Goal: Task Accomplishment & Management: Manage account settings

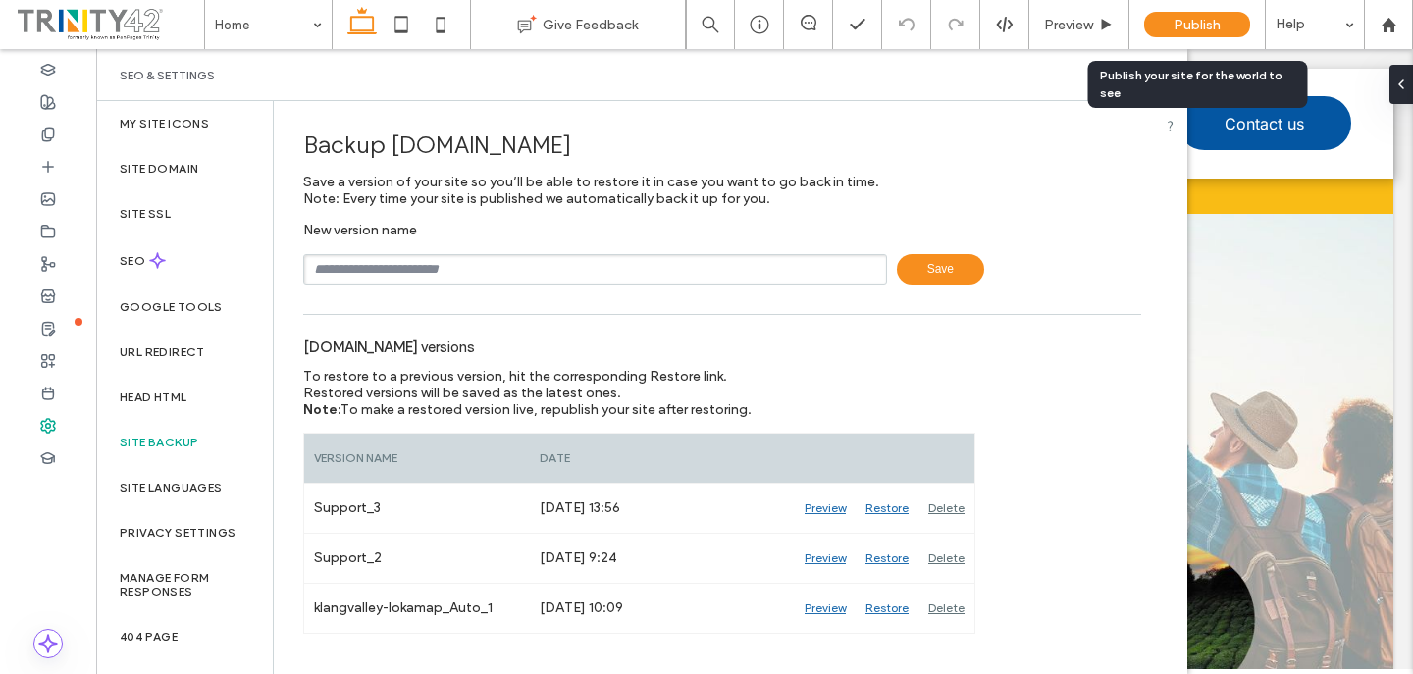
click at [1185, 32] on span "Publish" at bounding box center [1196, 25] width 47 height 17
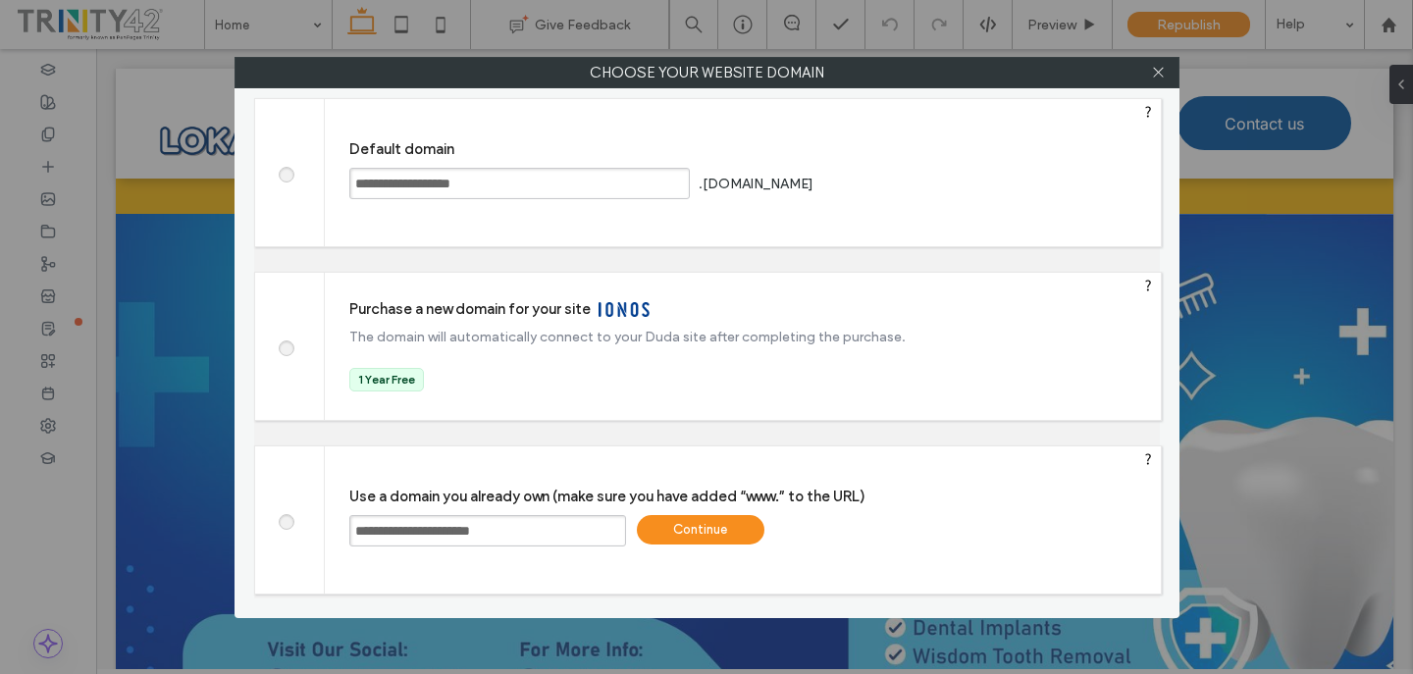
click at [717, 526] on div "Continue" at bounding box center [701, 529] width 128 height 29
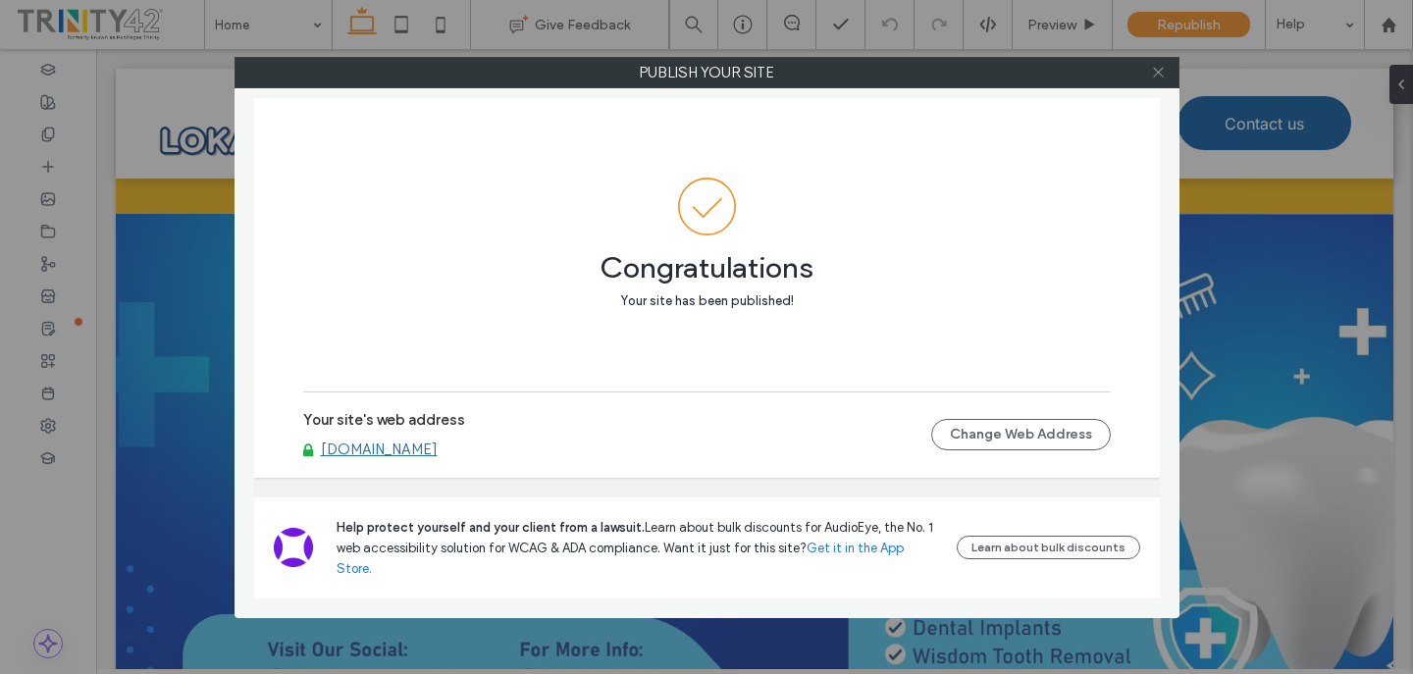
click at [1152, 76] on icon at bounding box center [1158, 72] width 15 height 15
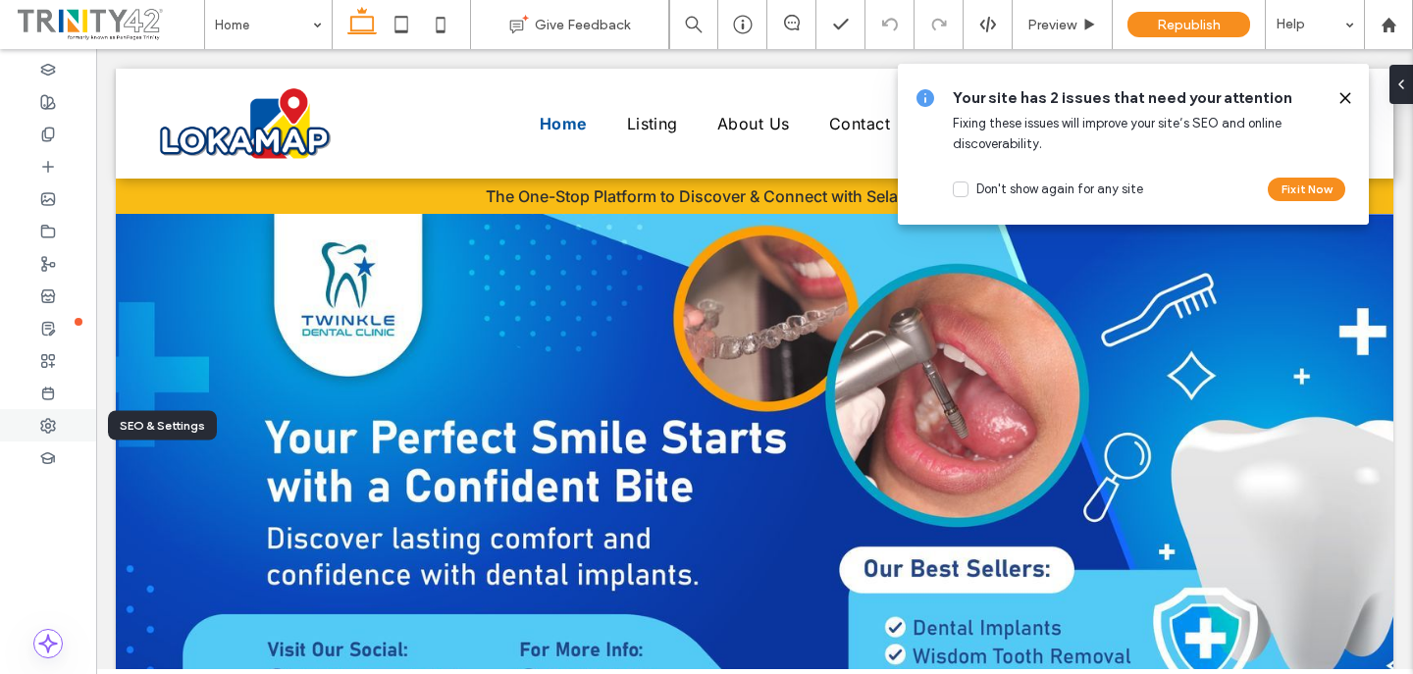
click at [76, 429] on div at bounding box center [48, 425] width 96 height 32
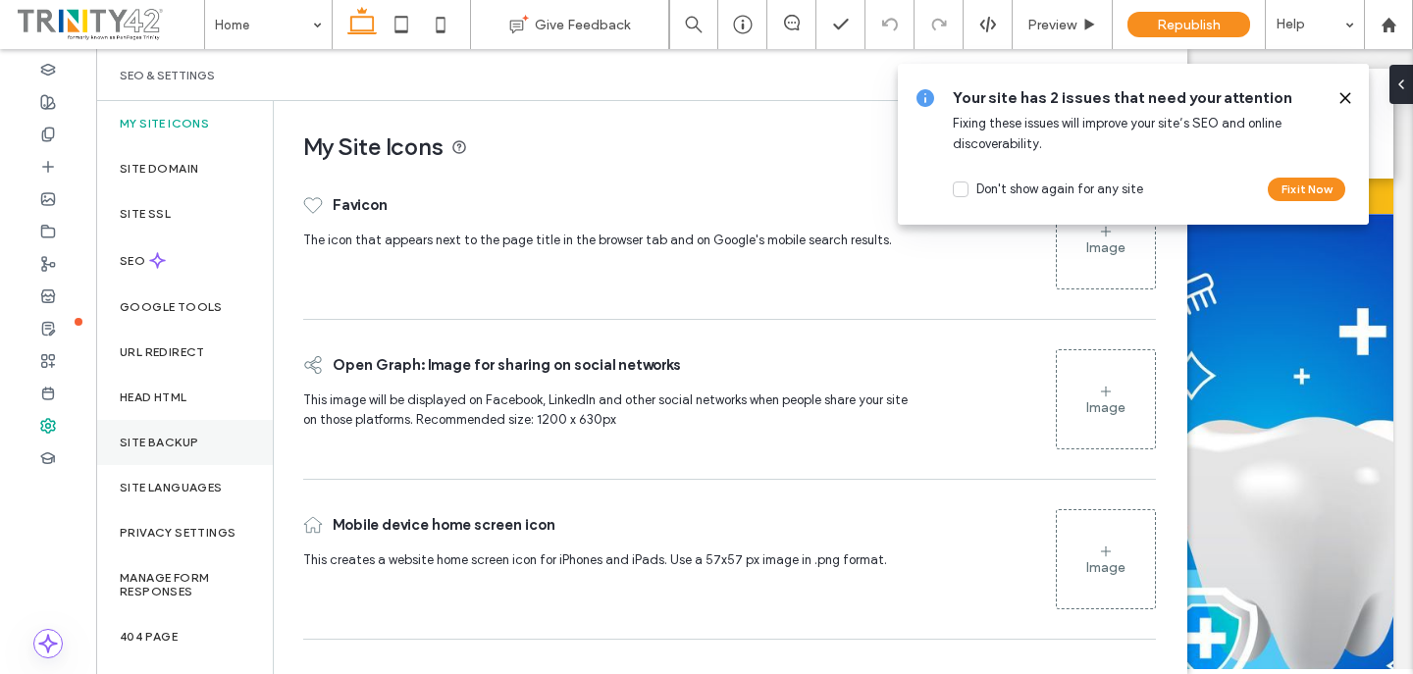
click at [208, 447] on div "Site backup" at bounding box center [184, 442] width 177 height 45
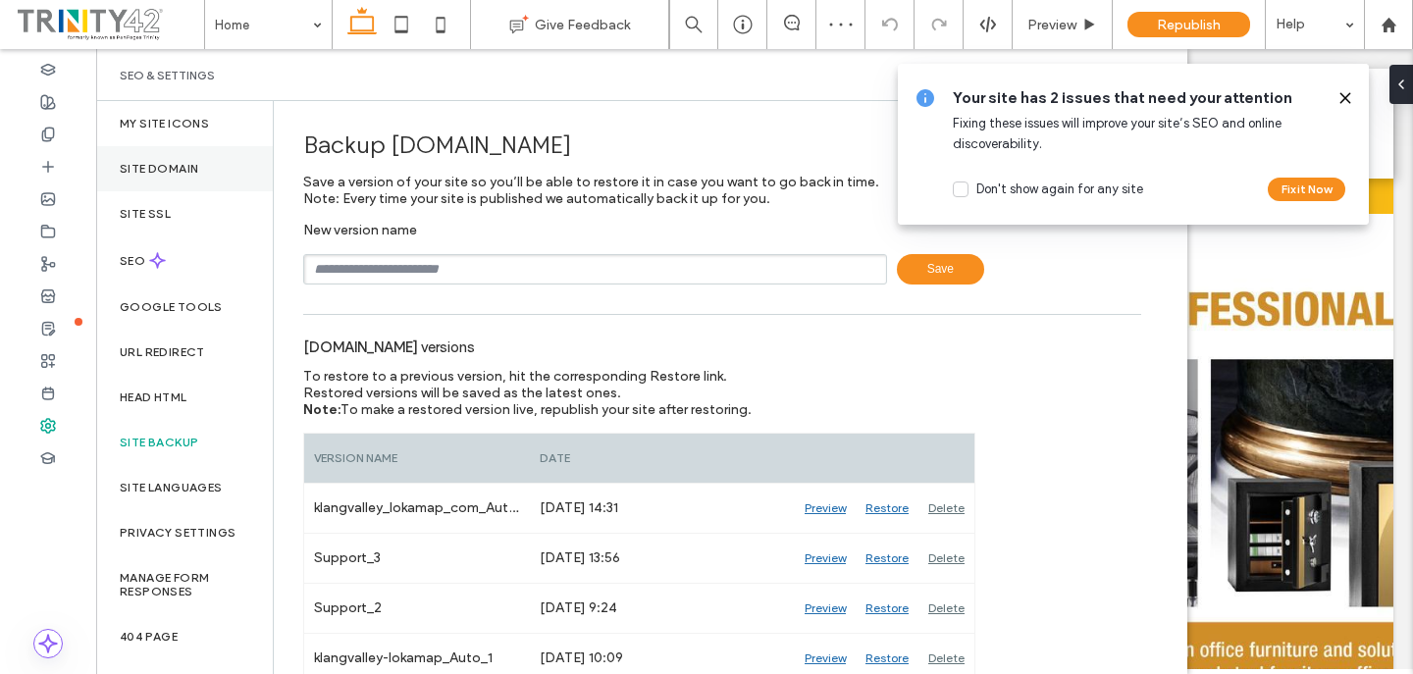
click at [194, 159] on div "Site Domain" at bounding box center [184, 168] width 177 height 45
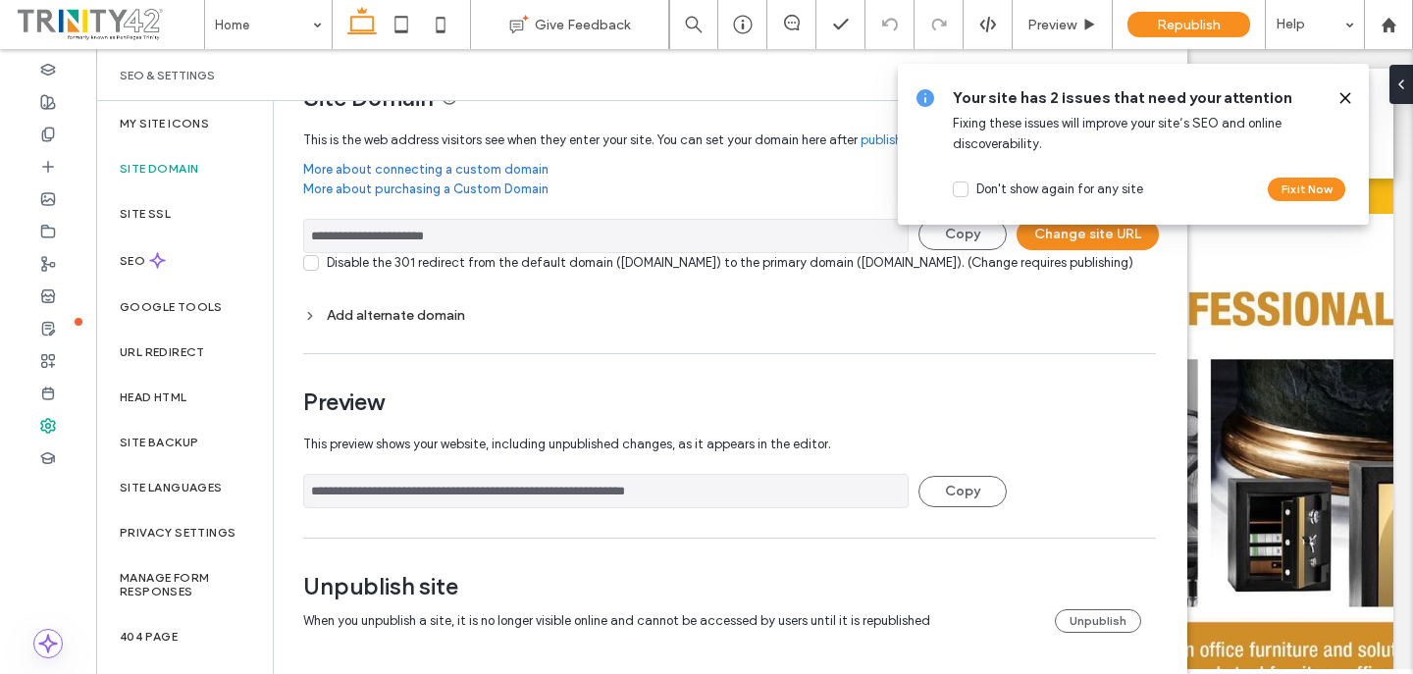
scroll to position [69, 0]
click at [1099, 619] on button "Unpublish" at bounding box center [1098, 621] width 86 height 24
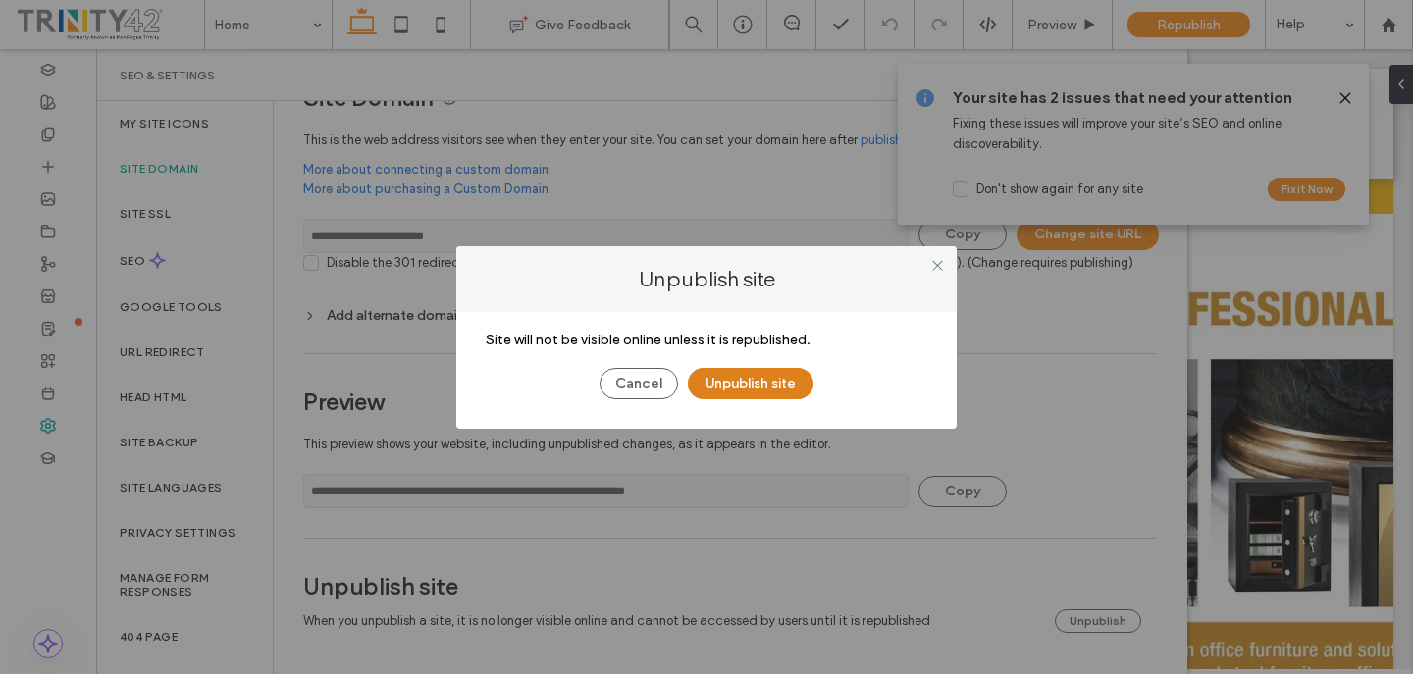
click at [803, 388] on button "Unpublish site" at bounding box center [751, 383] width 126 height 31
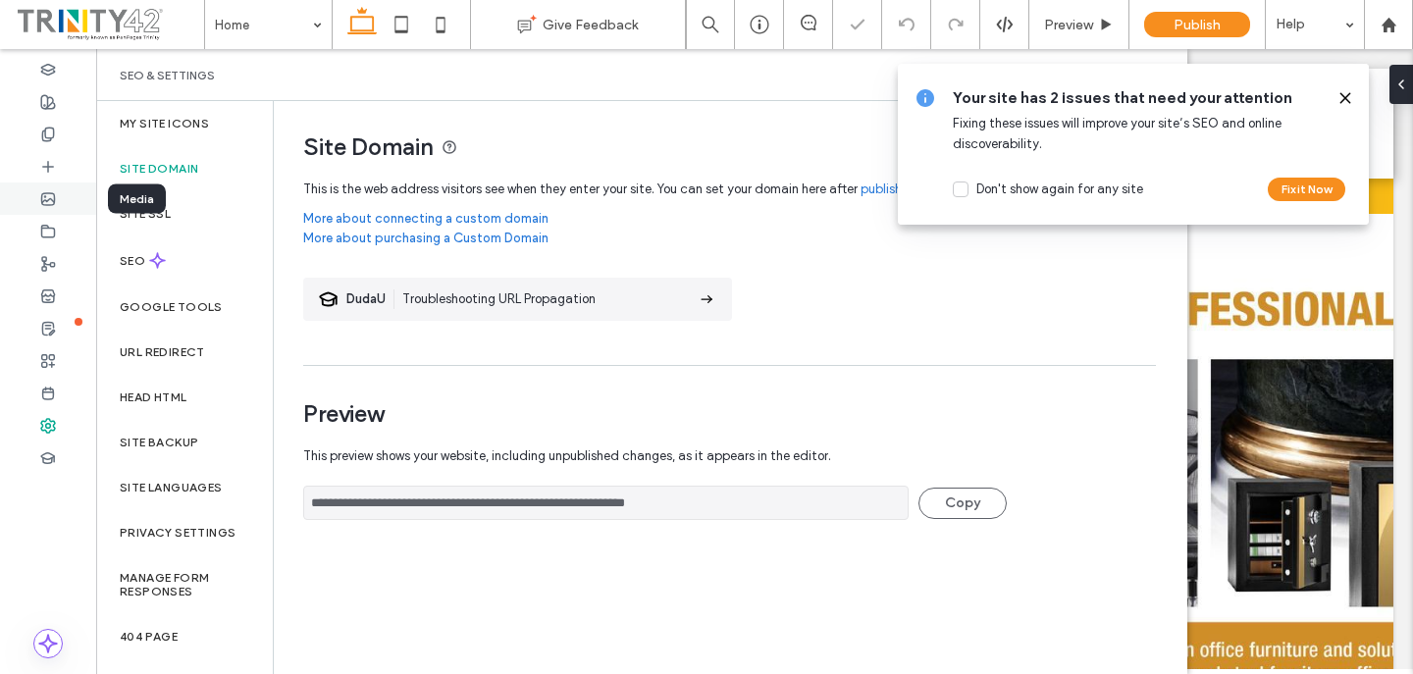
scroll to position [0, 0]
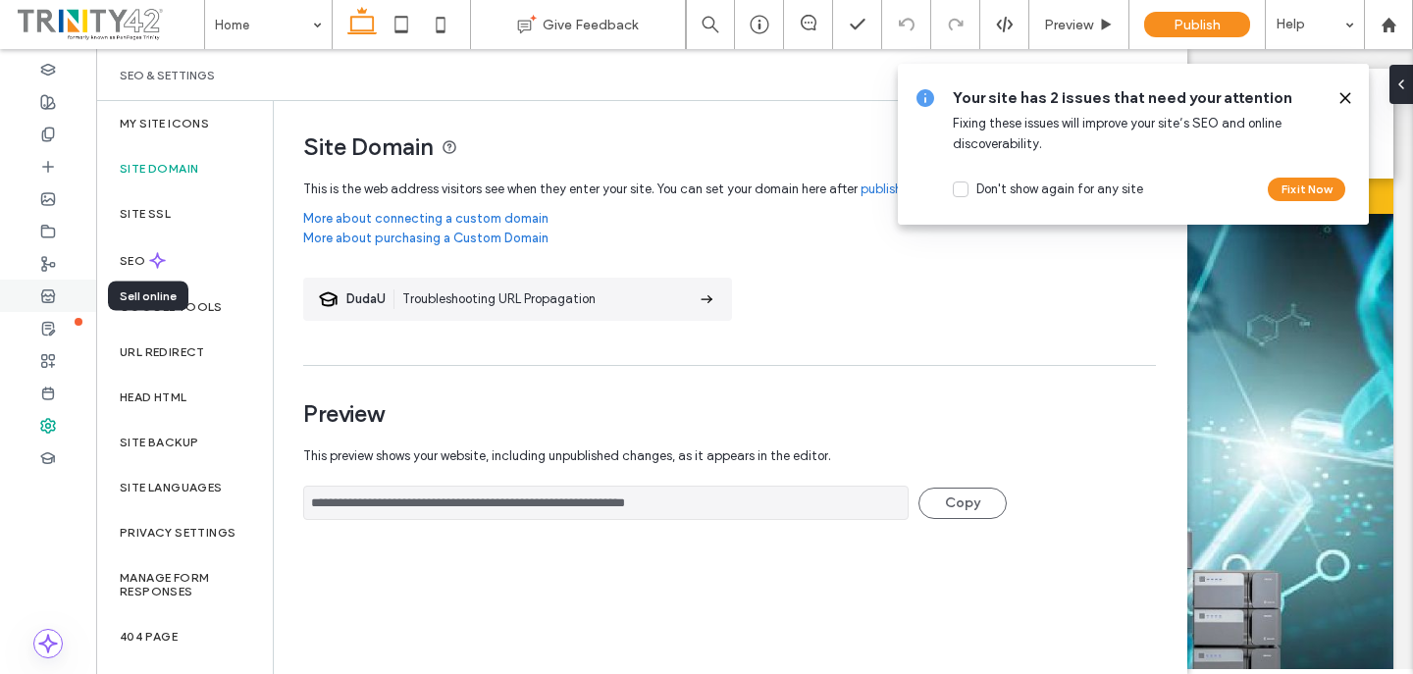
click at [63, 292] on div at bounding box center [48, 296] width 96 height 32
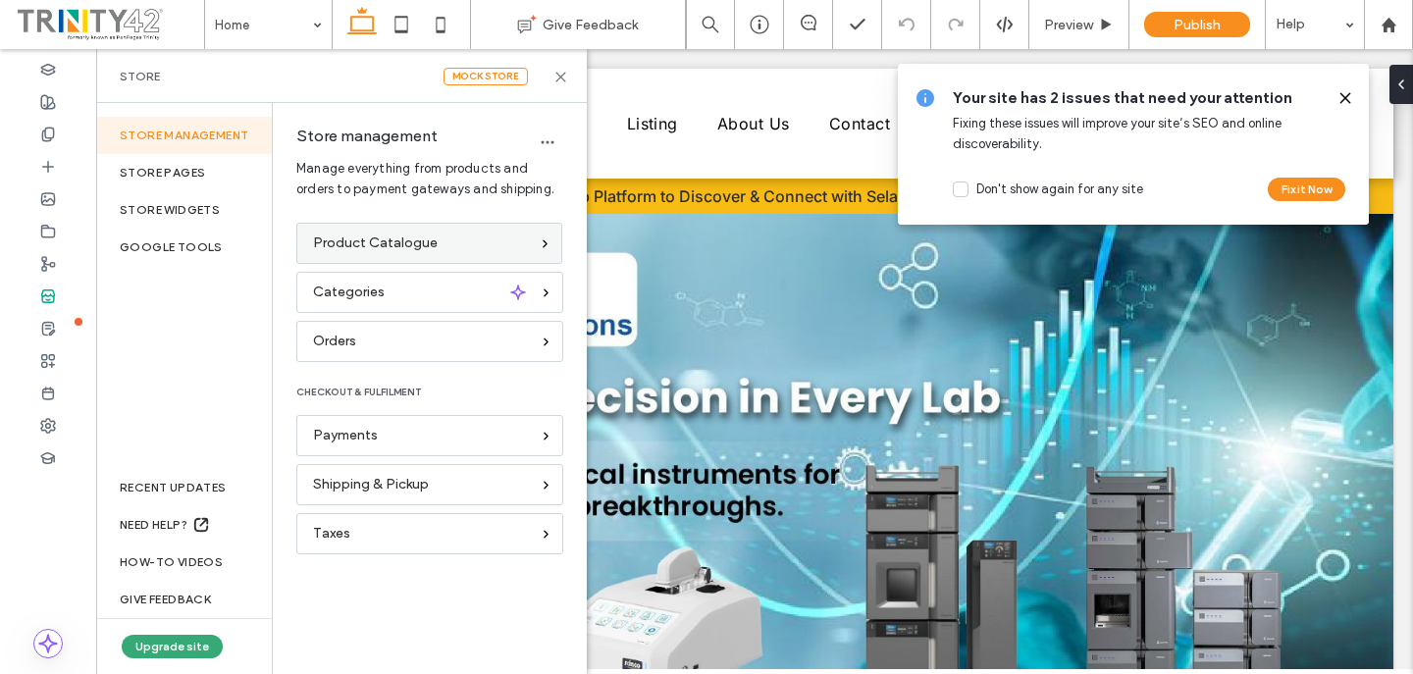
click at [318, 232] on div "Product Catalogue" at bounding box center [429, 243] width 266 height 41
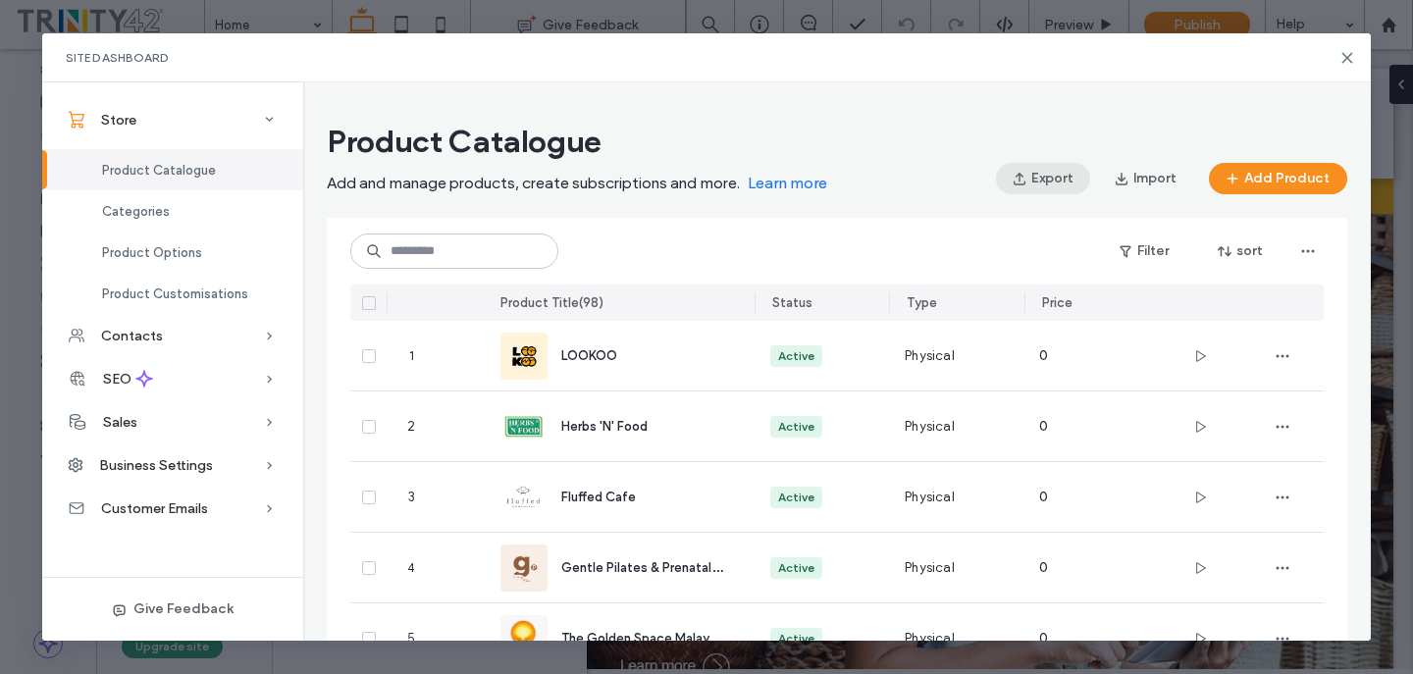
click at [1056, 182] on button "Export" at bounding box center [1043, 178] width 94 height 31
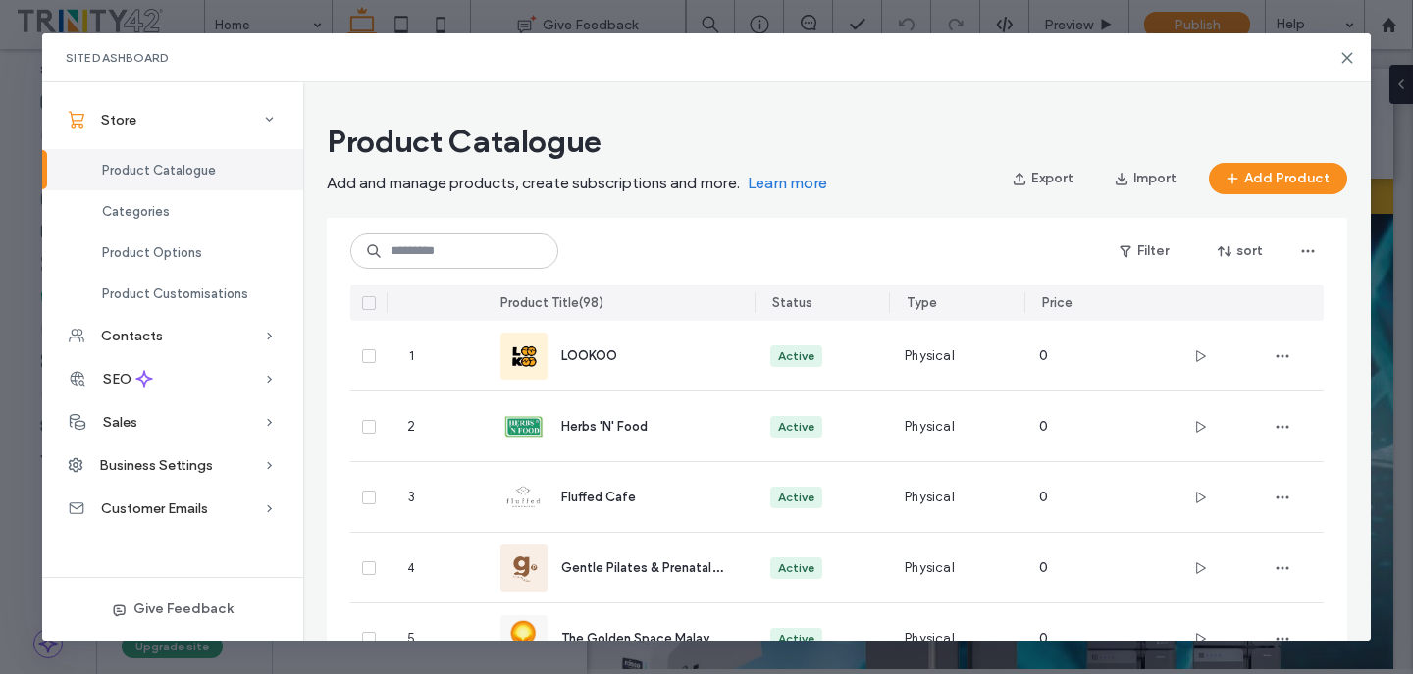
click at [369, 308] on span at bounding box center [369, 303] width 14 height 14
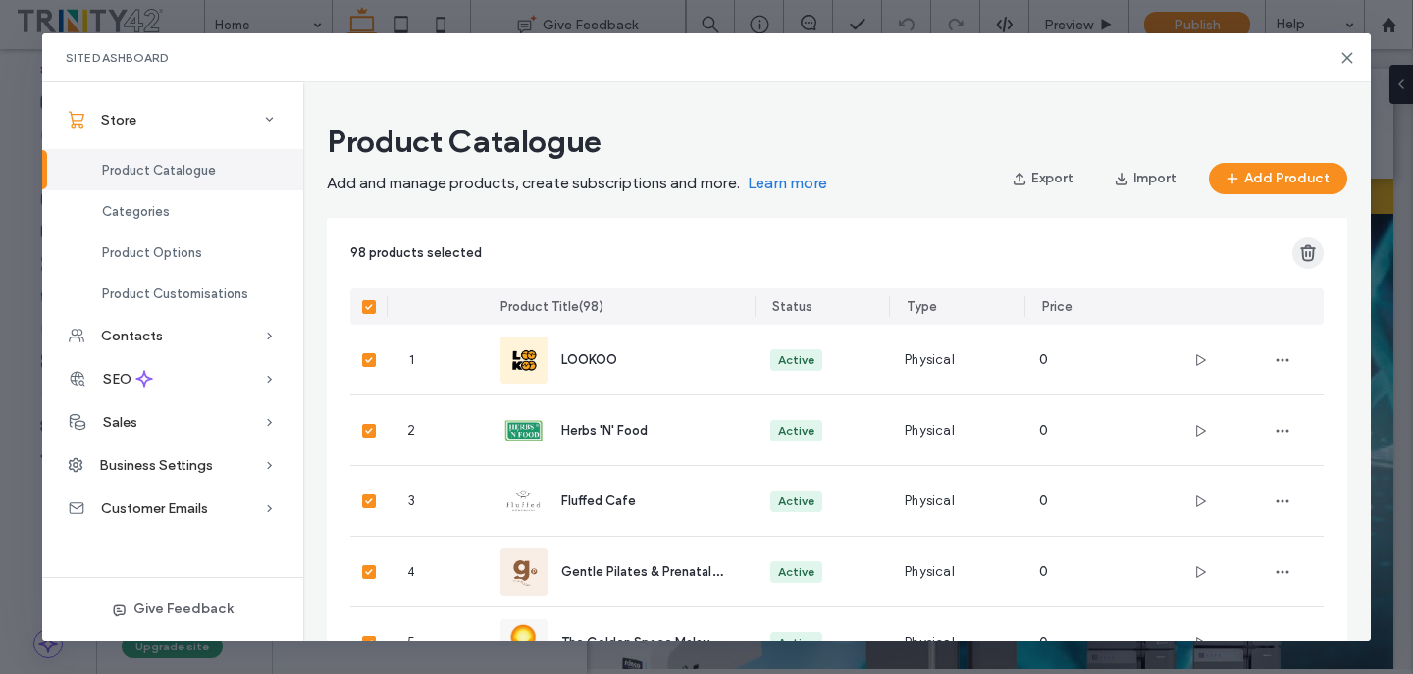
click at [1305, 256] on use "button" at bounding box center [1308, 253] width 14 height 15
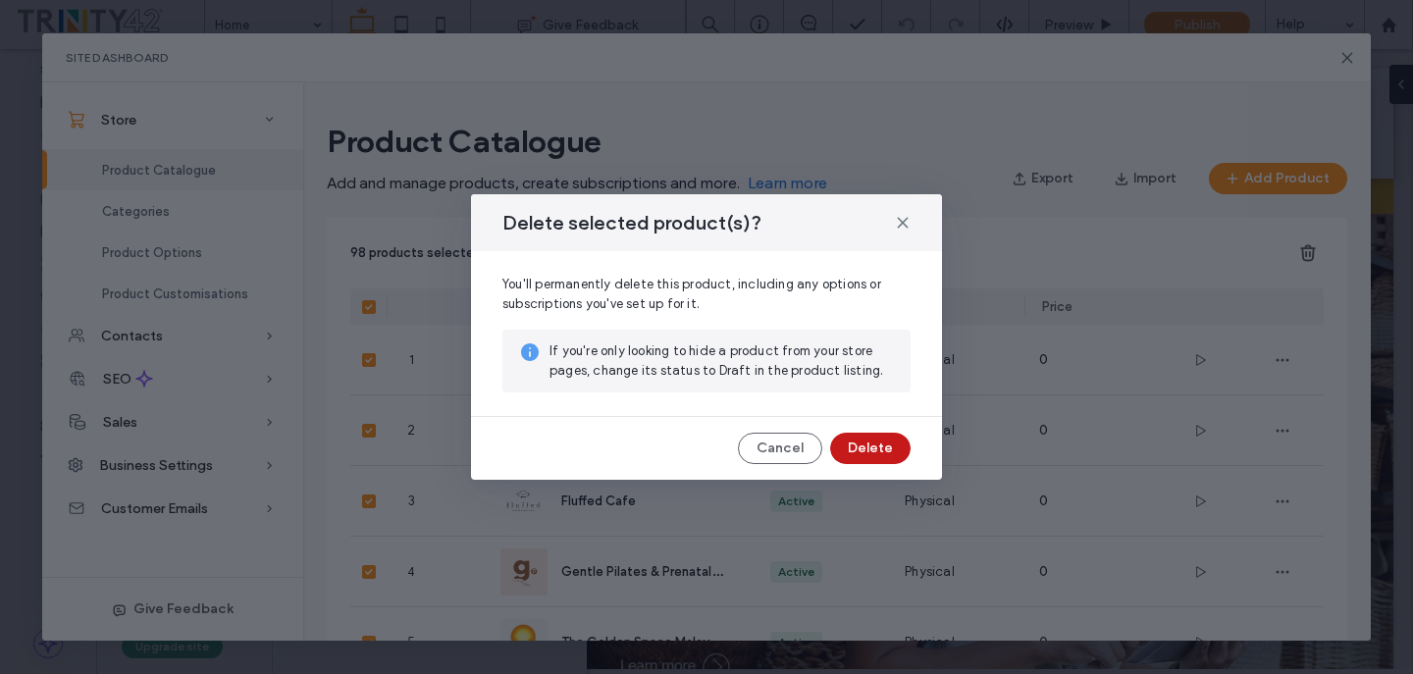
click at [881, 443] on button "Delete" at bounding box center [870, 448] width 80 height 31
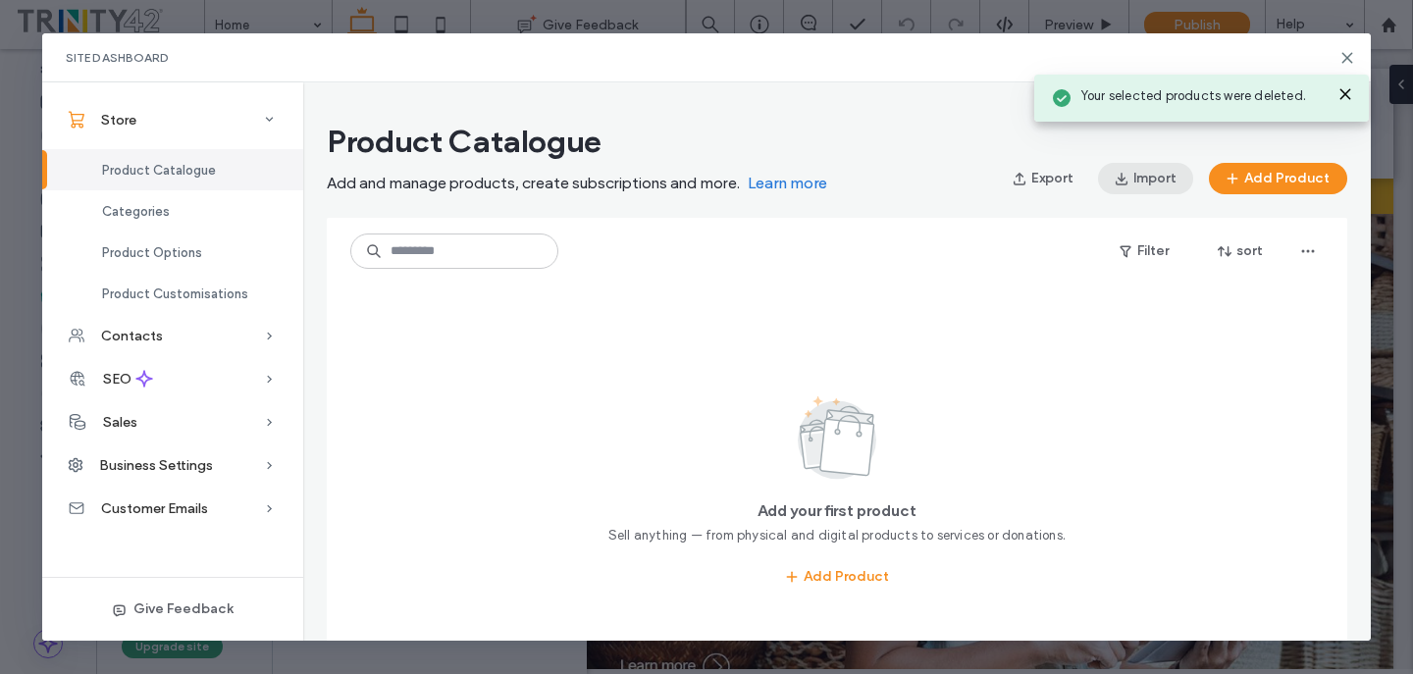
click at [1148, 181] on button "Import" at bounding box center [1145, 178] width 95 height 31
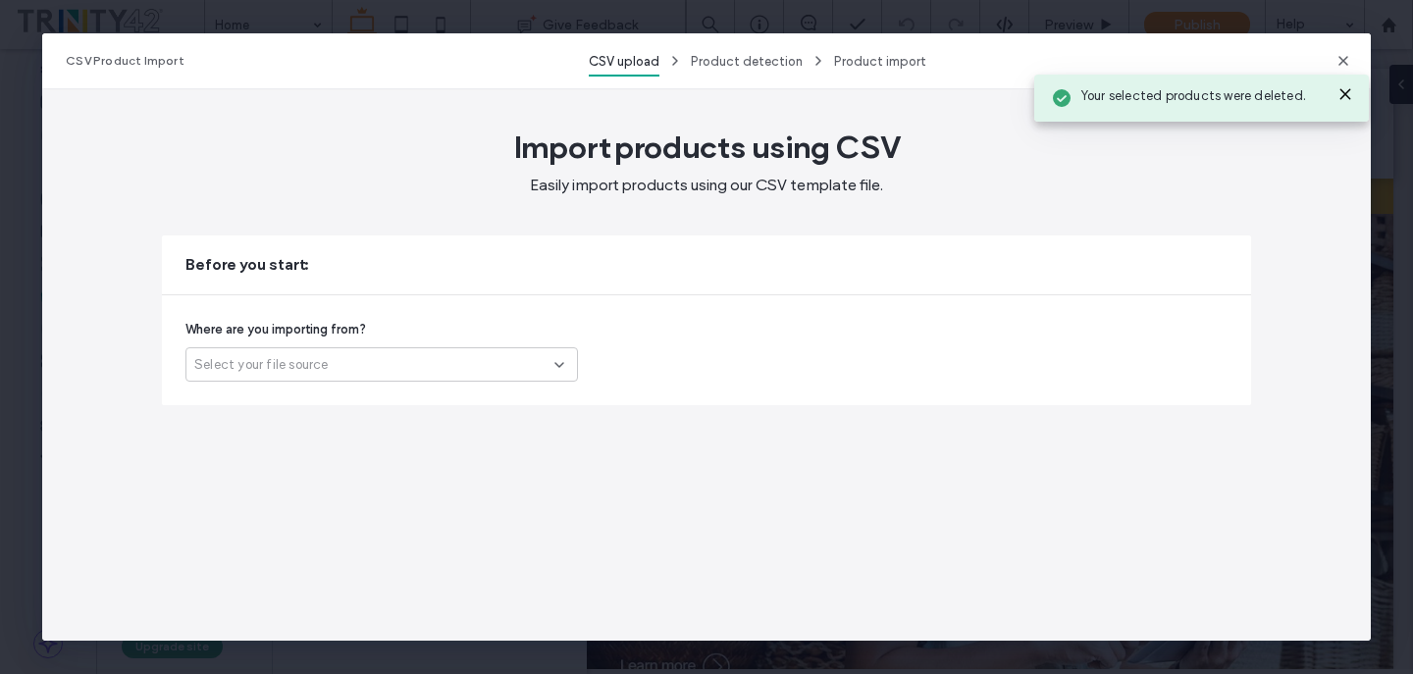
click at [454, 369] on div "Select your file source" at bounding box center [374, 365] width 360 height 20
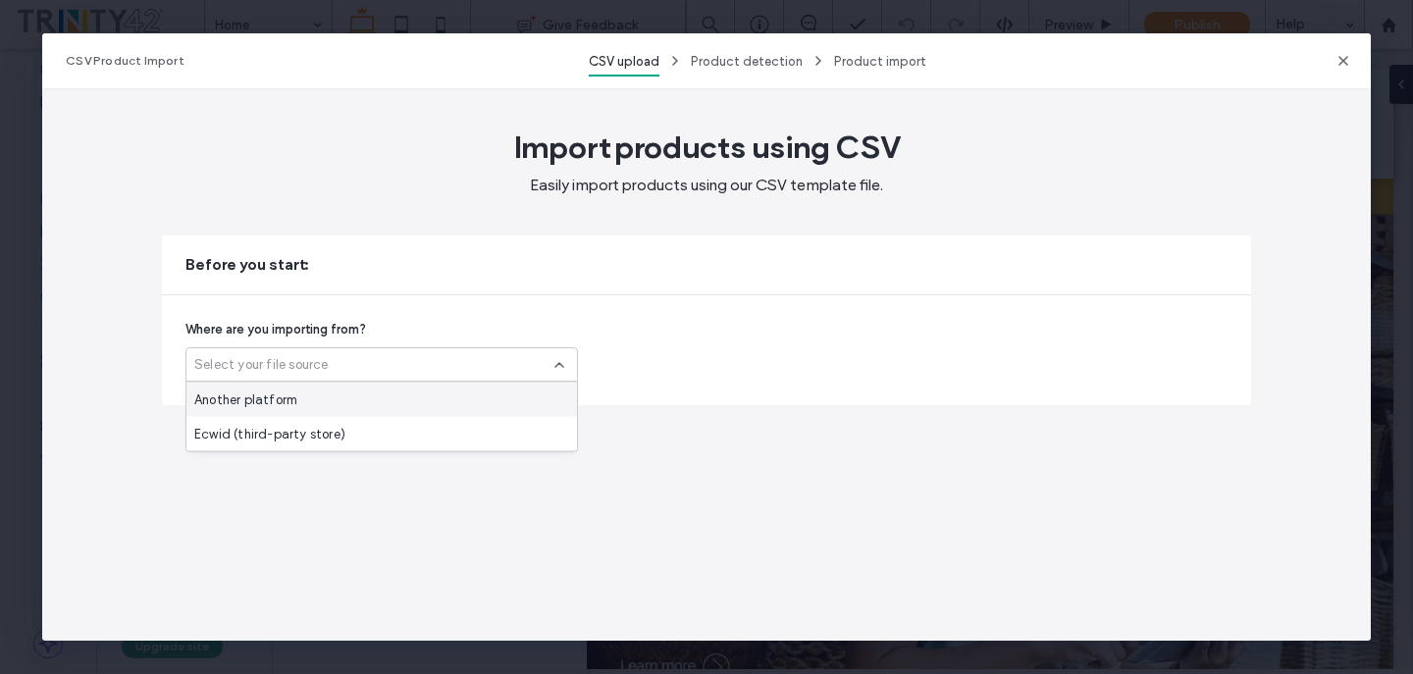
click at [436, 401] on div "Another platform" at bounding box center [381, 400] width 390 height 34
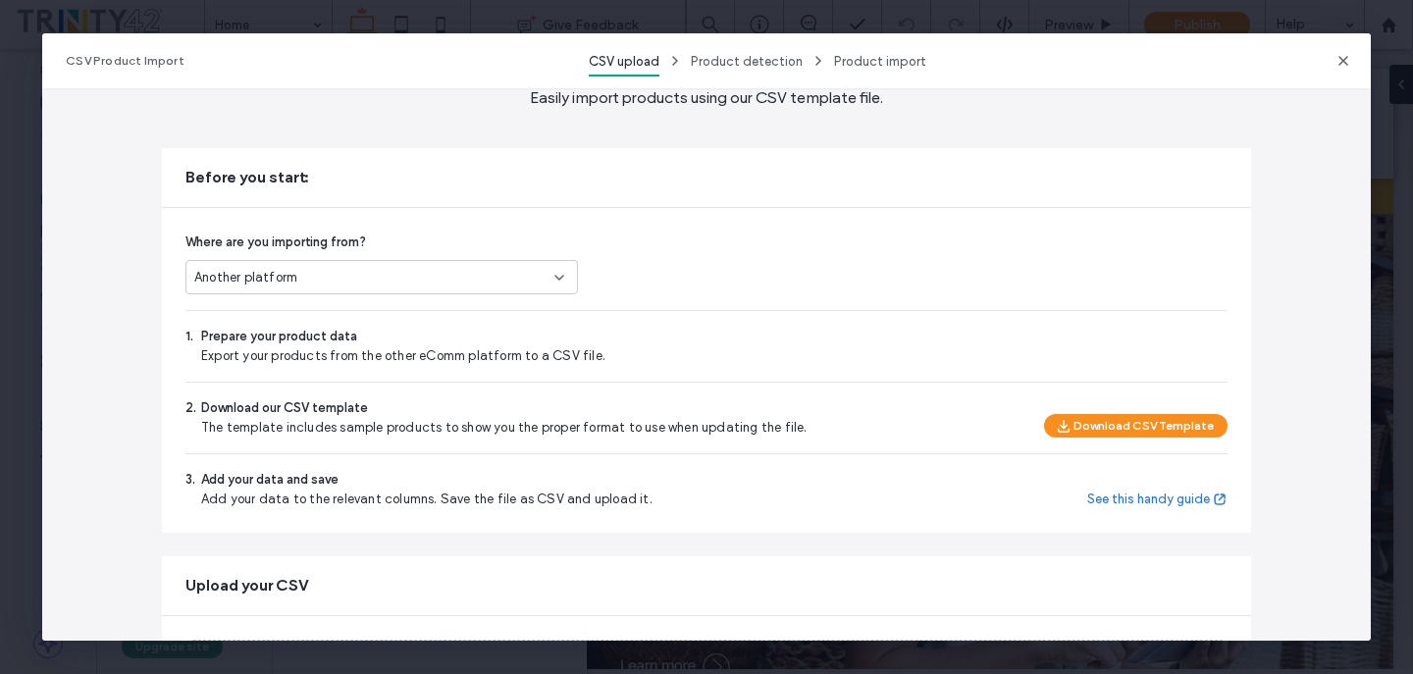
scroll to position [290, 0]
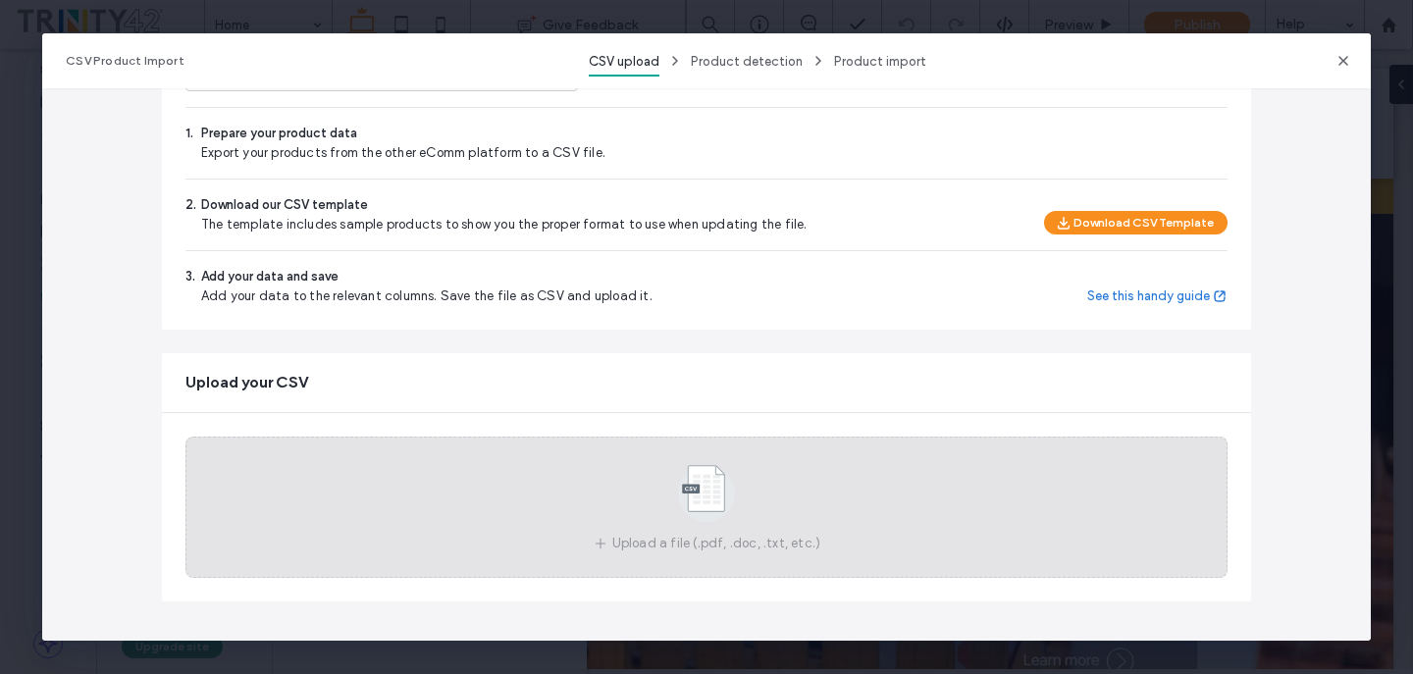
click at [702, 504] on use at bounding box center [706, 493] width 57 height 57
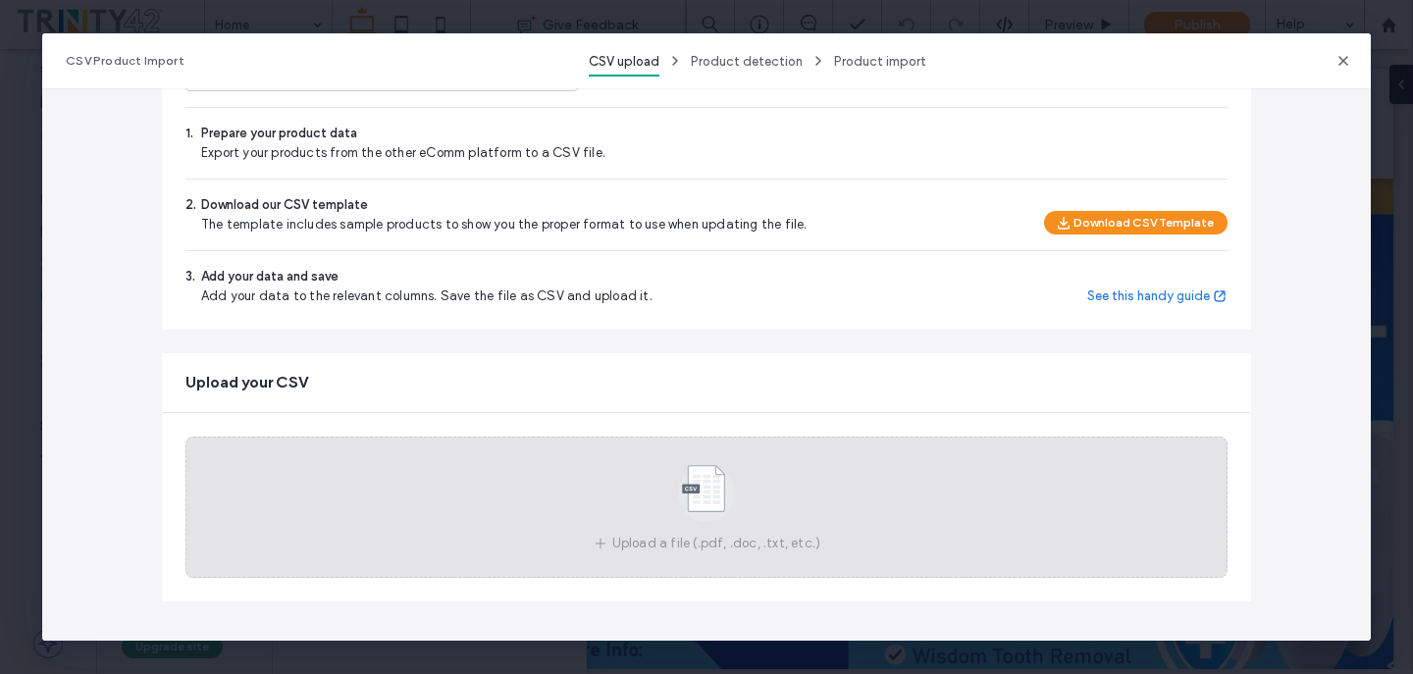
scroll to position [0, 0]
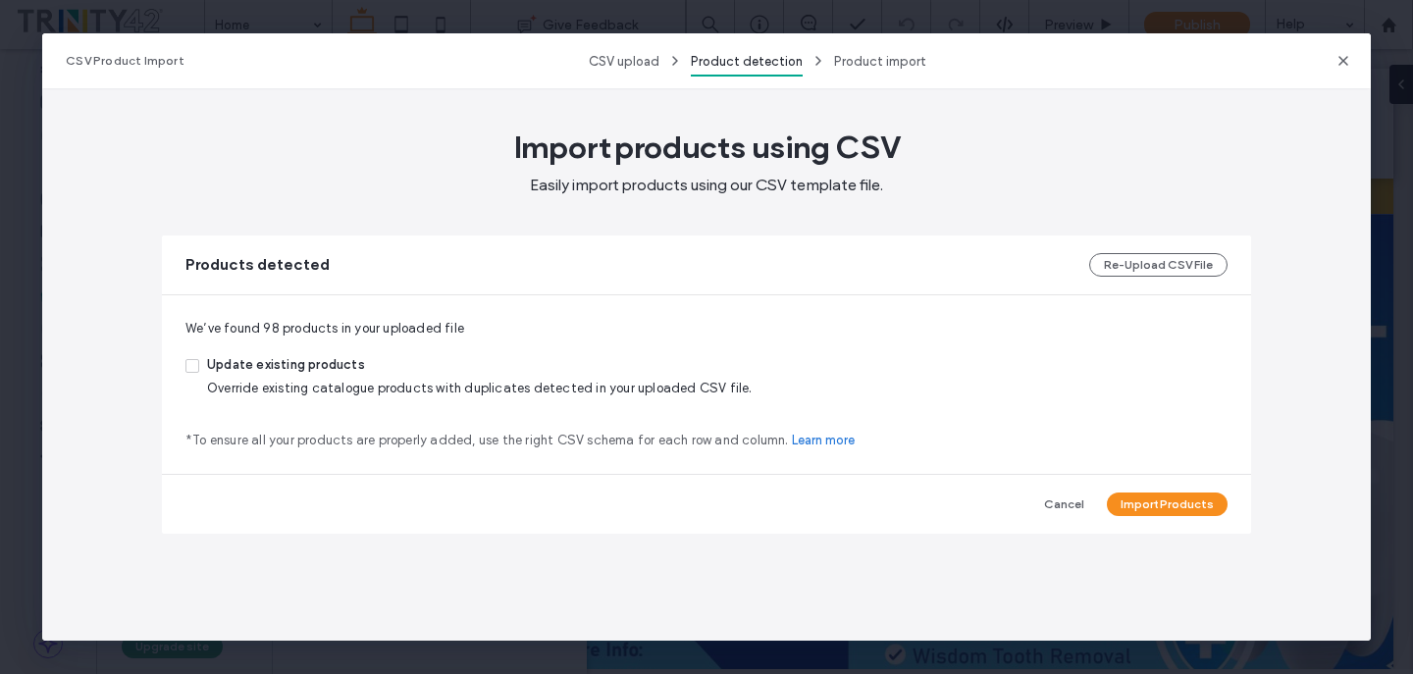
click at [256, 361] on span "Update existing products" at bounding box center [479, 367] width 545 height 24
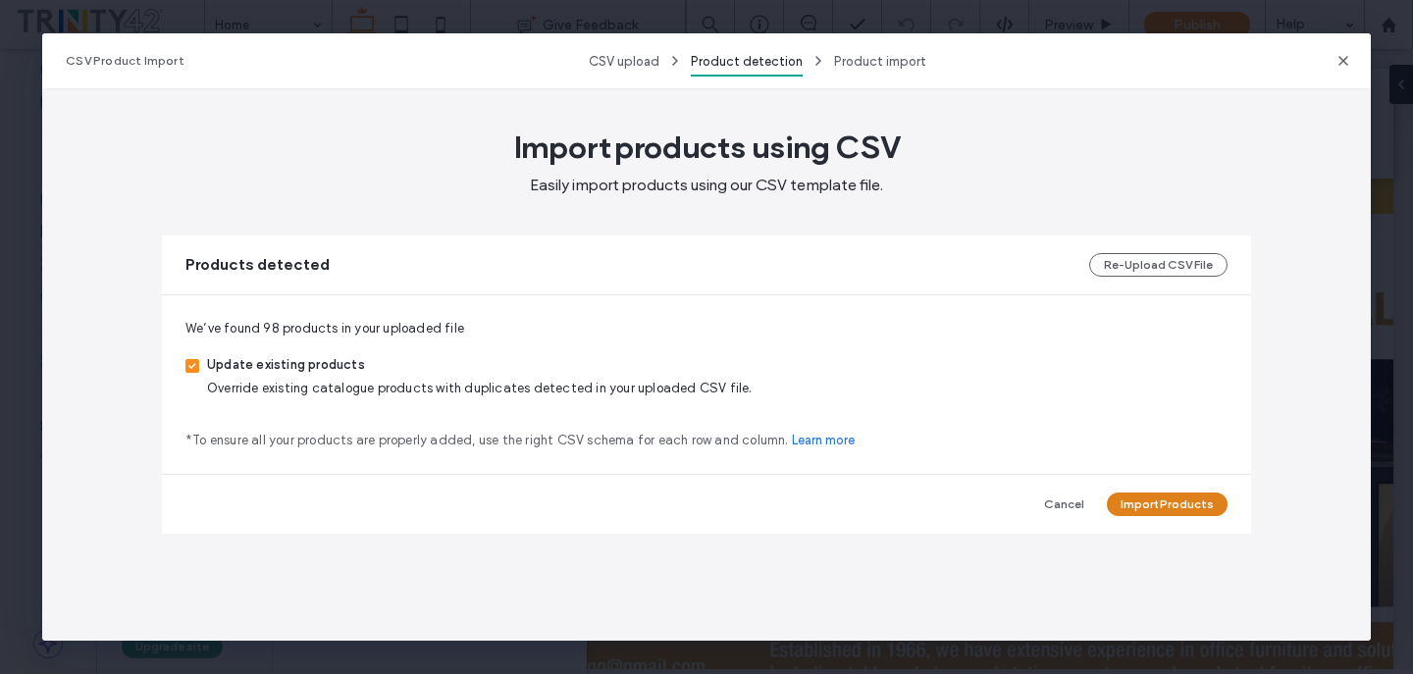
click at [1179, 510] on button "Import Products" at bounding box center [1167, 504] width 121 height 24
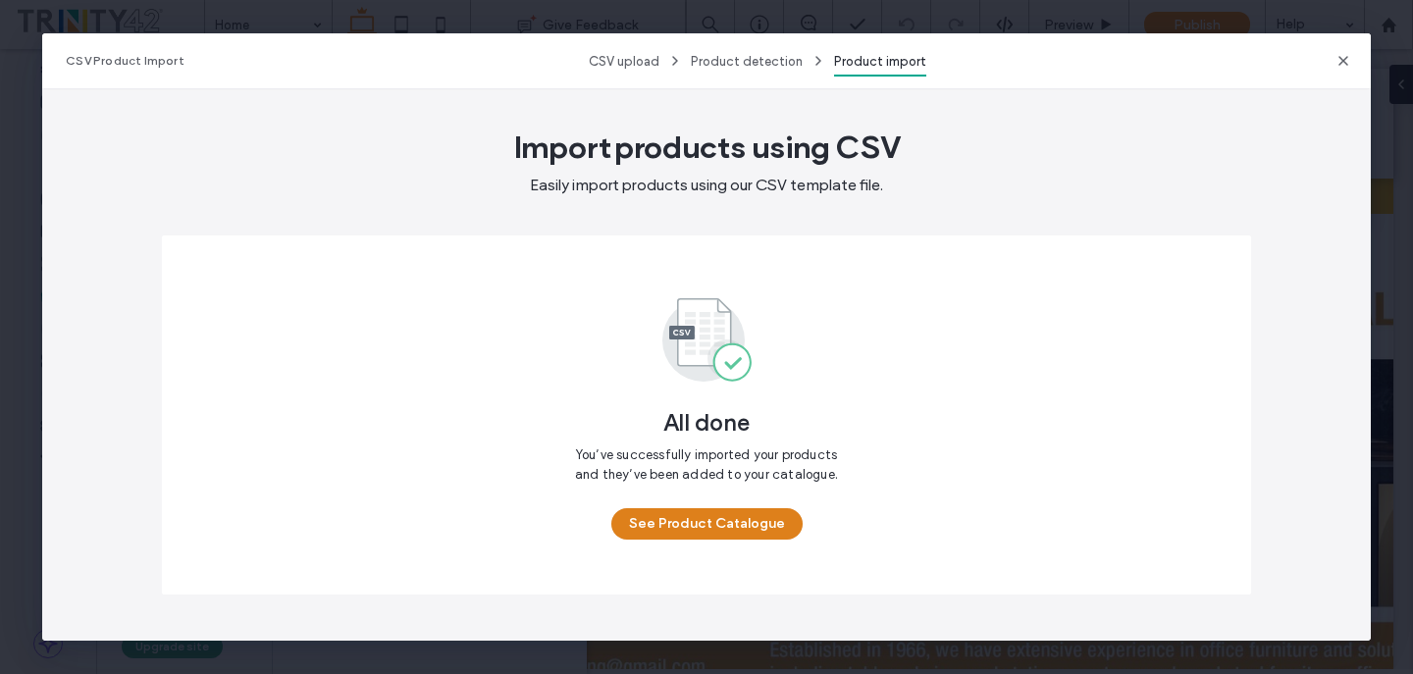
click at [741, 530] on button "See Product Catalogue" at bounding box center [706, 523] width 191 height 31
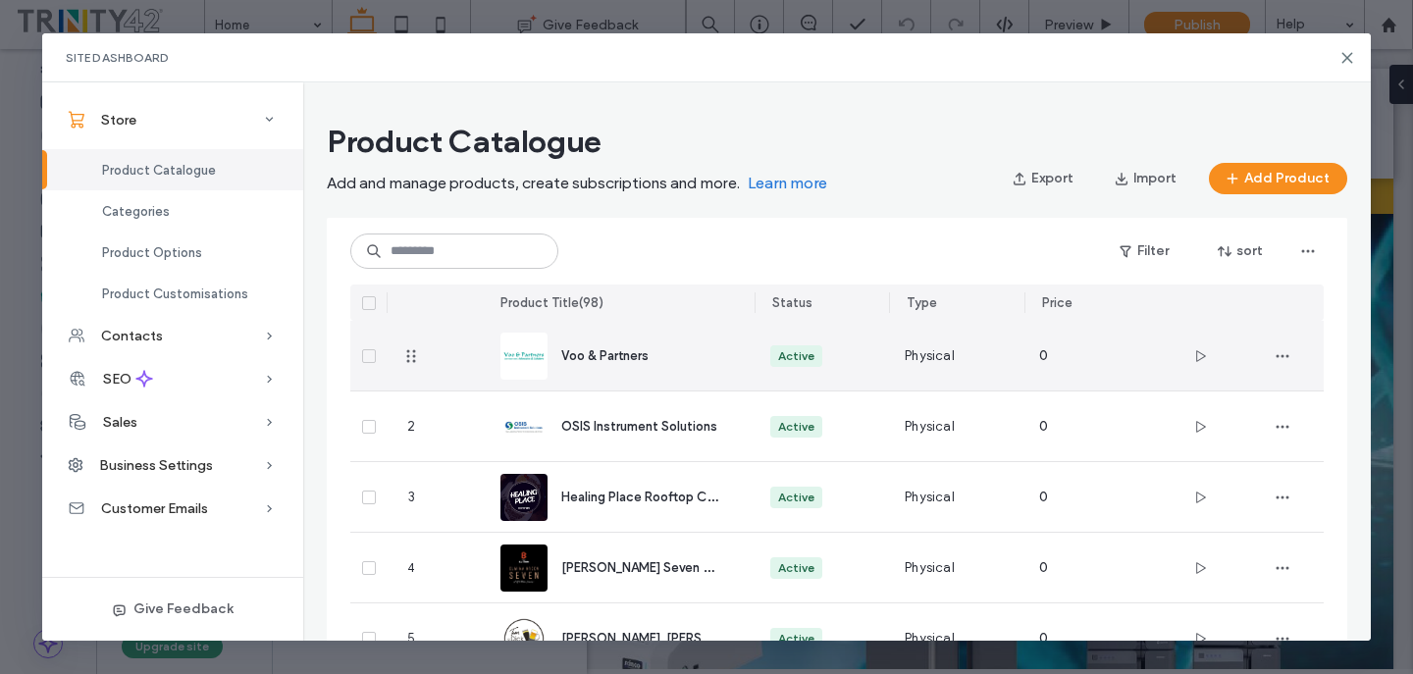
click at [590, 354] on span "Voo & Partners" at bounding box center [604, 355] width 87 height 15
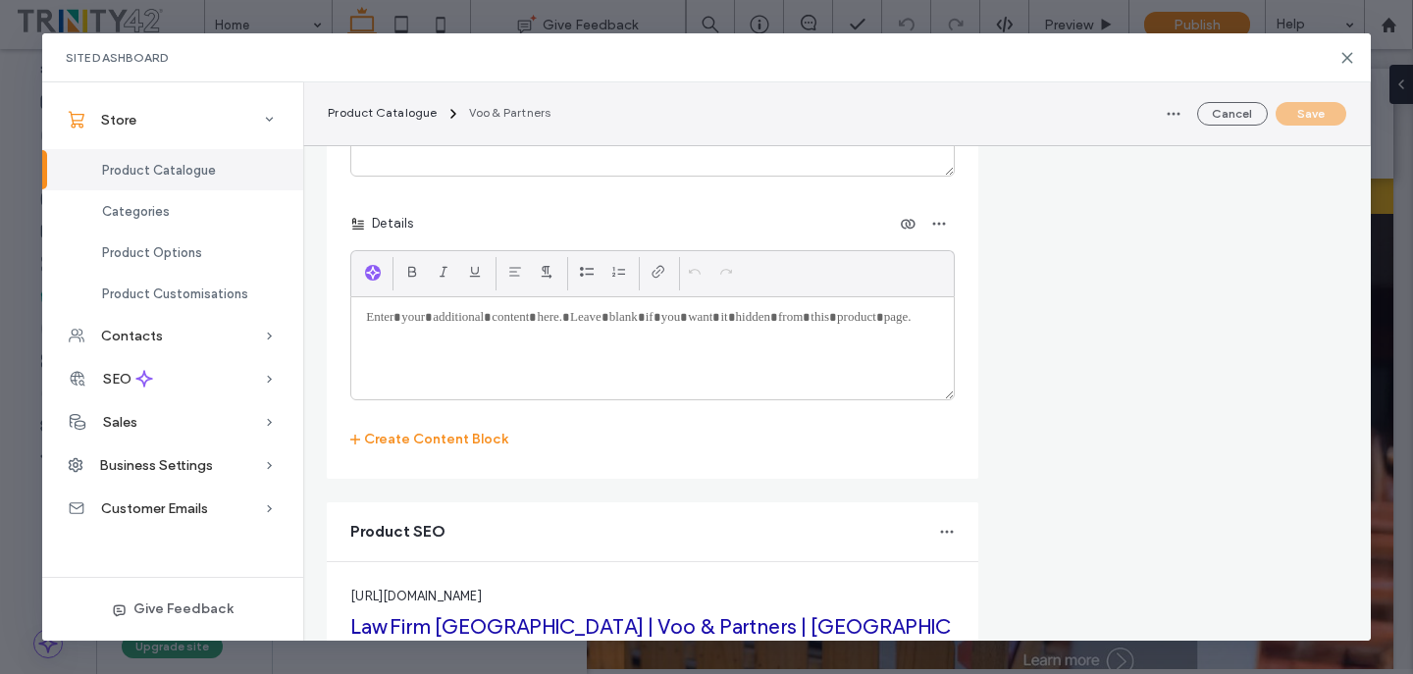
scroll to position [3459, 0]
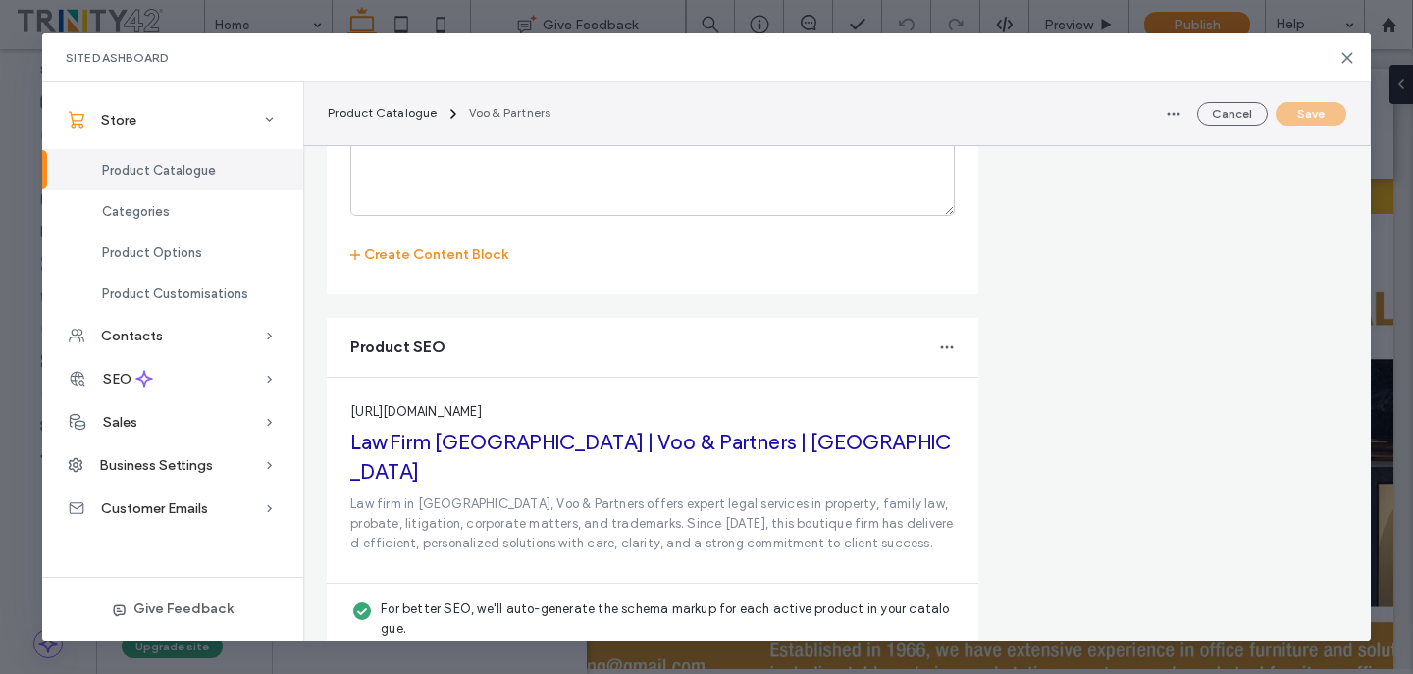
click at [234, 13] on div "**********" at bounding box center [706, 337] width 1413 height 674
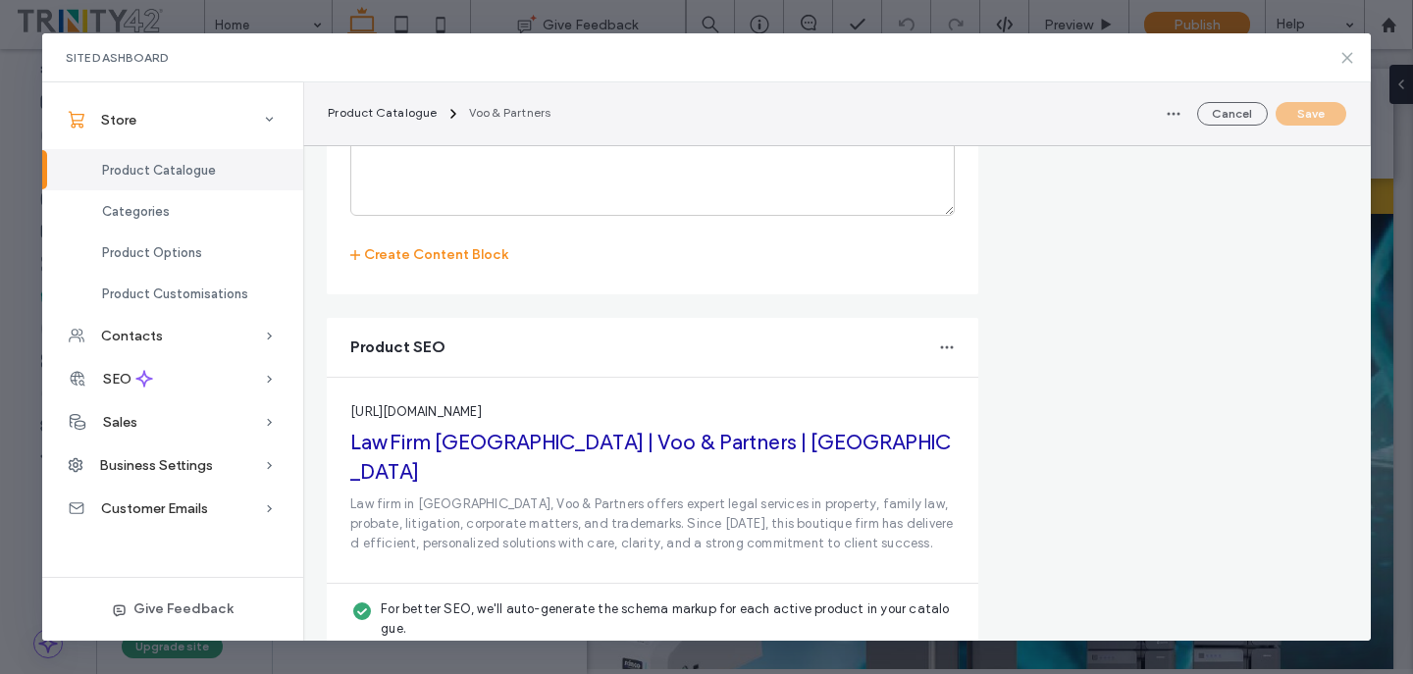
click at [1347, 60] on icon at bounding box center [1347, 58] width 16 height 16
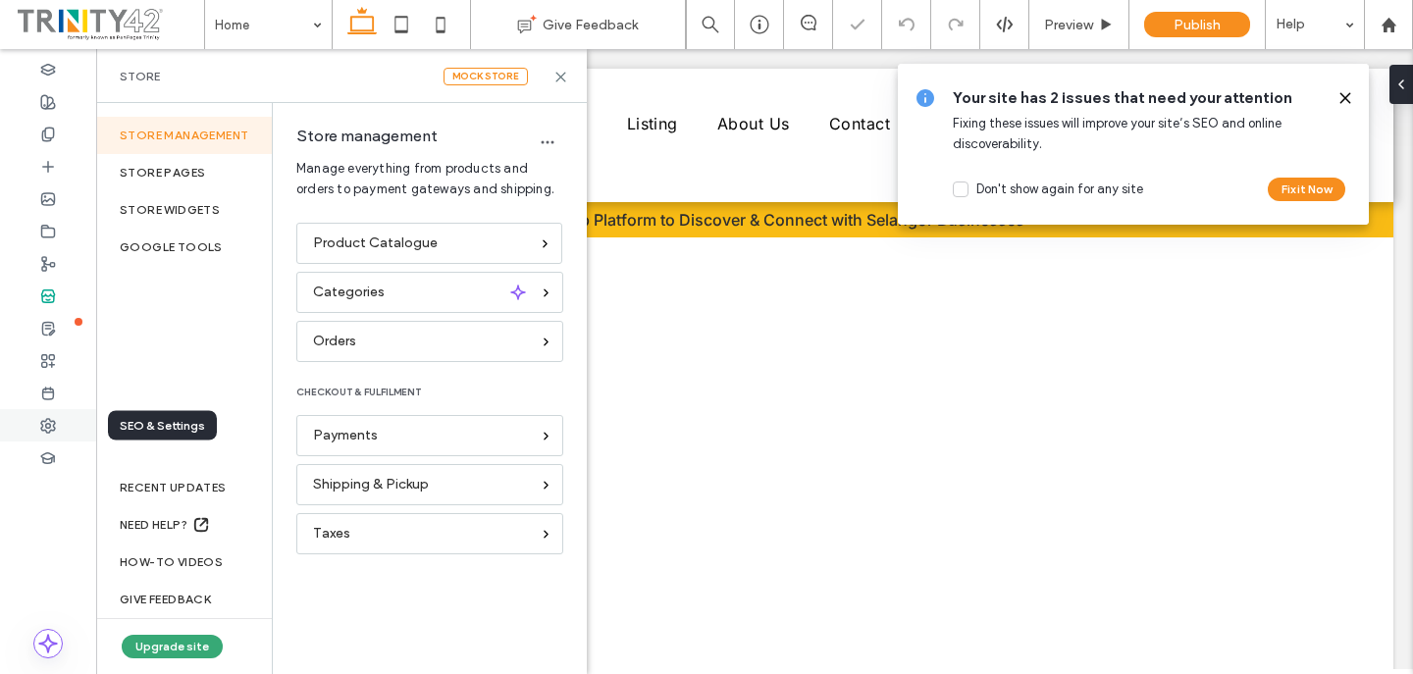
scroll to position [0, 0]
click at [49, 418] on icon at bounding box center [48, 426] width 16 height 16
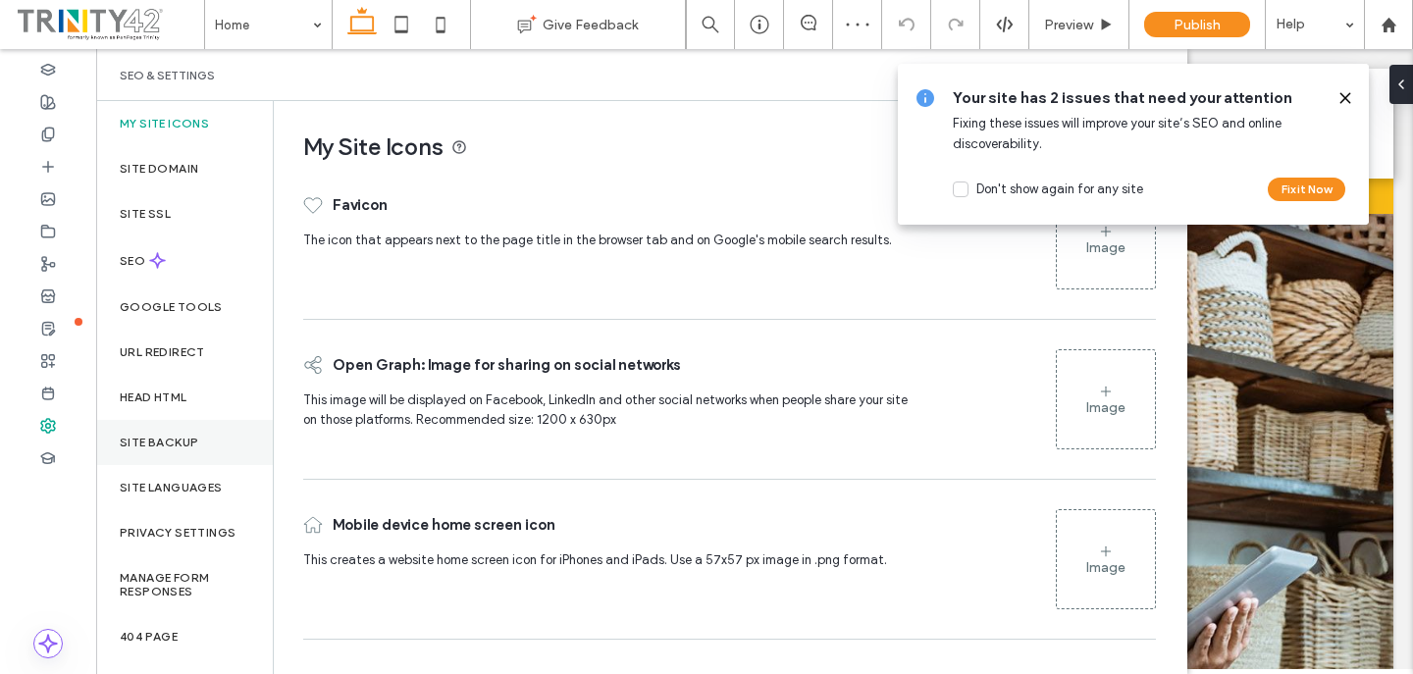
click at [195, 438] on label "Site backup" at bounding box center [159, 443] width 78 height 14
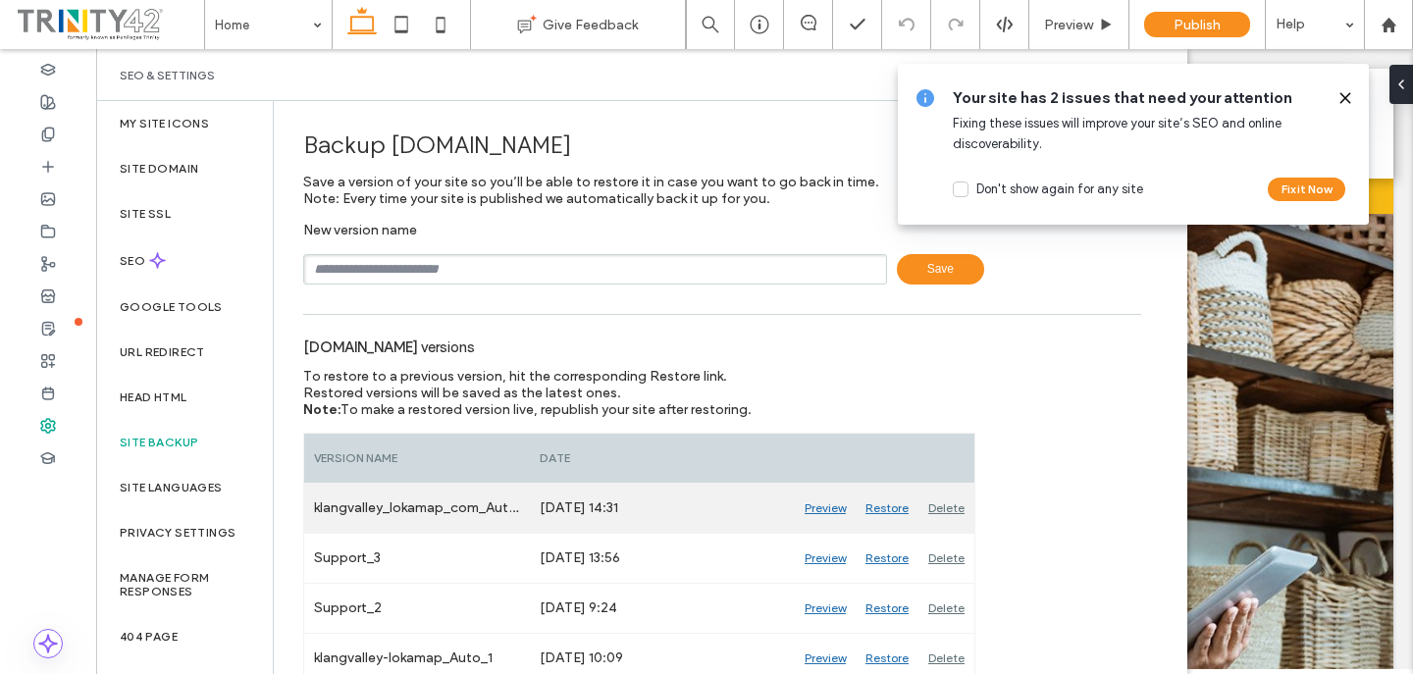
click at [889, 514] on div "Restore" at bounding box center [886, 508] width 63 height 49
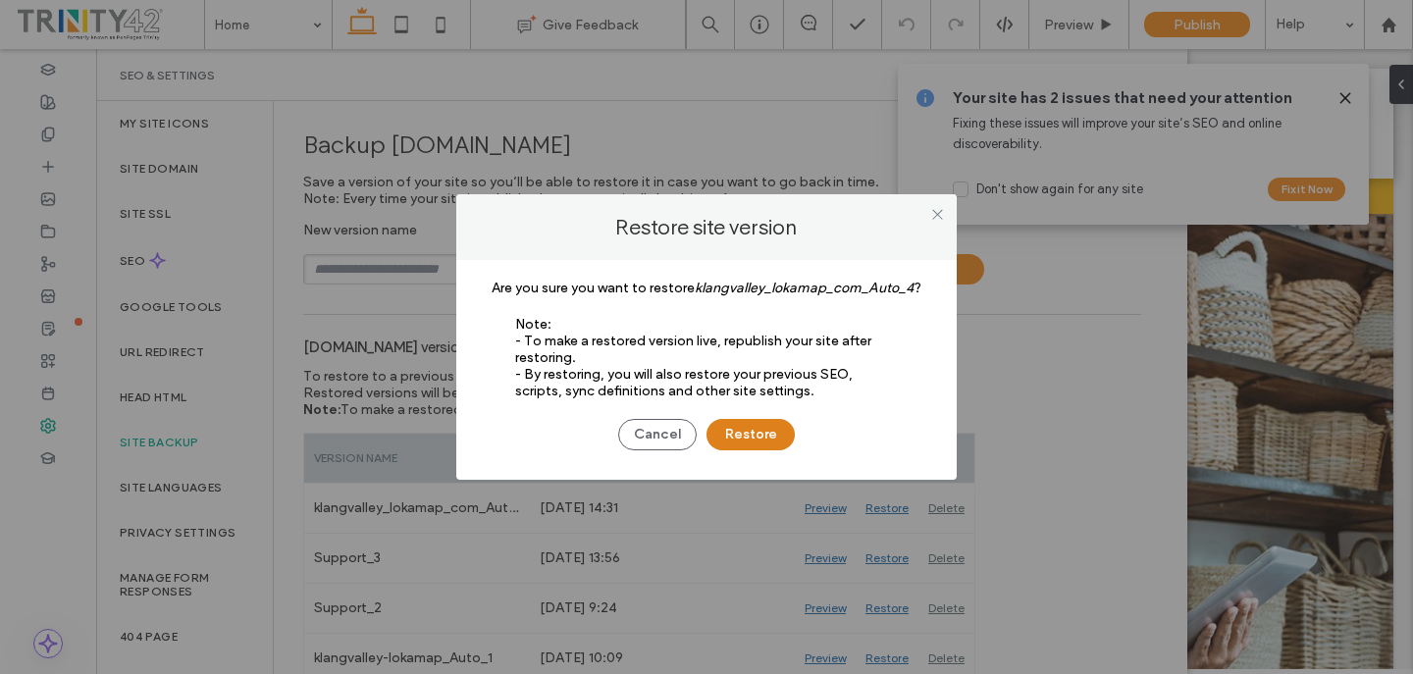
click at [769, 426] on button "Restore" at bounding box center [750, 434] width 88 height 31
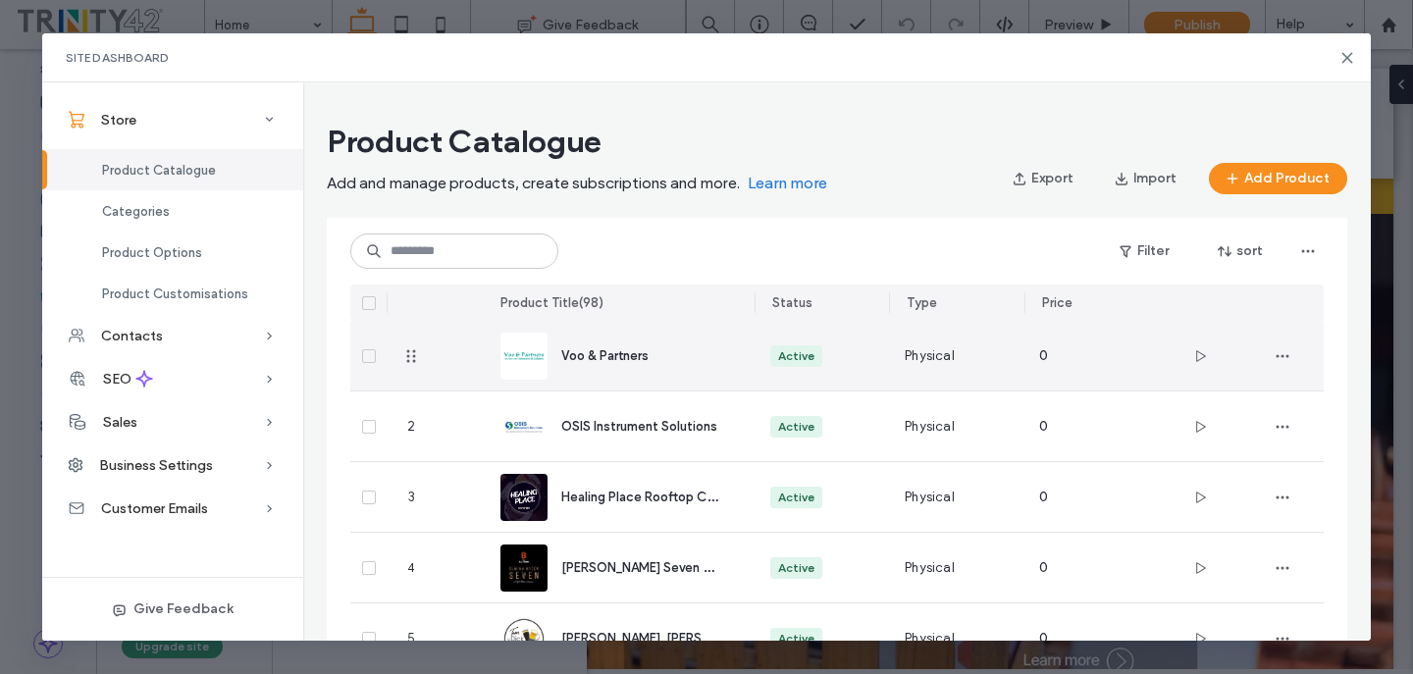
click at [655, 349] on div "Voo & Partners" at bounding box center [642, 355] width 162 height 21
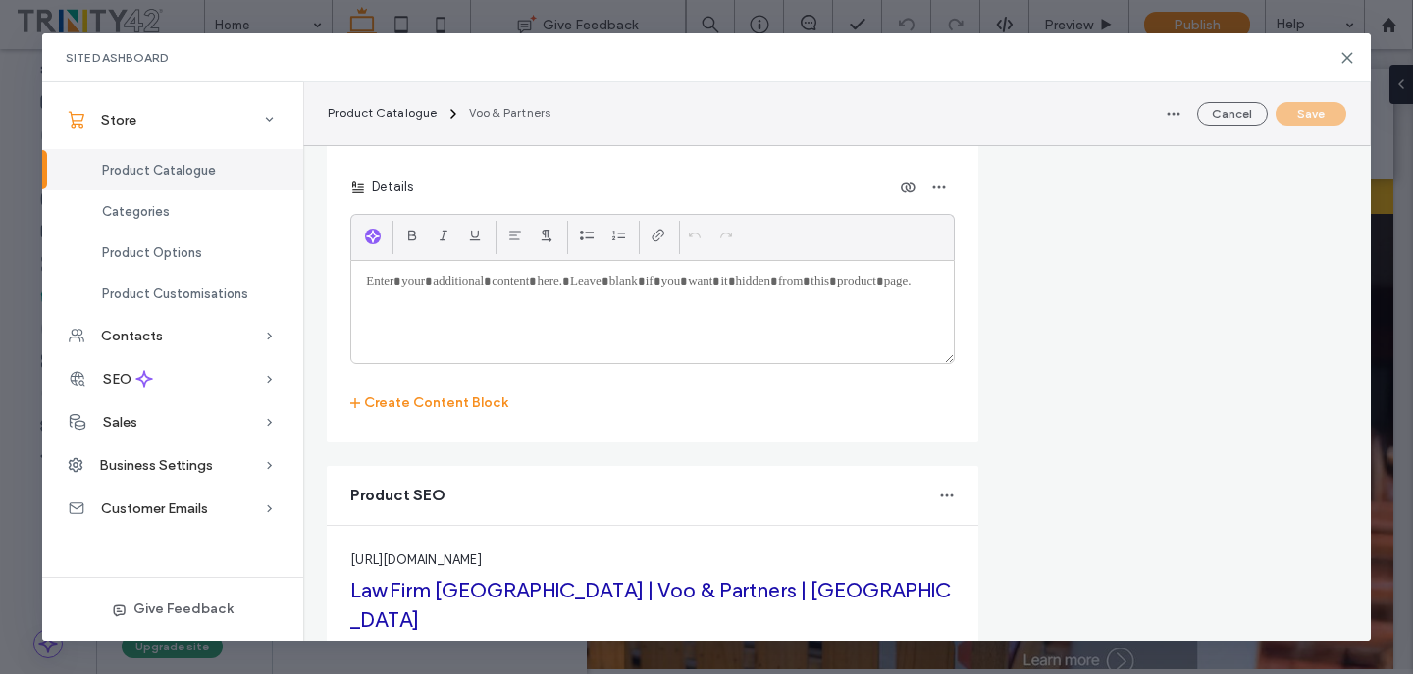
scroll to position [3459, 0]
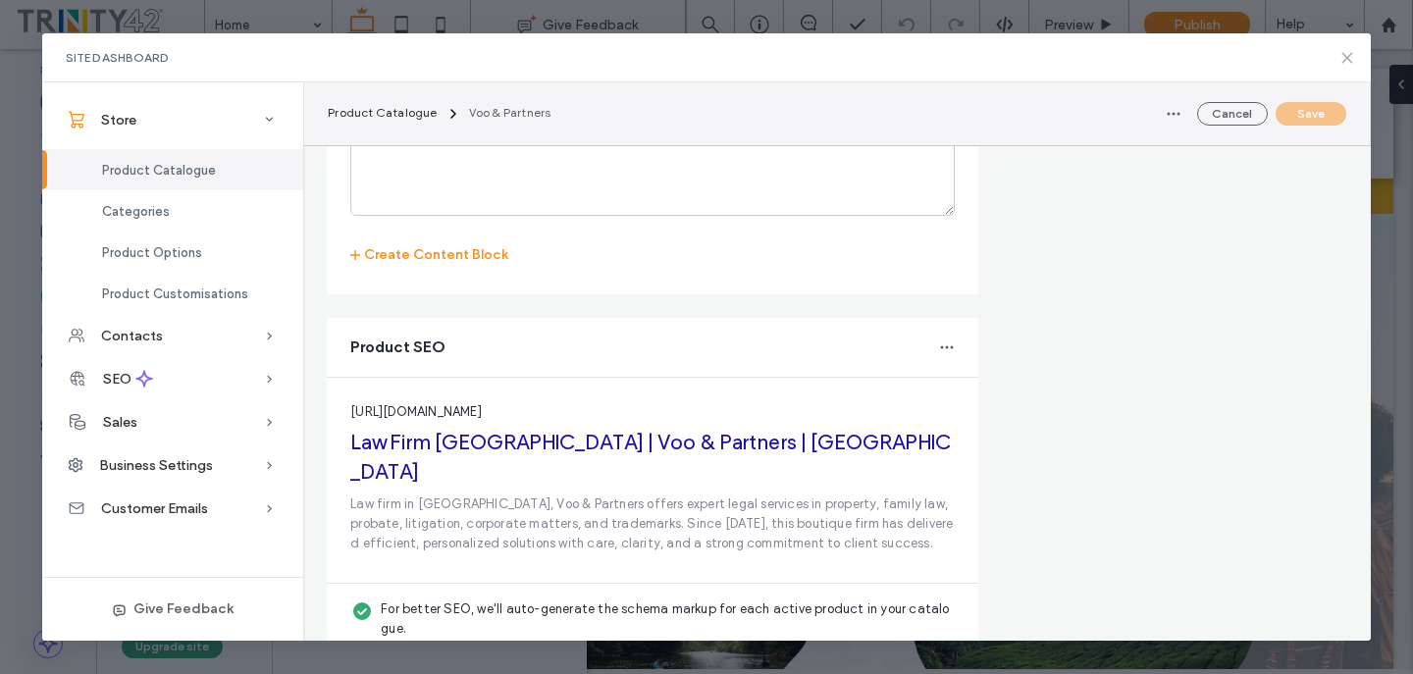
click at [1347, 53] on icon at bounding box center [1347, 58] width 16 height 16
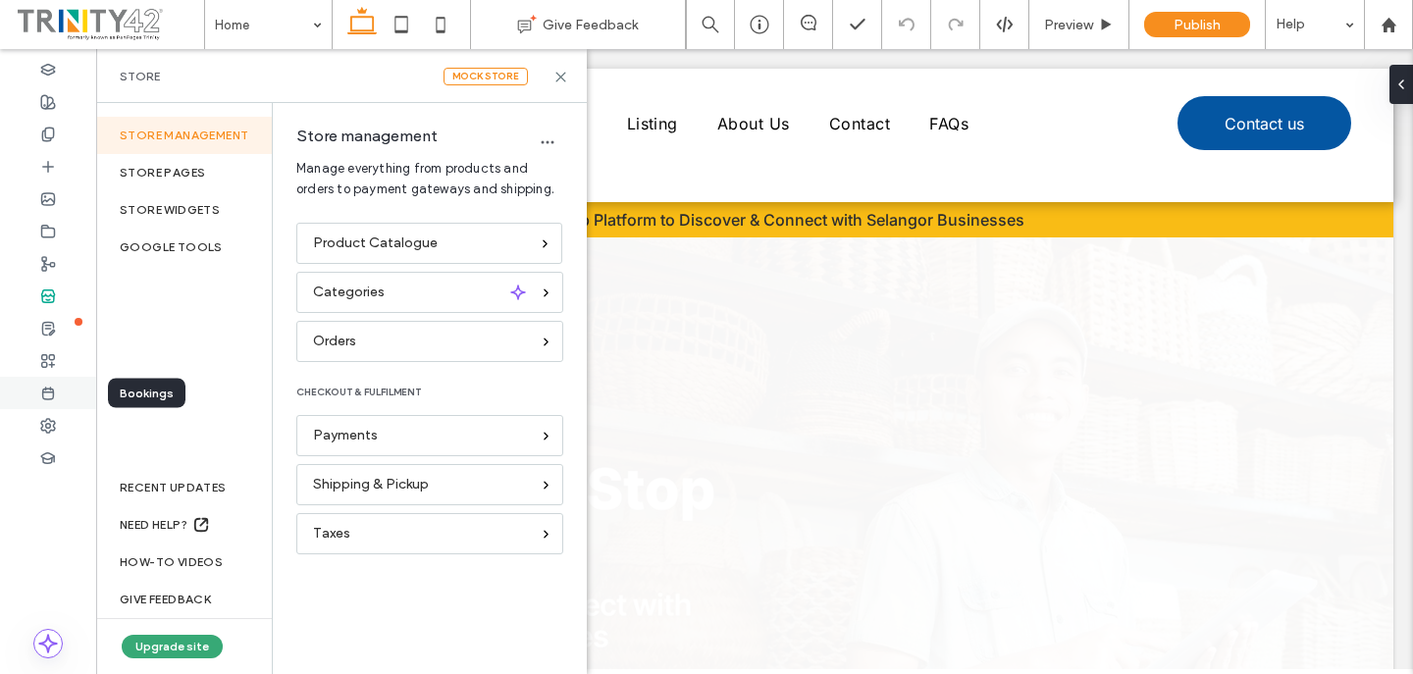
scroll to position [0, 0]
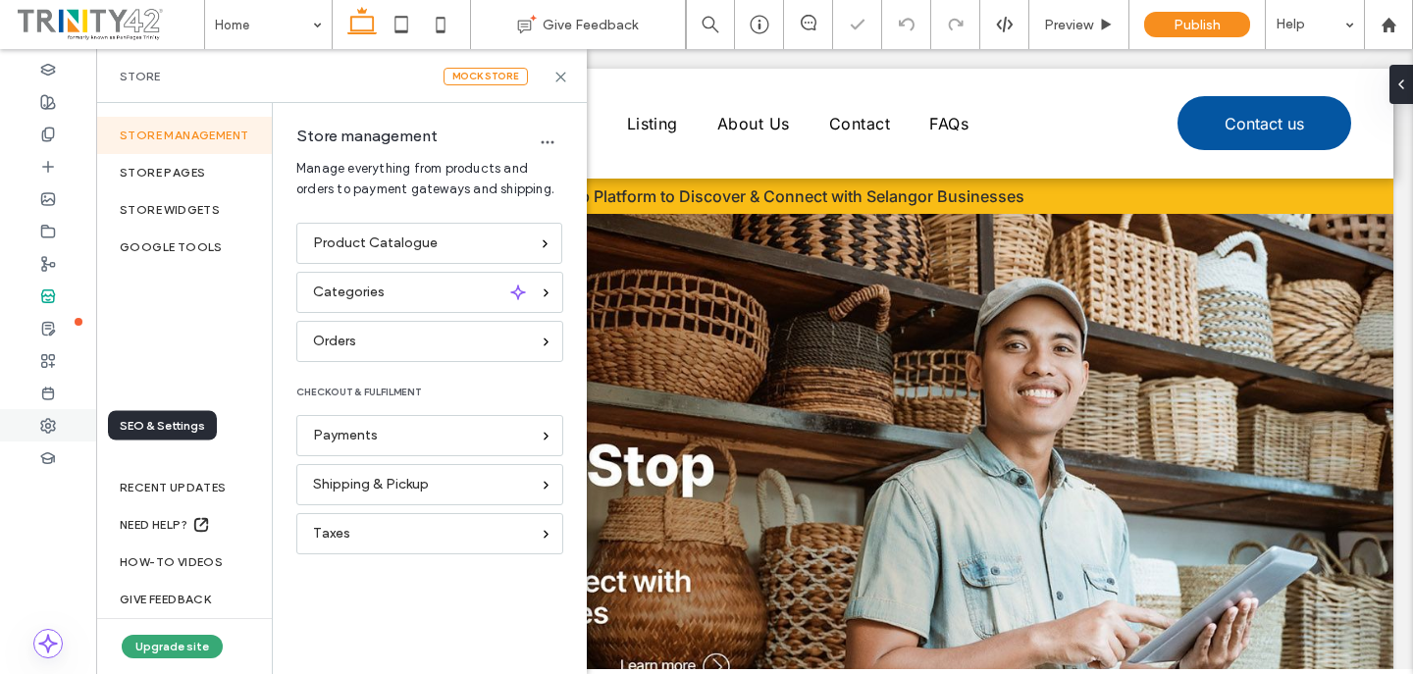
click at [76, 431] on div at bounding box center [48, 425] width 96 height 32
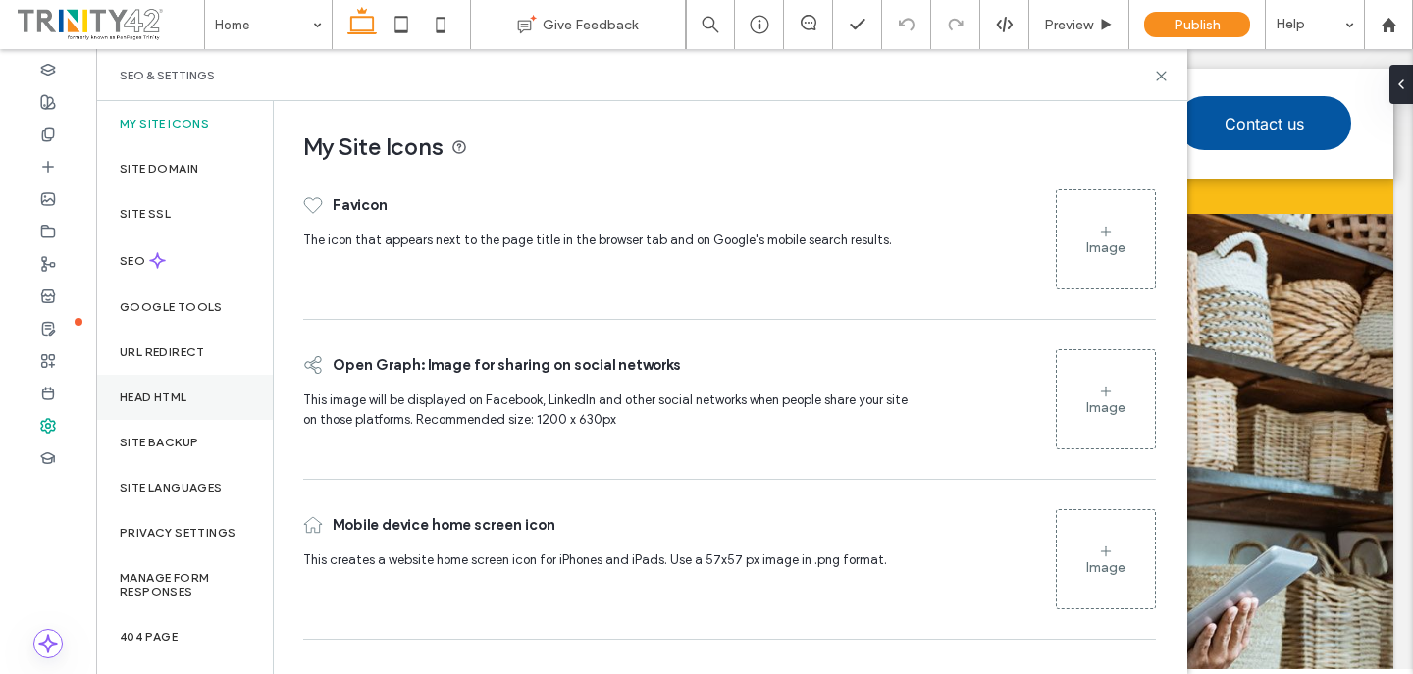
click at [202, 405] on div "Head HTML" at bounding box center [184, 397] width 177 height 45
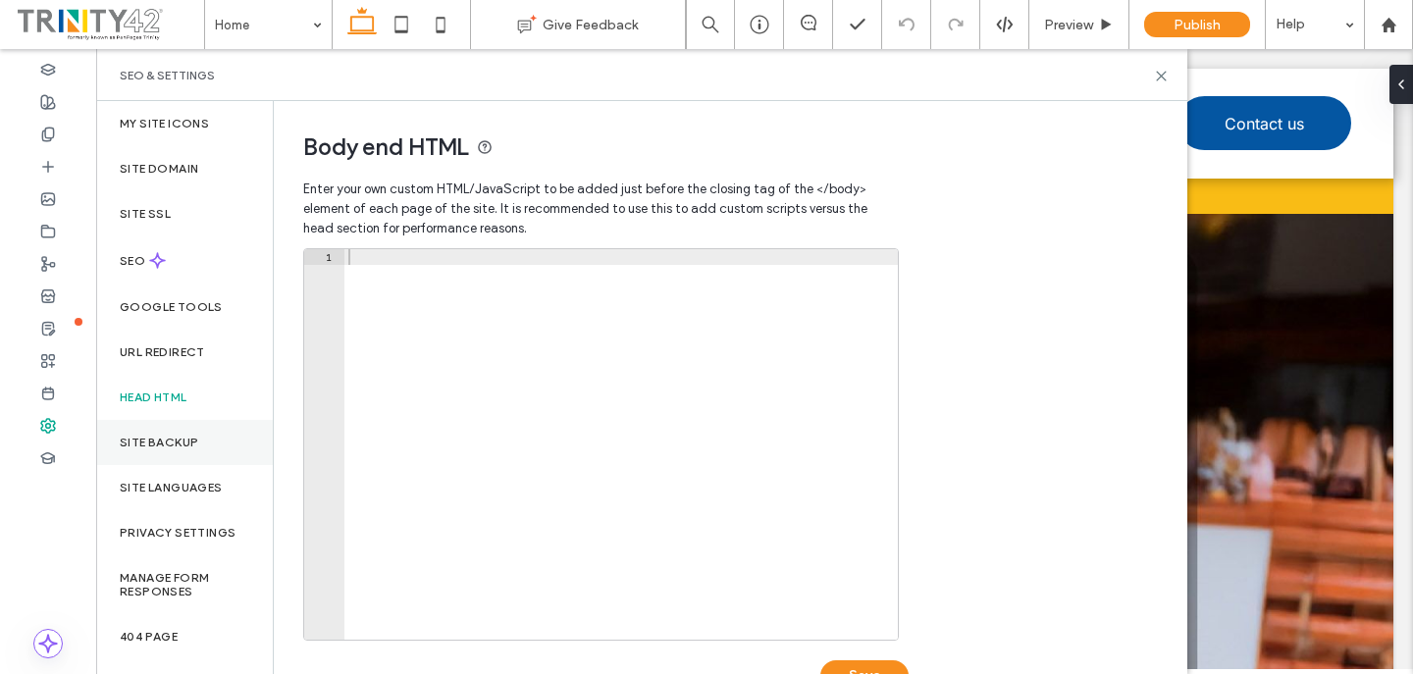
click at [215, 448] on div "Site backup" at bounding box center [184, 442] width 177 height 45
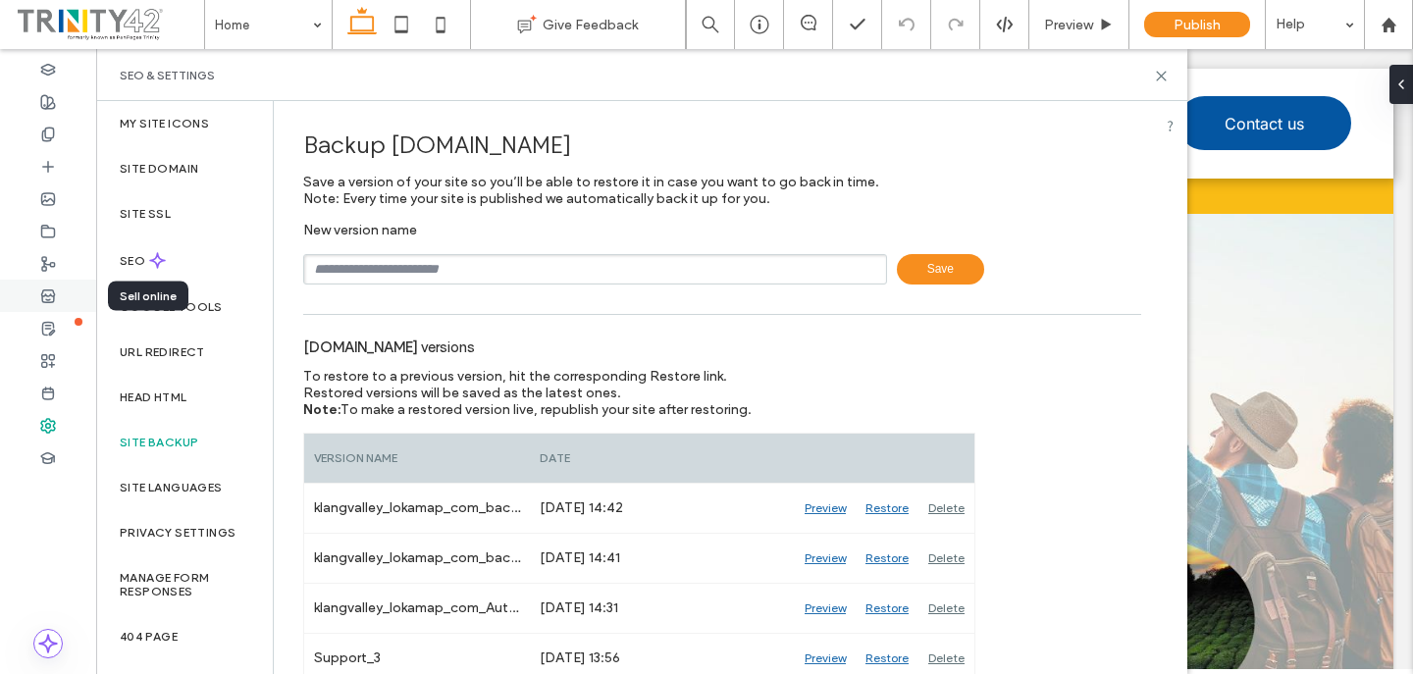
click at [68, 290] on div at bounding box center [48, 296] width 96 height 32
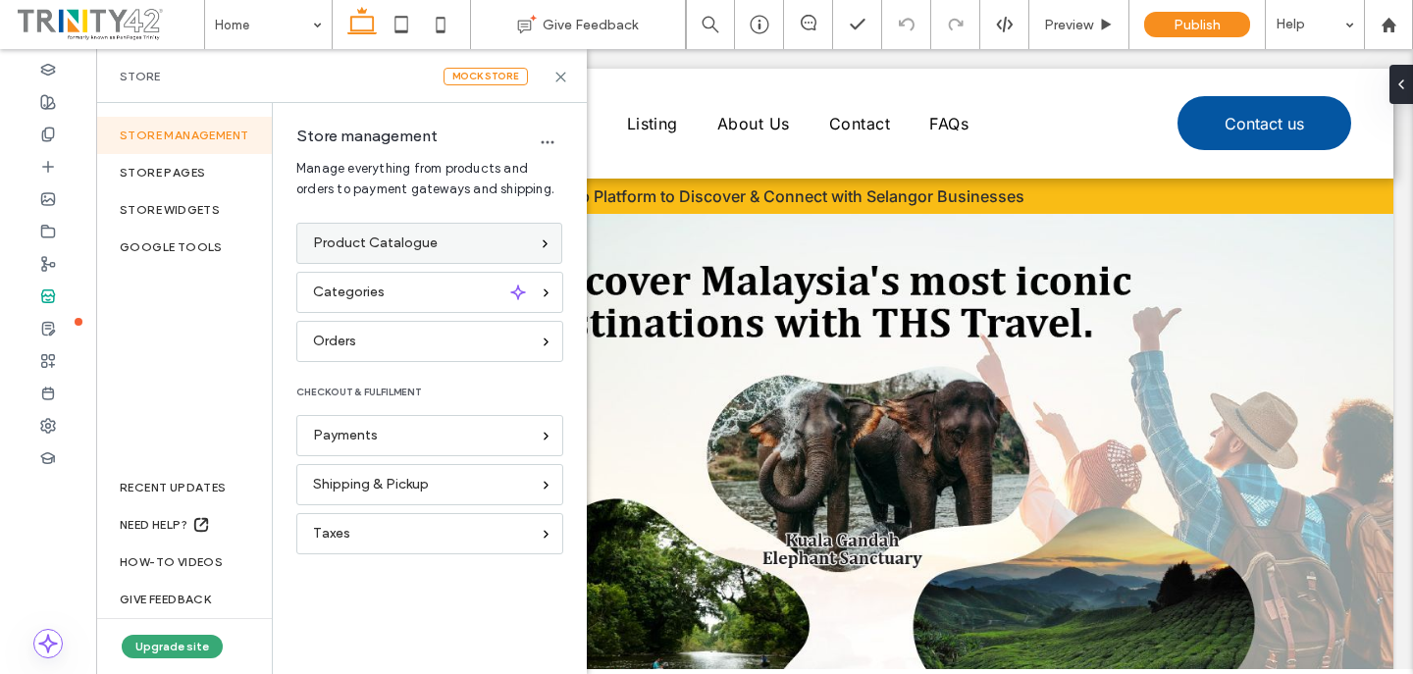
click at [335, 245] on span "Product Catalogue" at bounding box center [375, 243] width 125 height 22
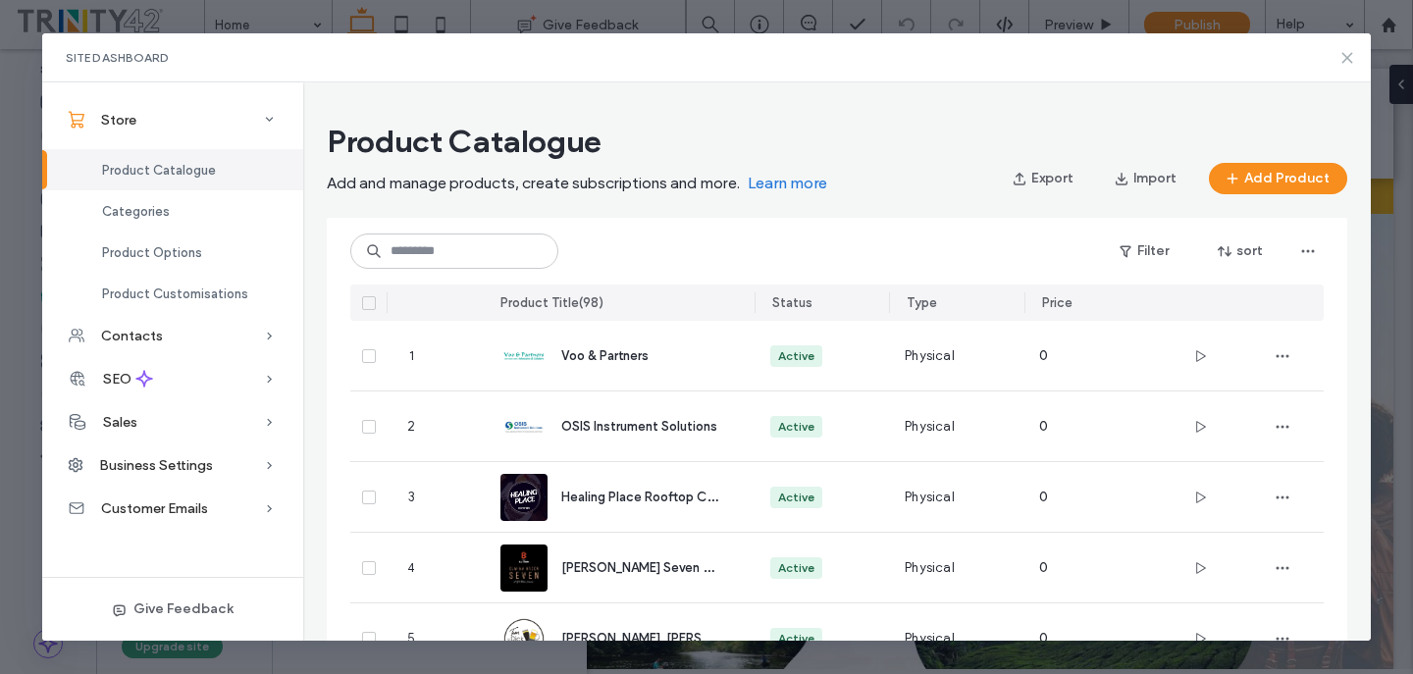
click at [1345, 65] on icon at bounding box center [1347, 58] width 16 height 16
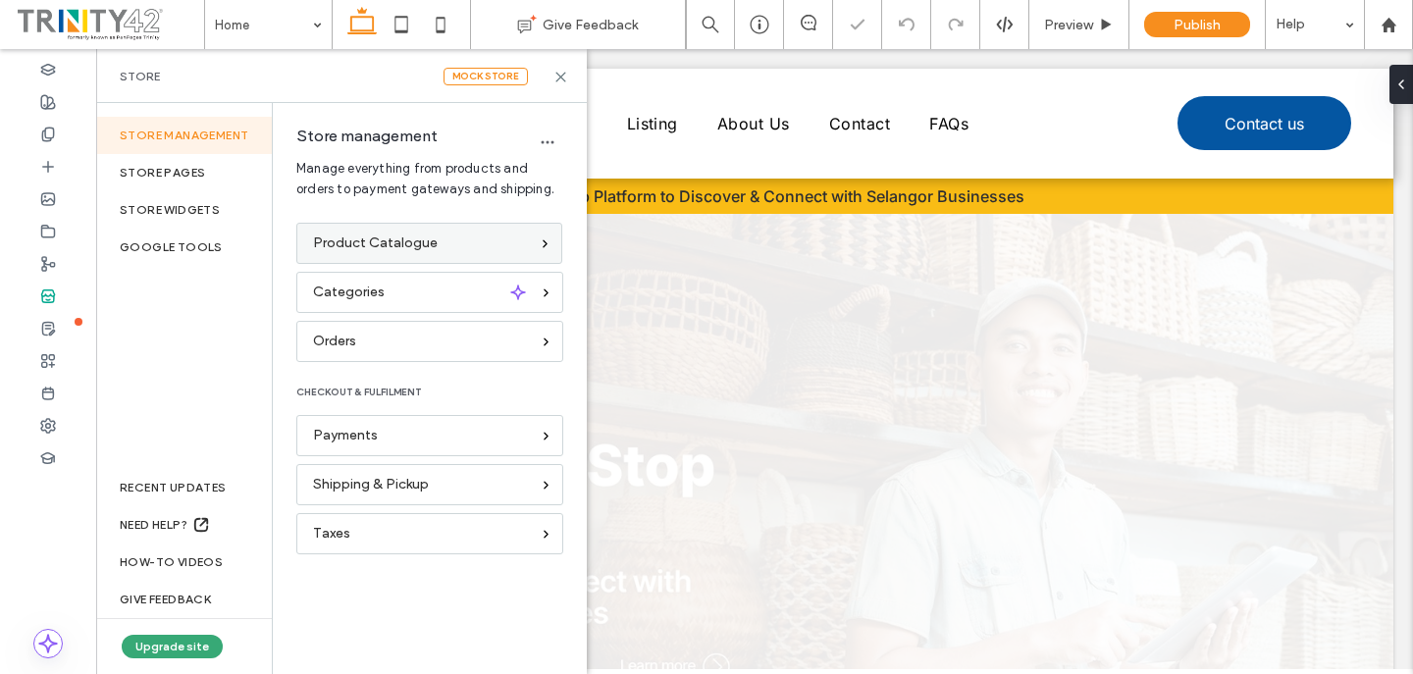
click at [381, 231] on div "Product Catalogue" at bounding box center [429, 243] width 266 height 41
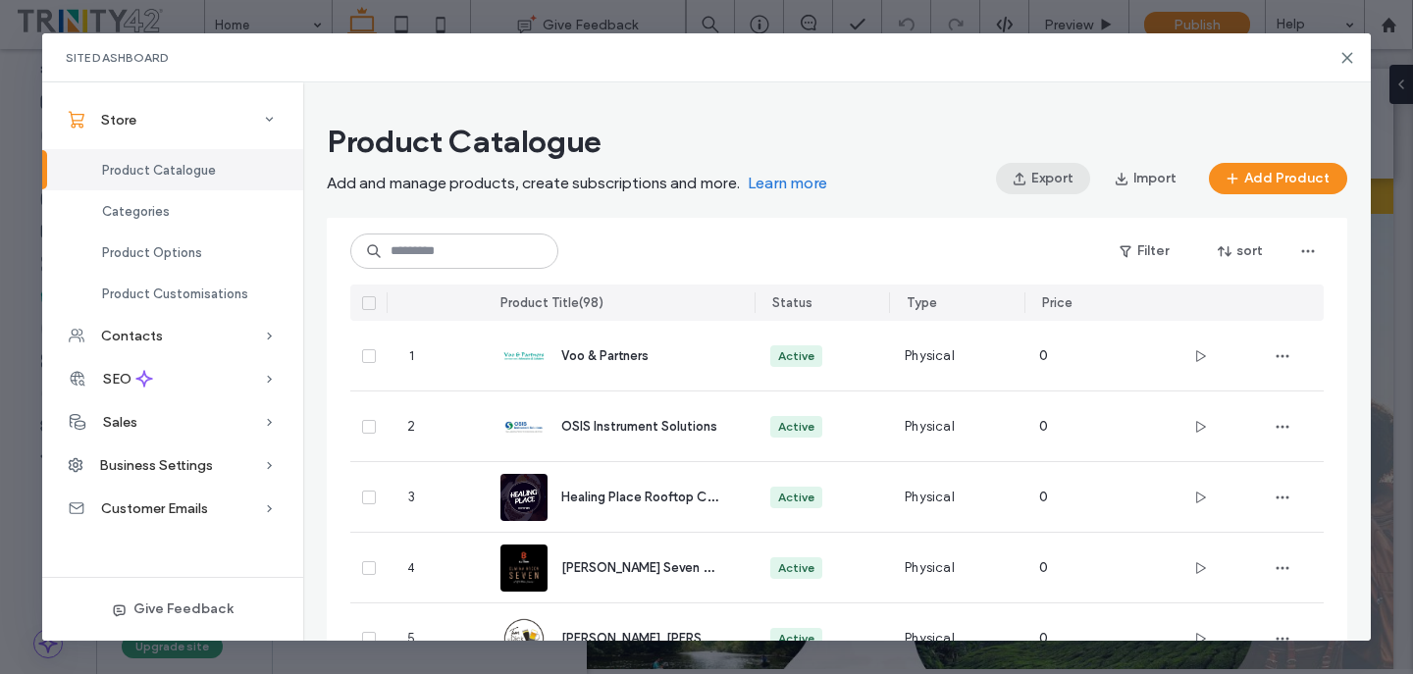
click at [1017, 178] on icon "button" at bounding box center [1019, 179] width 16 height 16
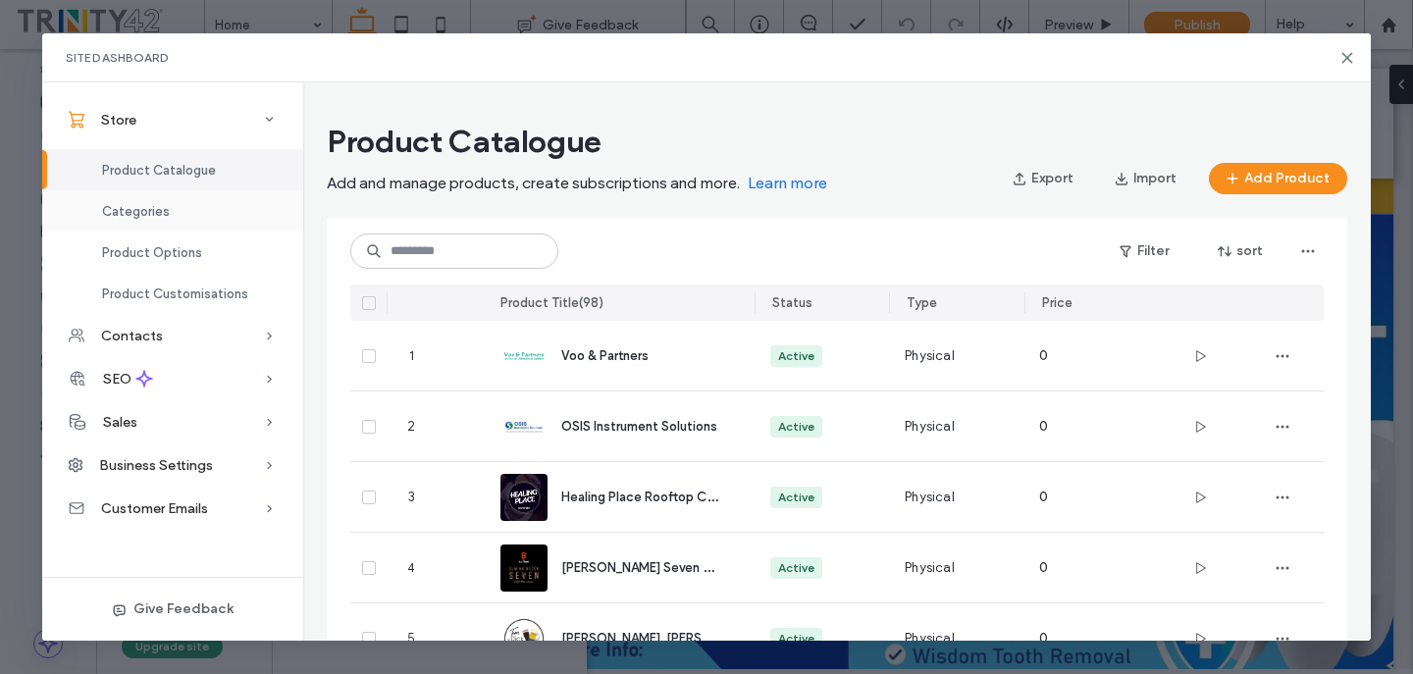
click at [180, 228] on div "Categories" at bounding box center [172, 210] width 261 height 41
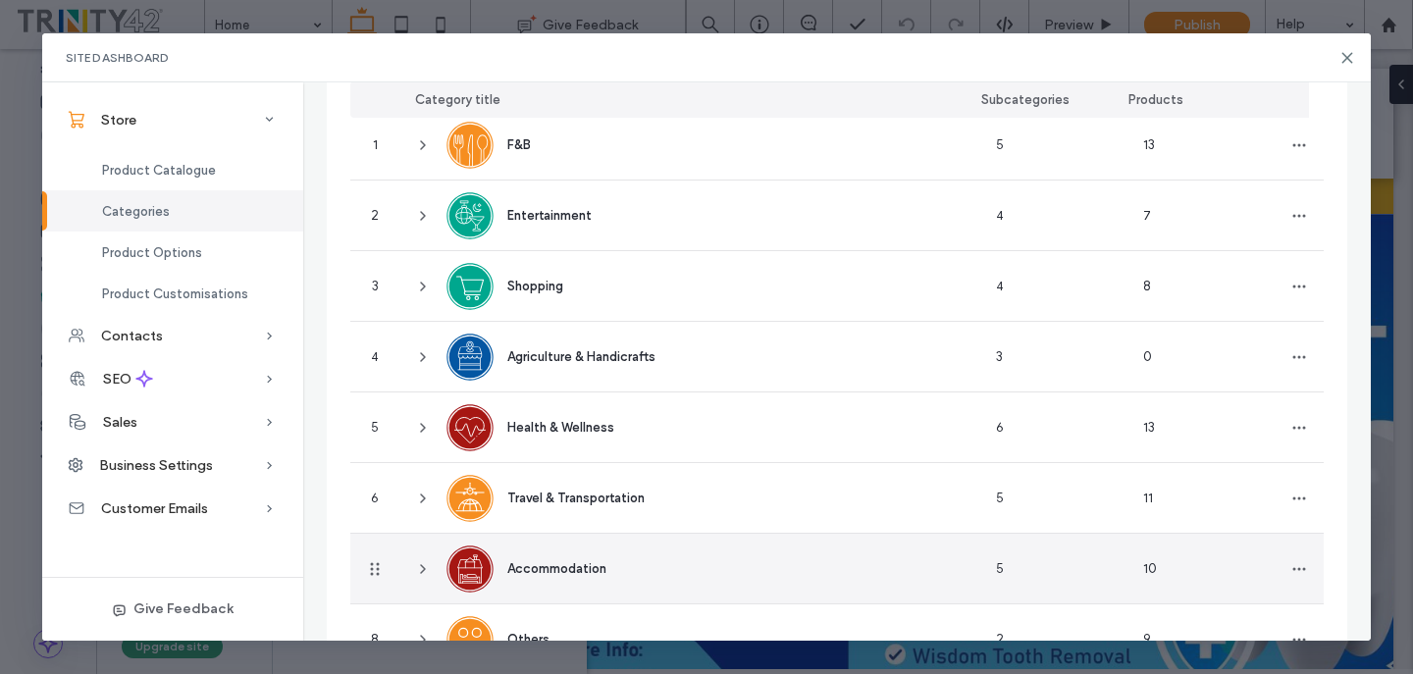
scroll to position [95, 0]
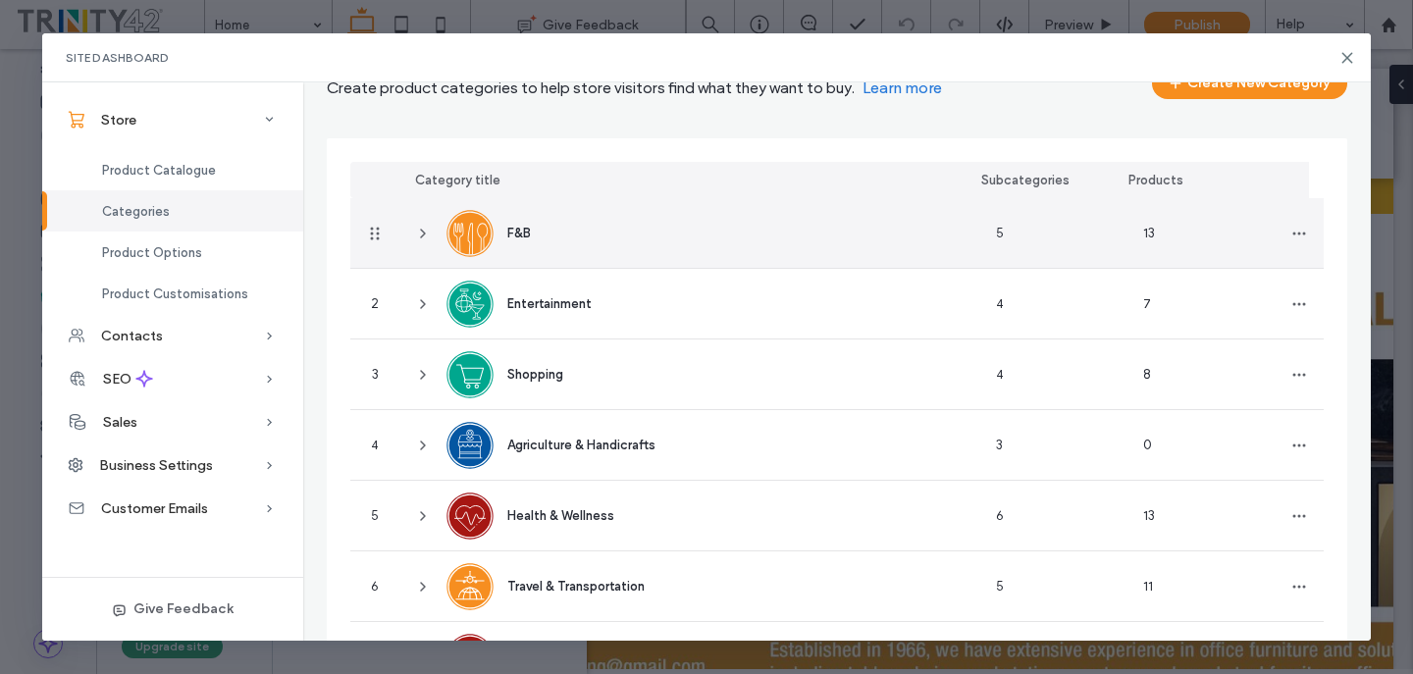
click at [431, 232] on icon at bounding box center [423, 234] width 16 height 16
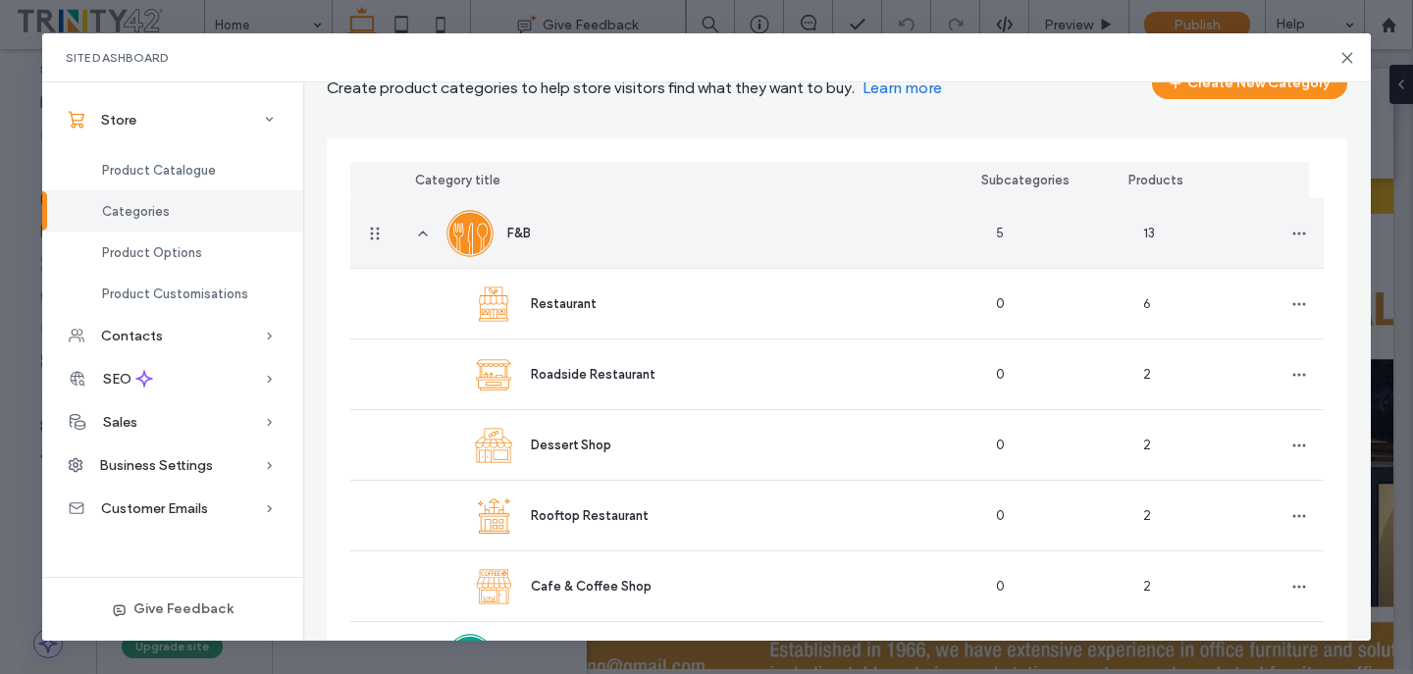
click at [429, 232] on icon at bounding box center [423, 234] width 16 height 16
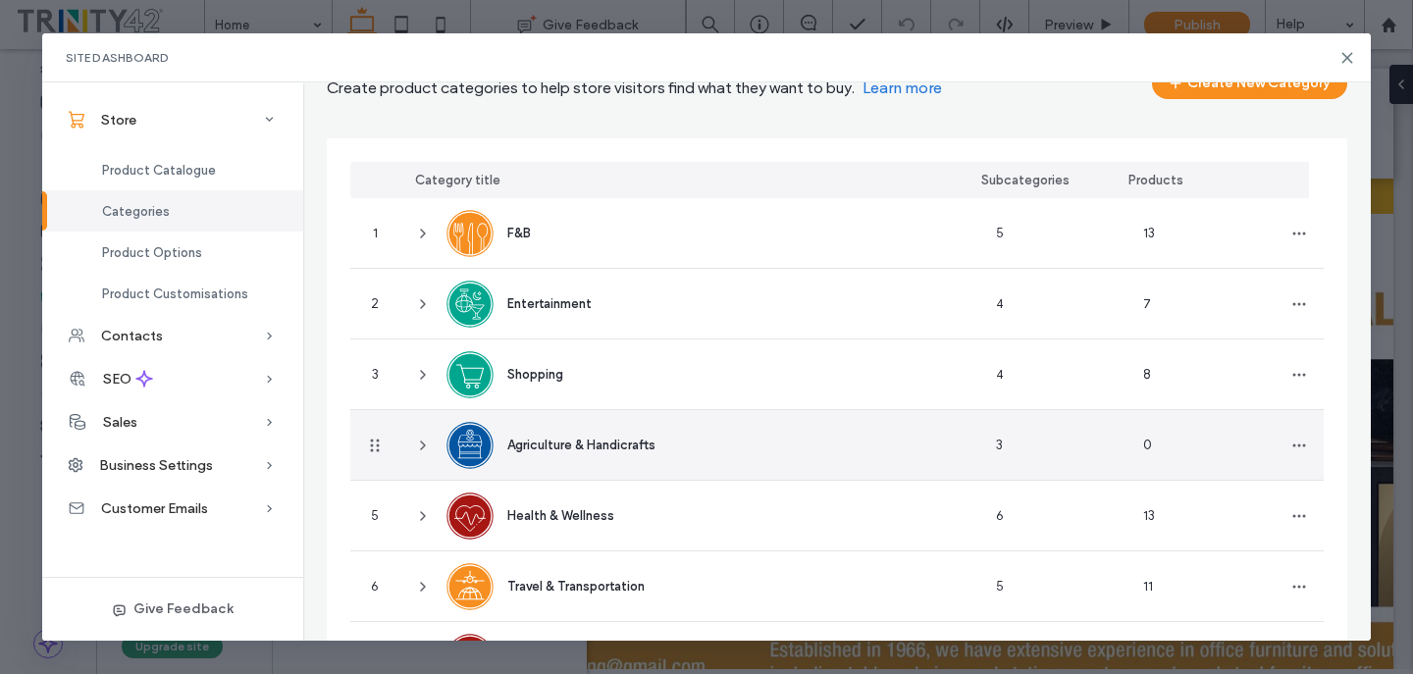
scroll to position [335, 0]
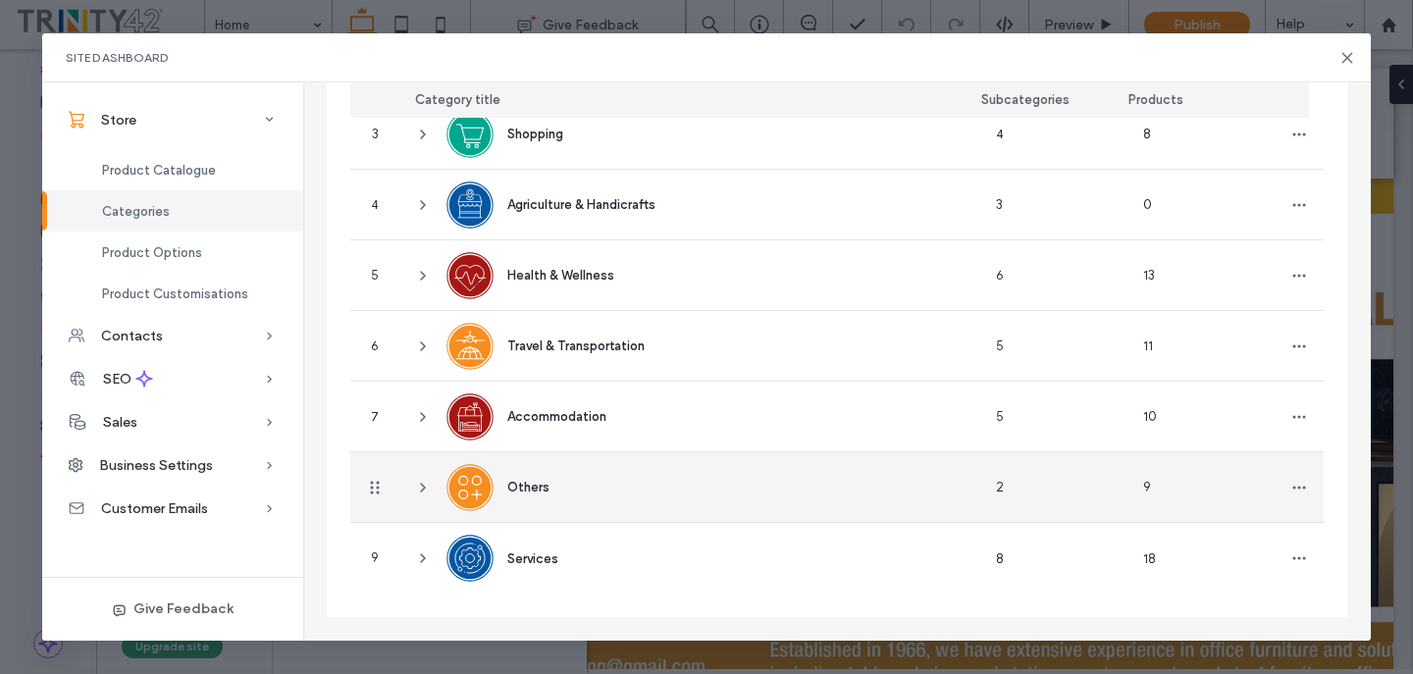
click at [424, 480] on icon at bounding box center [423, 488] width 16 height 16
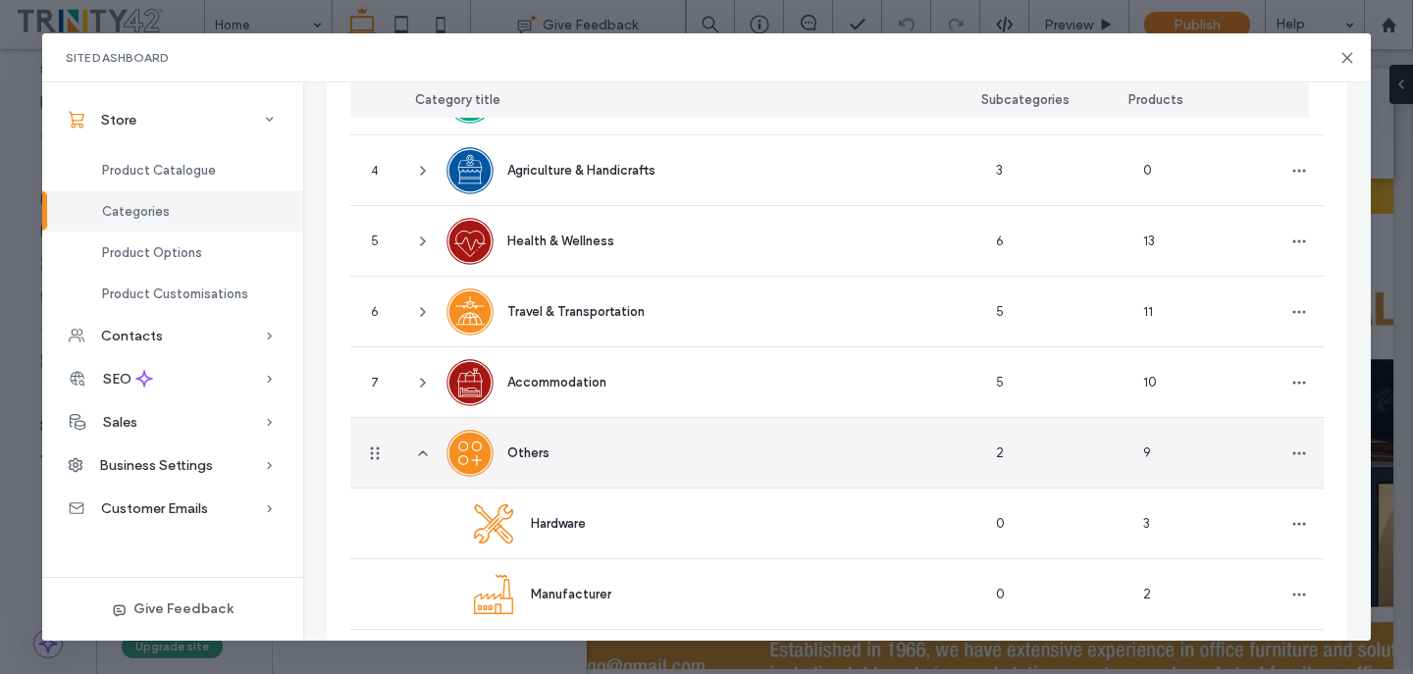
scroll to position [477, 0]
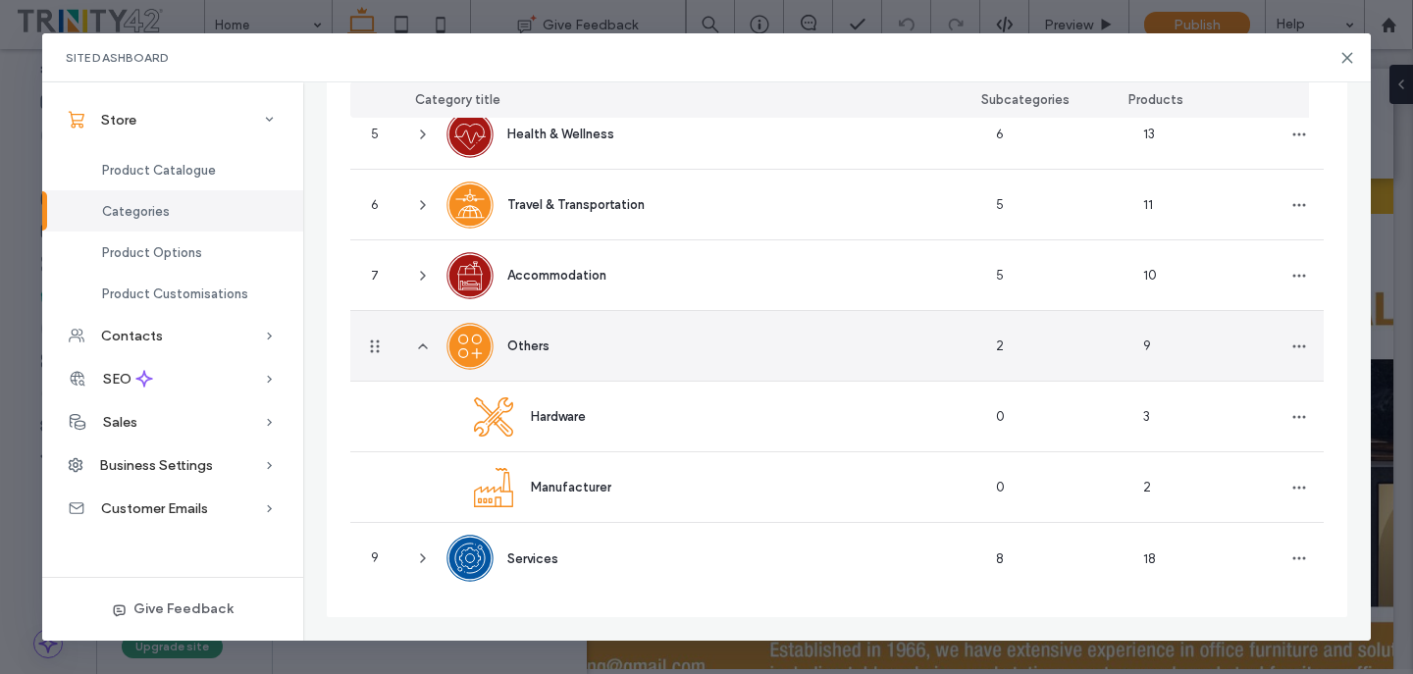
click at [576, 352] on div "Others" at bounding box center [689, 346] width 581 height 70
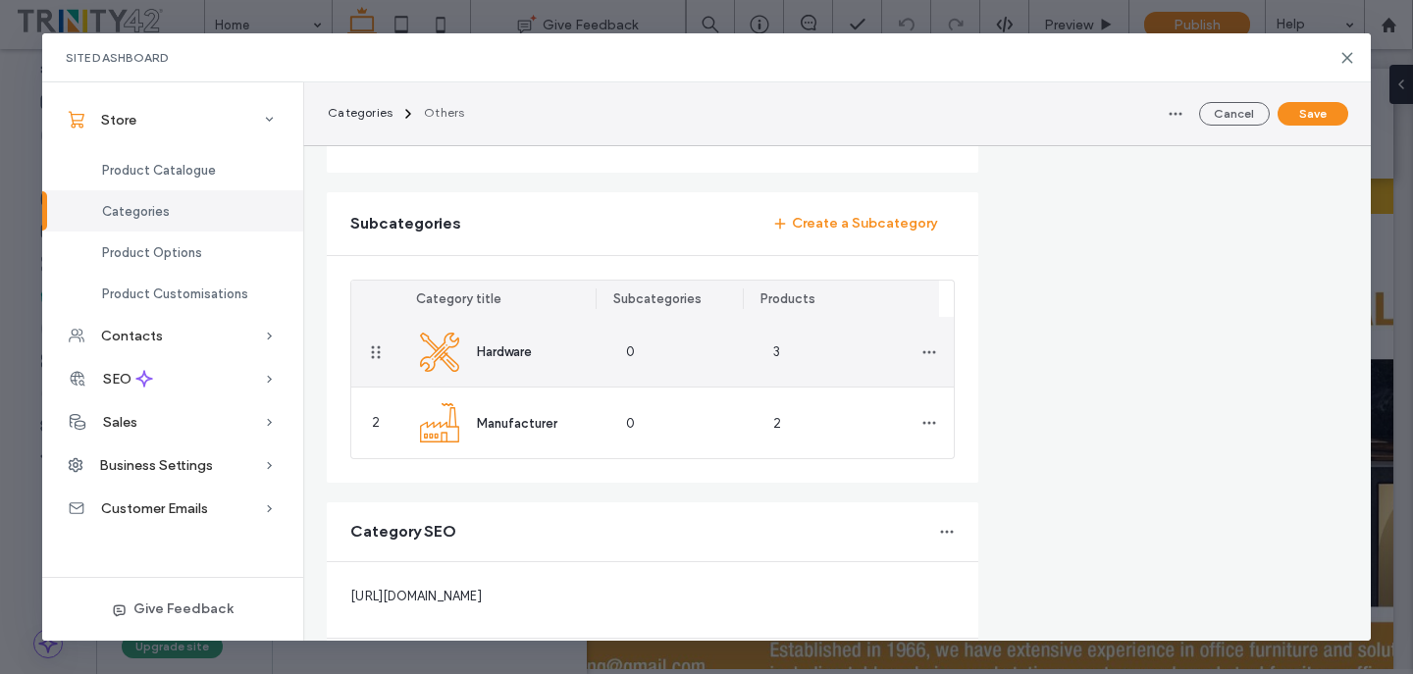
type input "******"
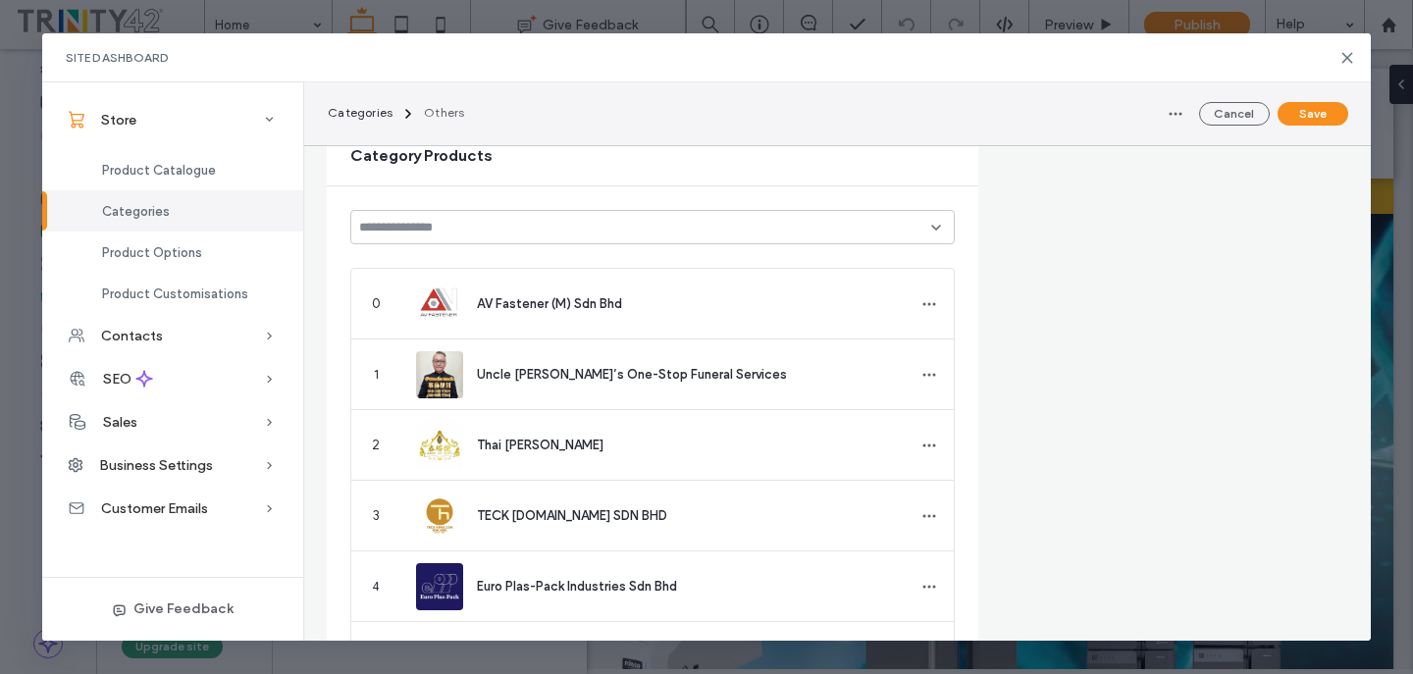
scroll to position [0, 0]
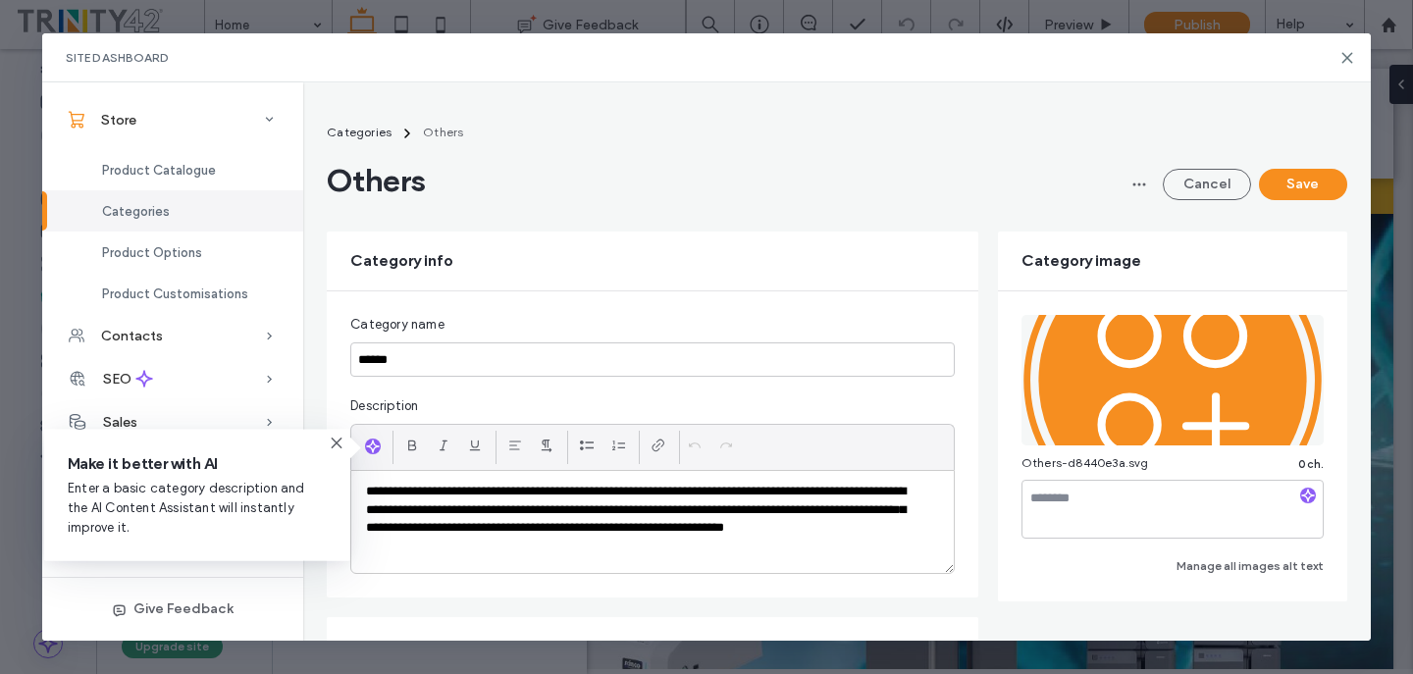
click at [197, 212] on div "Categories" at bounding box center [172, 210] width 261 height 41
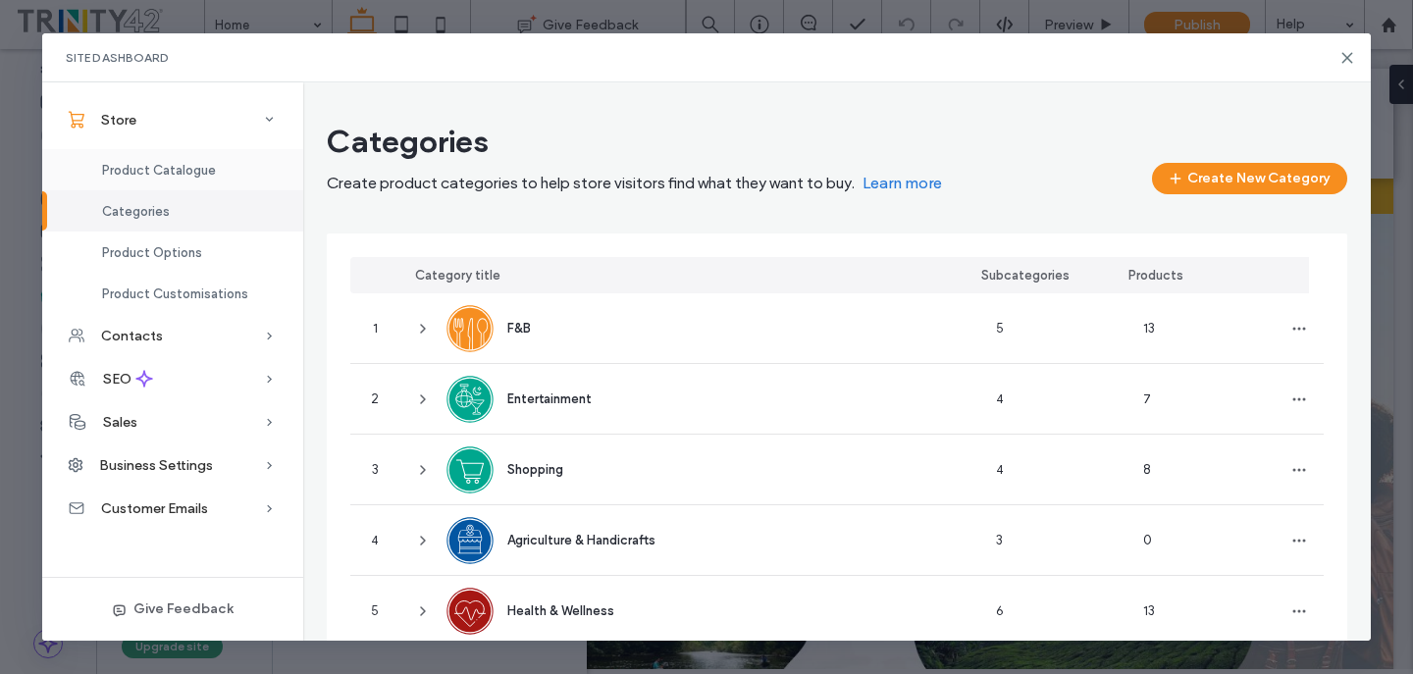
click at [219, 167] on div "Product Catalogue" at bounding box center [172, 169] width 261 height 41
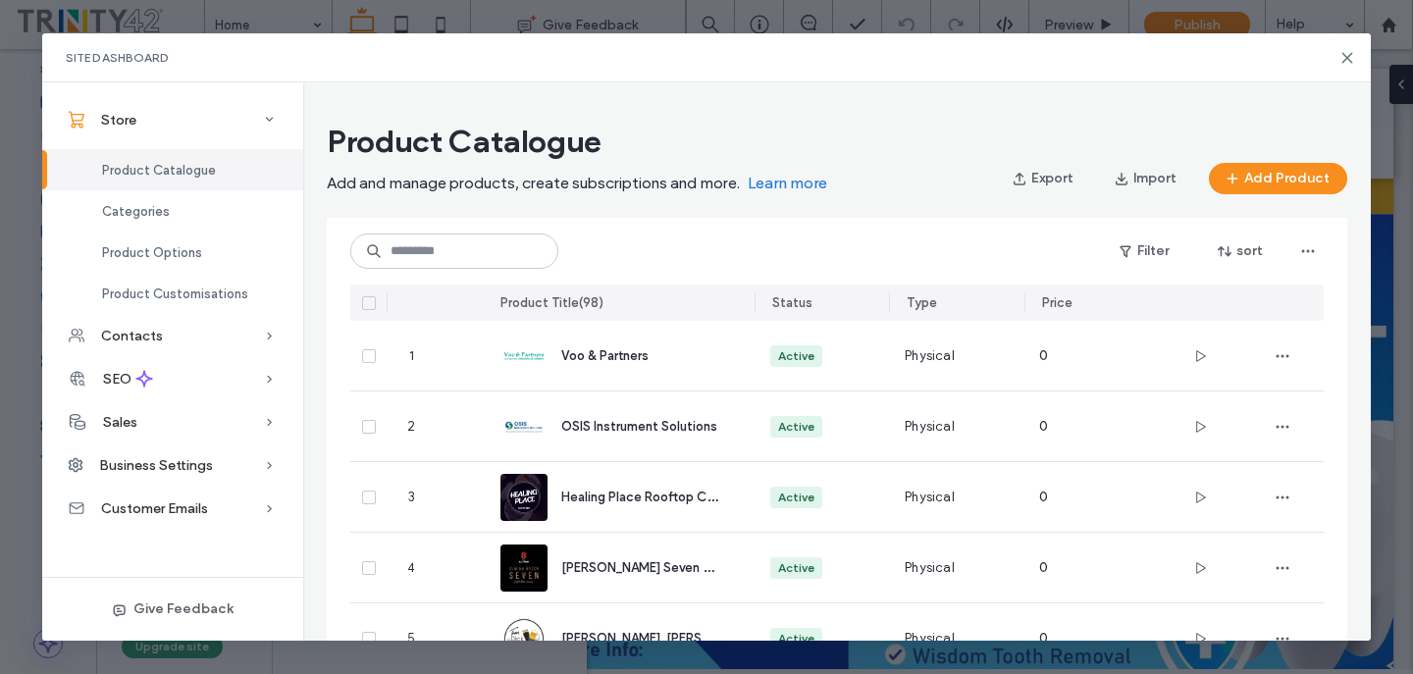
click at [363, 301] on span at bounding box center [369, 303] width 14 height 14
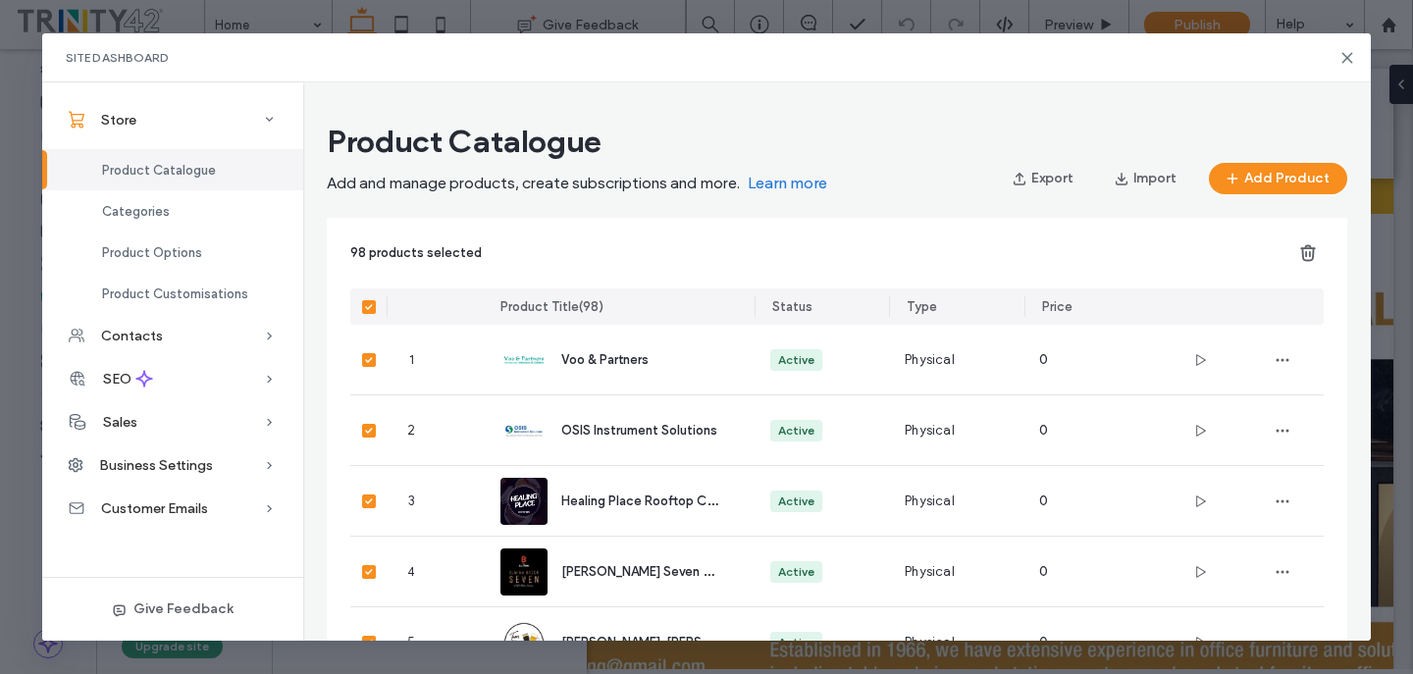
click at [1315, 259] on icon "button" at bounding box center [1308, 253] width 20 height 20
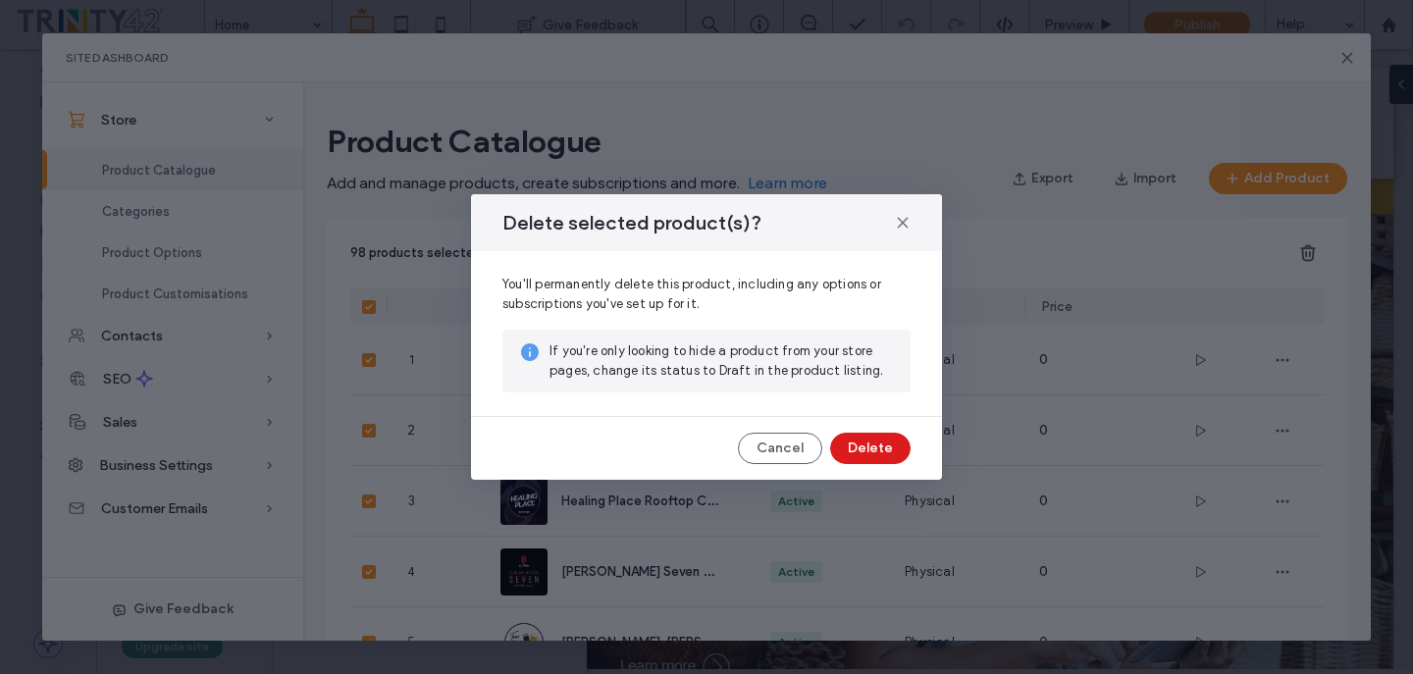
drag, startPoint x: 856, startPoint y: 458, endPoint x: 976, endPoint y: 180, distance: 302.3
click at [976, 180] on div "Delete selected product(s)? You'll permanently delete this product, including a…" at bounding box center [706, 337] width 1413 height 674
click at [906, 224] on icon at bounding box center [903, 223] width 16 height 16
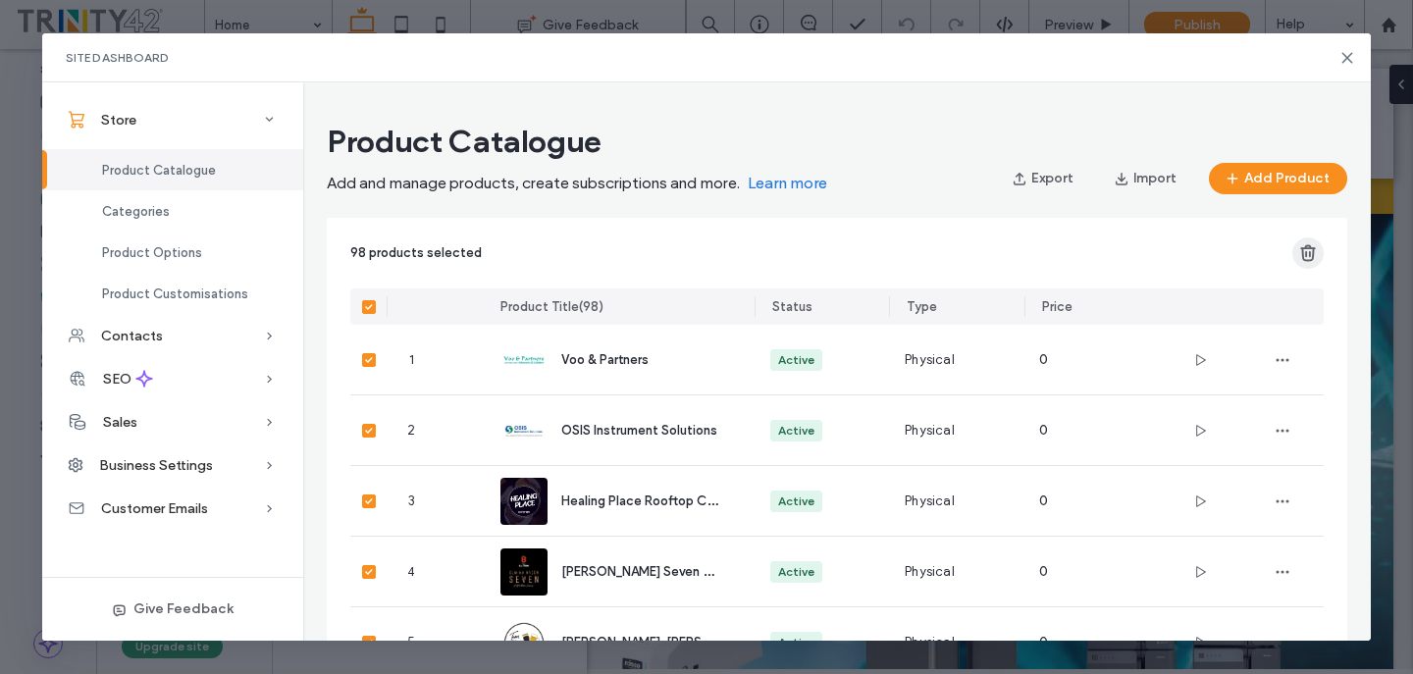
click at [1311, 249] on icon "button" at bounding box center [1308, 253] width 20 height 20
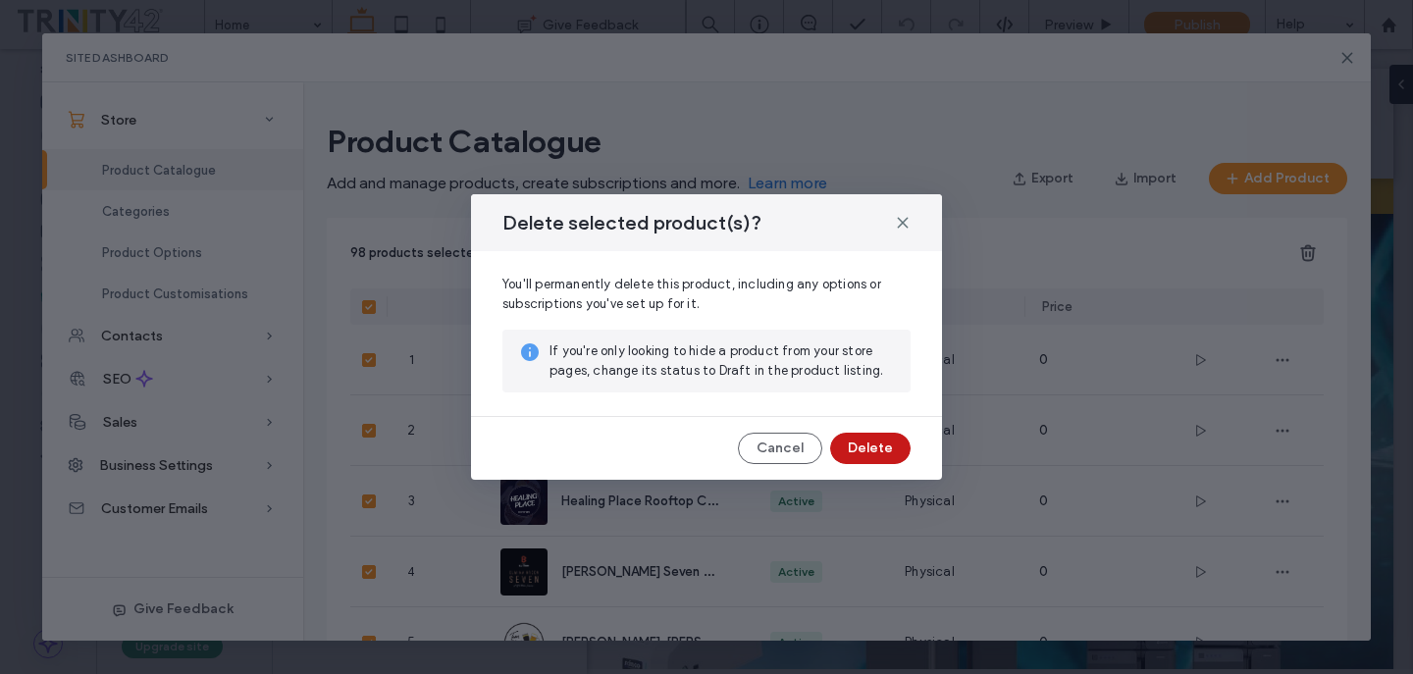
click at [867, 441] on button "Delete" at bounding box center [870, 448] width 80 height 31
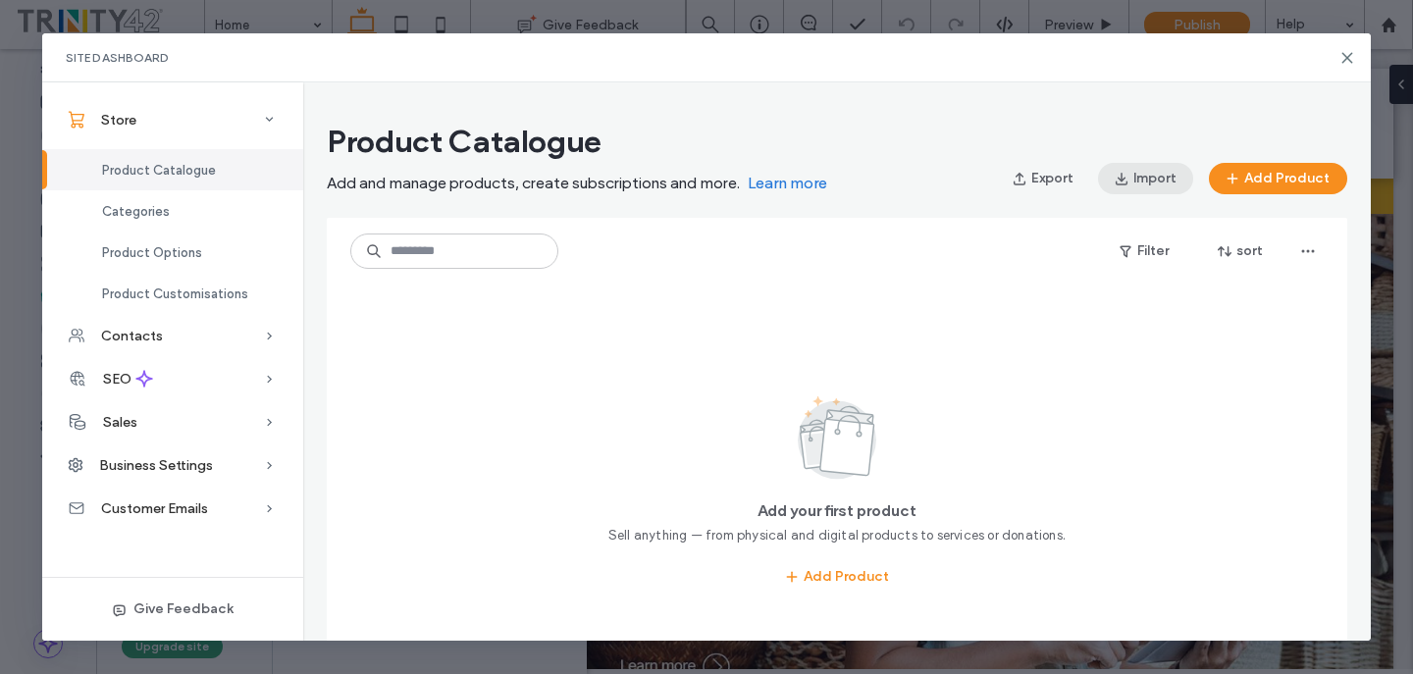
click at [1124, 182] on icon "button" at bounding box center [1121, 179] width 16 height 16
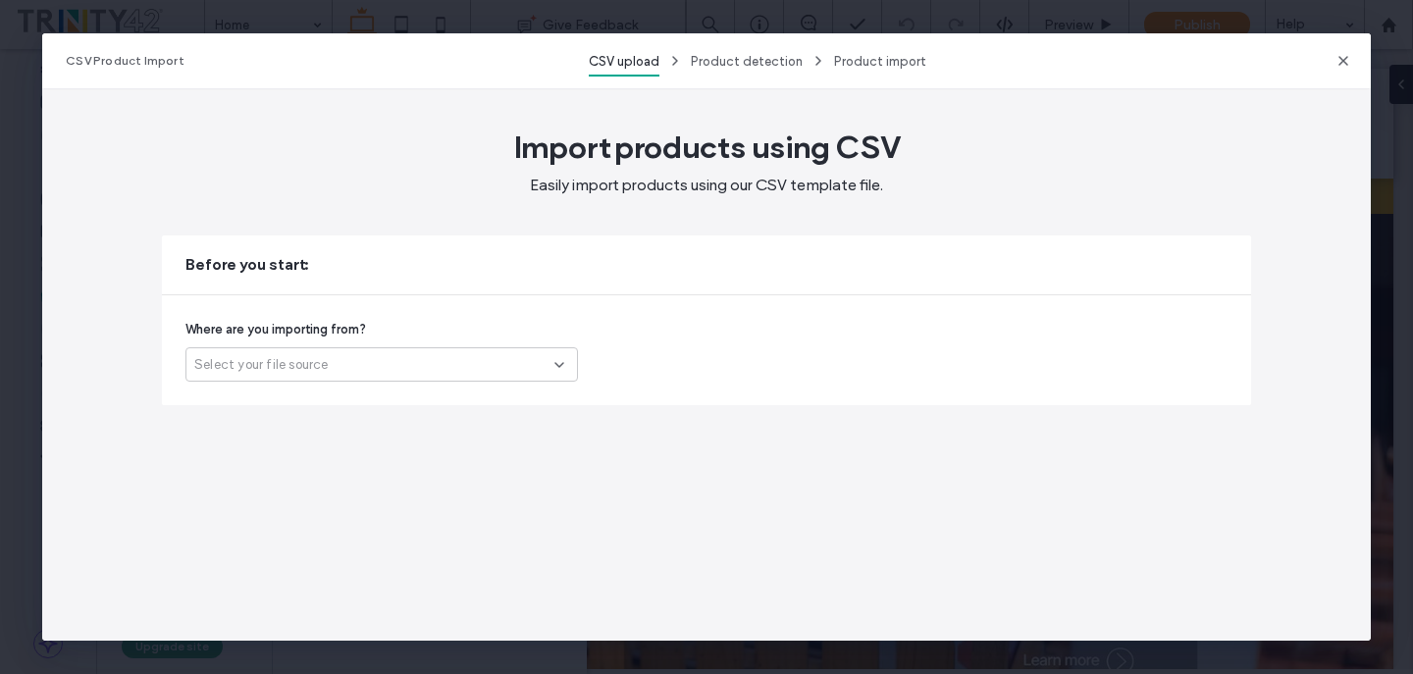
click at [481, 382] on div "Where are you importing from? Select your file source" at bounding box center [706, 350] width 1089 height 110
click at [486, 373] on div "Select your file source" at bounding box center [374, 365] width 360 height 20
click at [473, 393] on div "Another platform" at bounding box center [381, 400] width 390 height 34
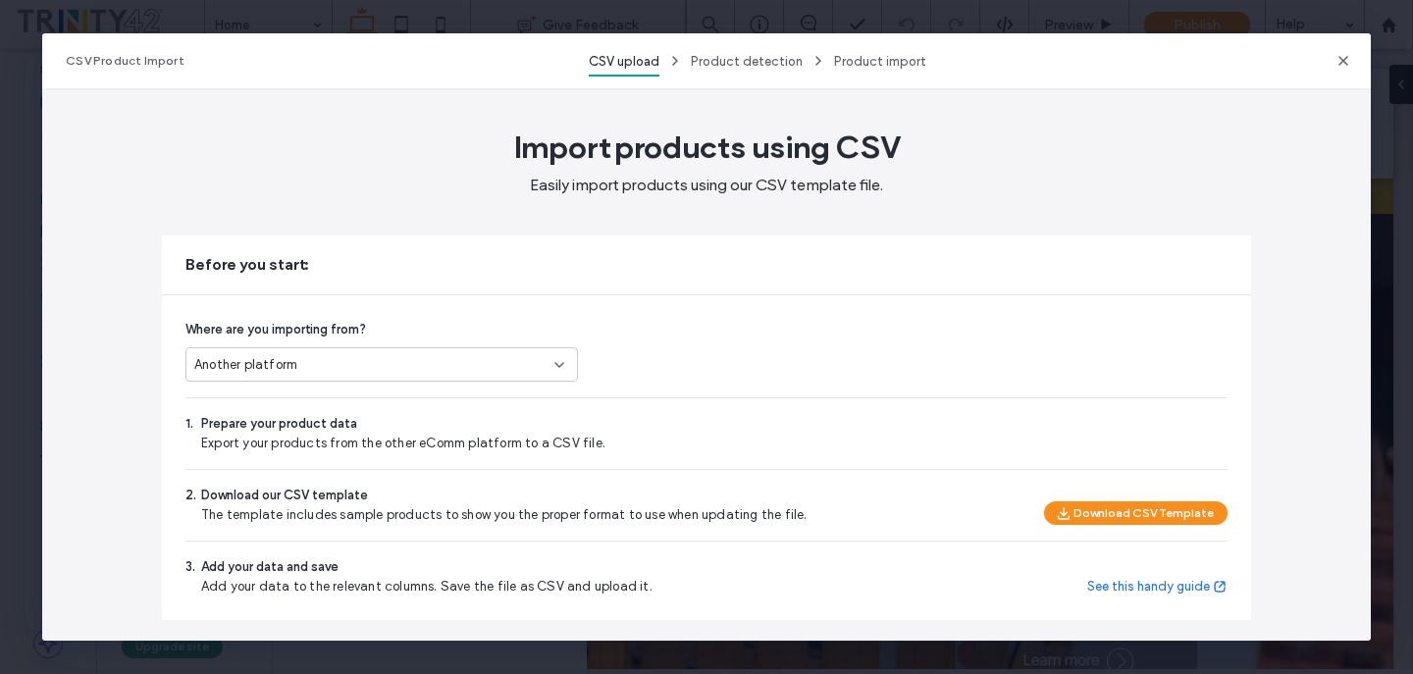
scroll to position [290, 0]
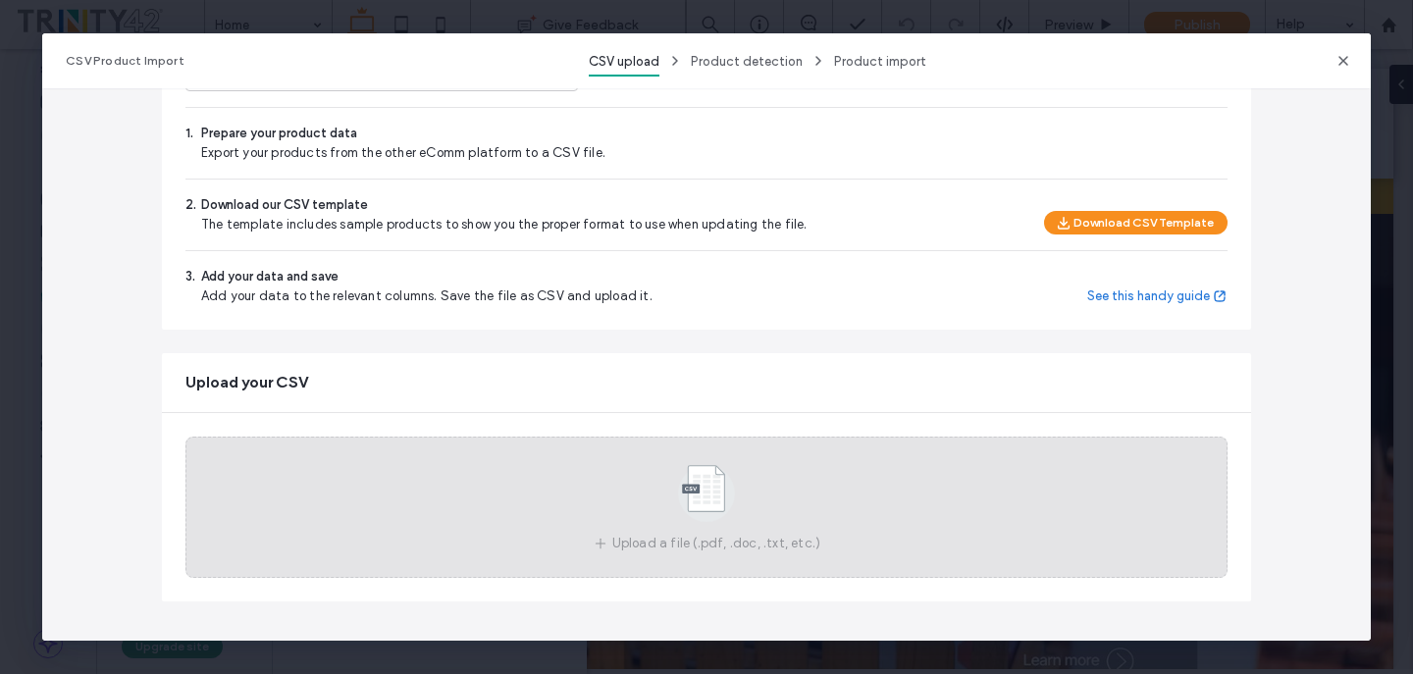
click at [702, 519] on use at bounding box center [706, 493] width 57 height 57
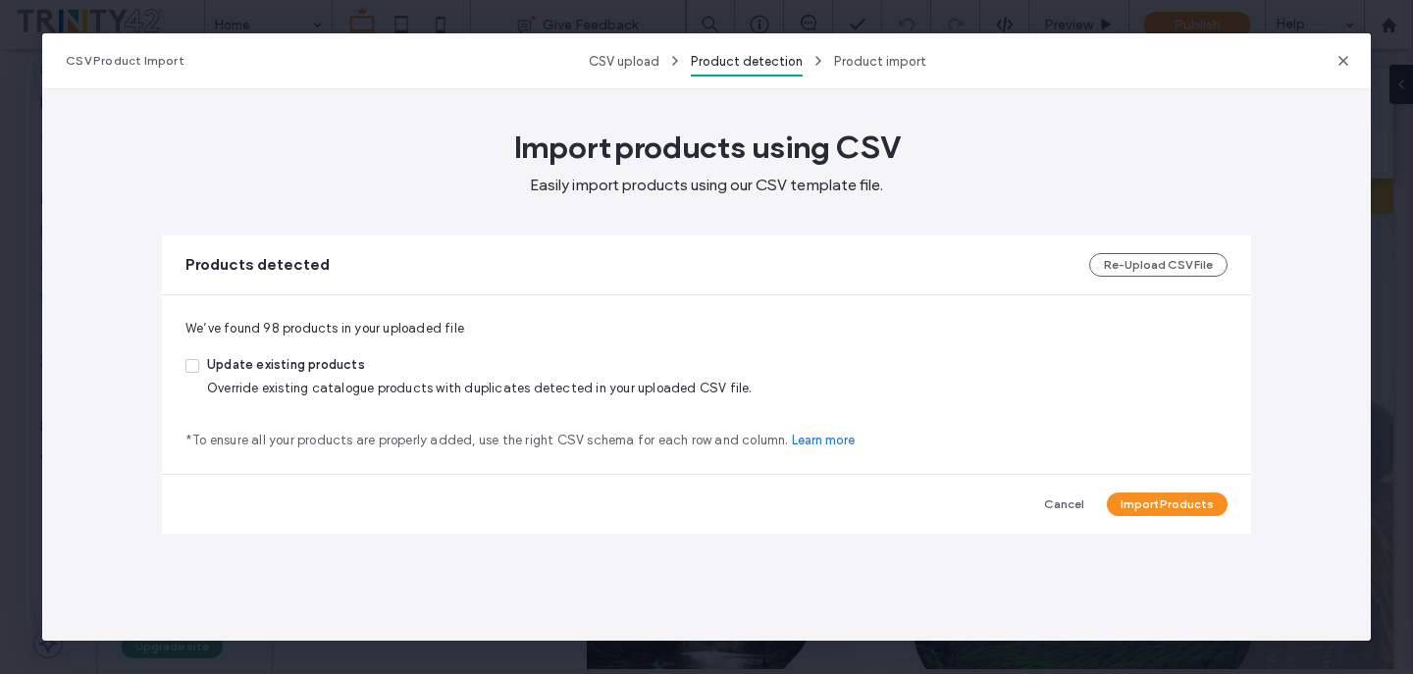
scroll to position [0, 0]
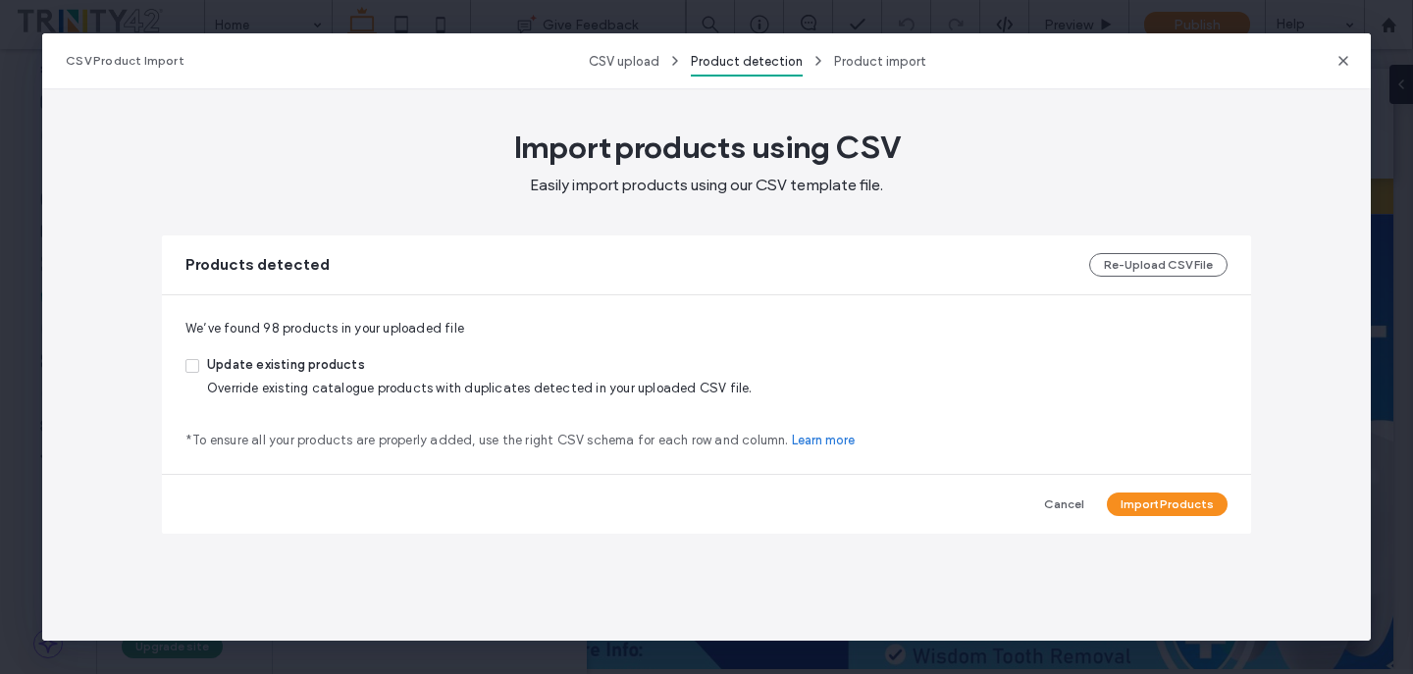
click at [295, 372] on span "Update existing products" at bounding box center [479, 367] width 545 height 24
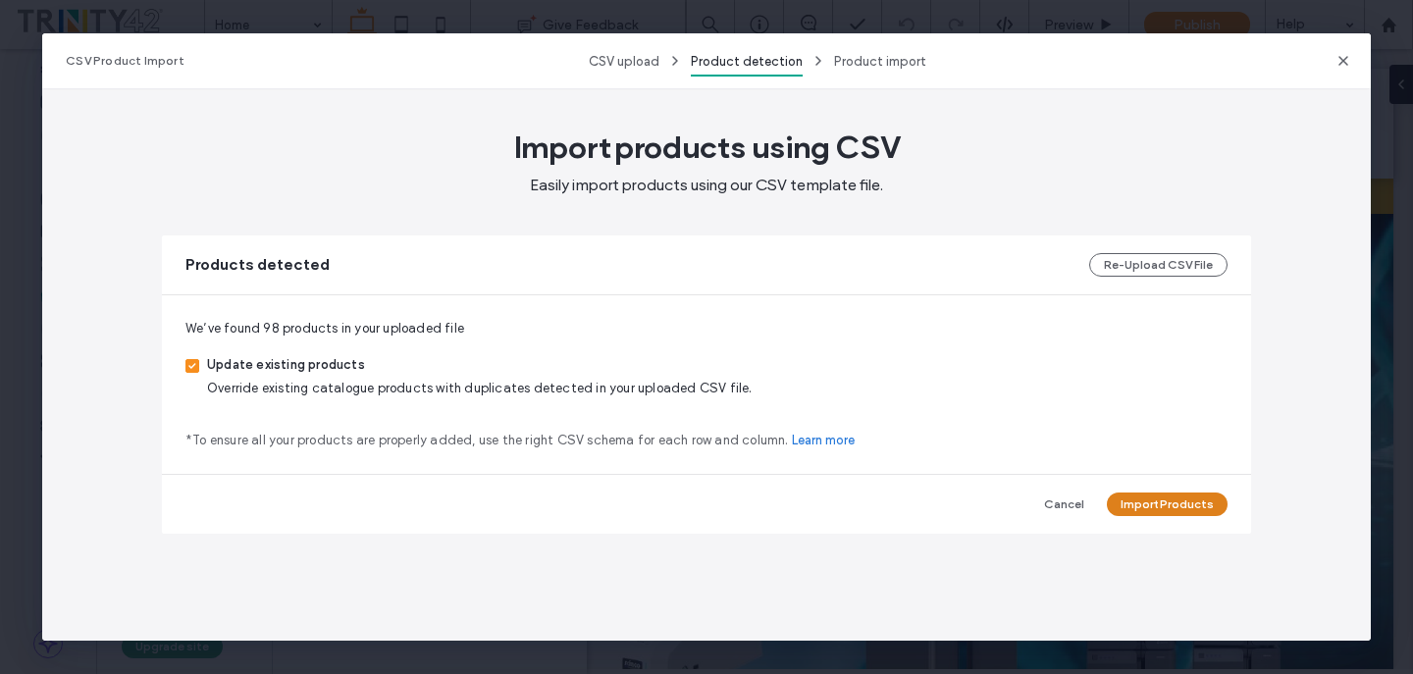
click at [1137, 507] on button "Import Products" at bounding box center [1167, 504] width 121 height 24
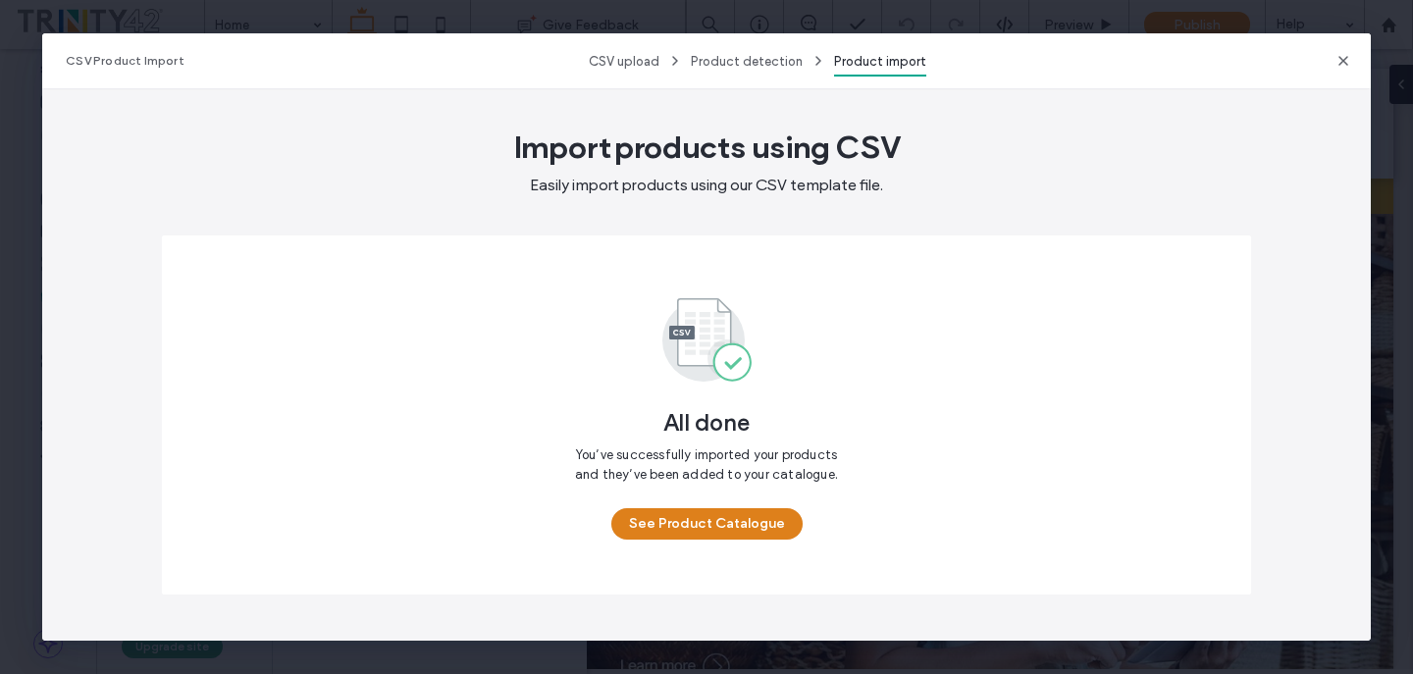
click at [758, 536] on button "See Product Catalogue" at bounding box center [706, 523] width 191 height 31
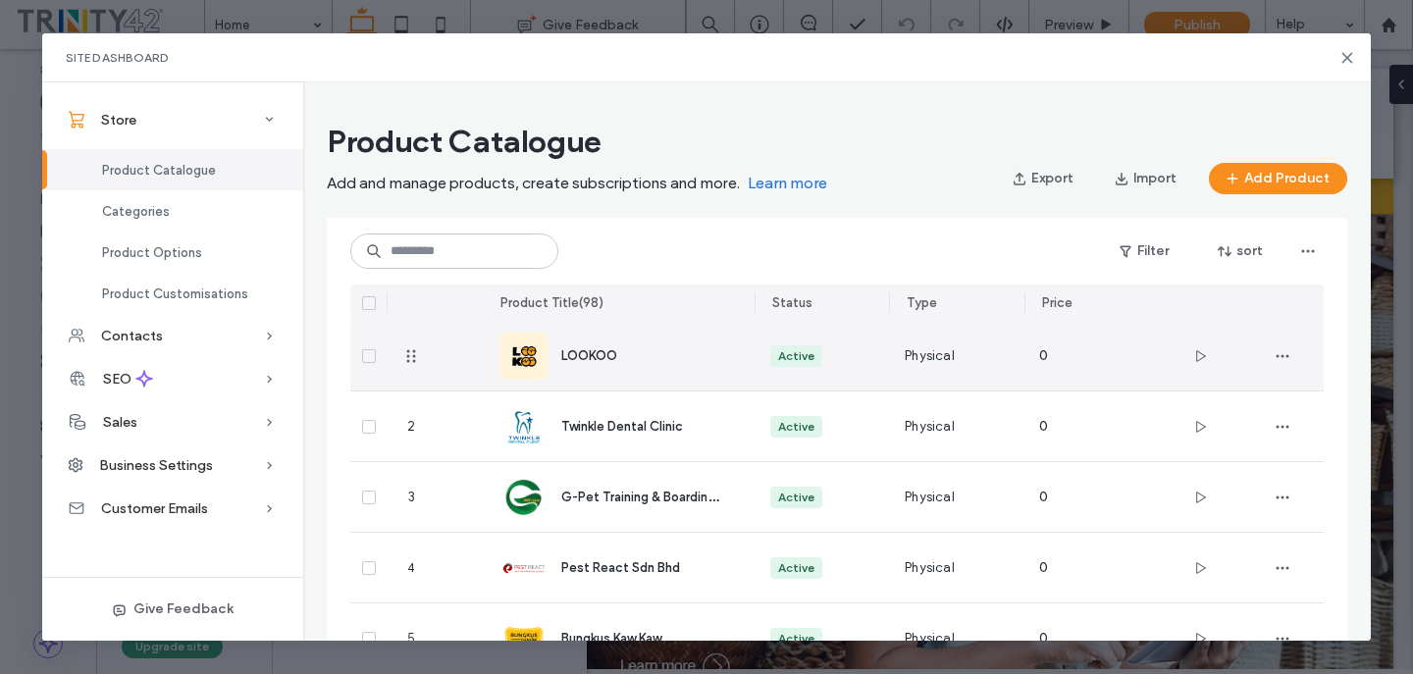
click at [697, 377] on div "LOOKOO" at bounding box center [619, 356] width 238 height 70
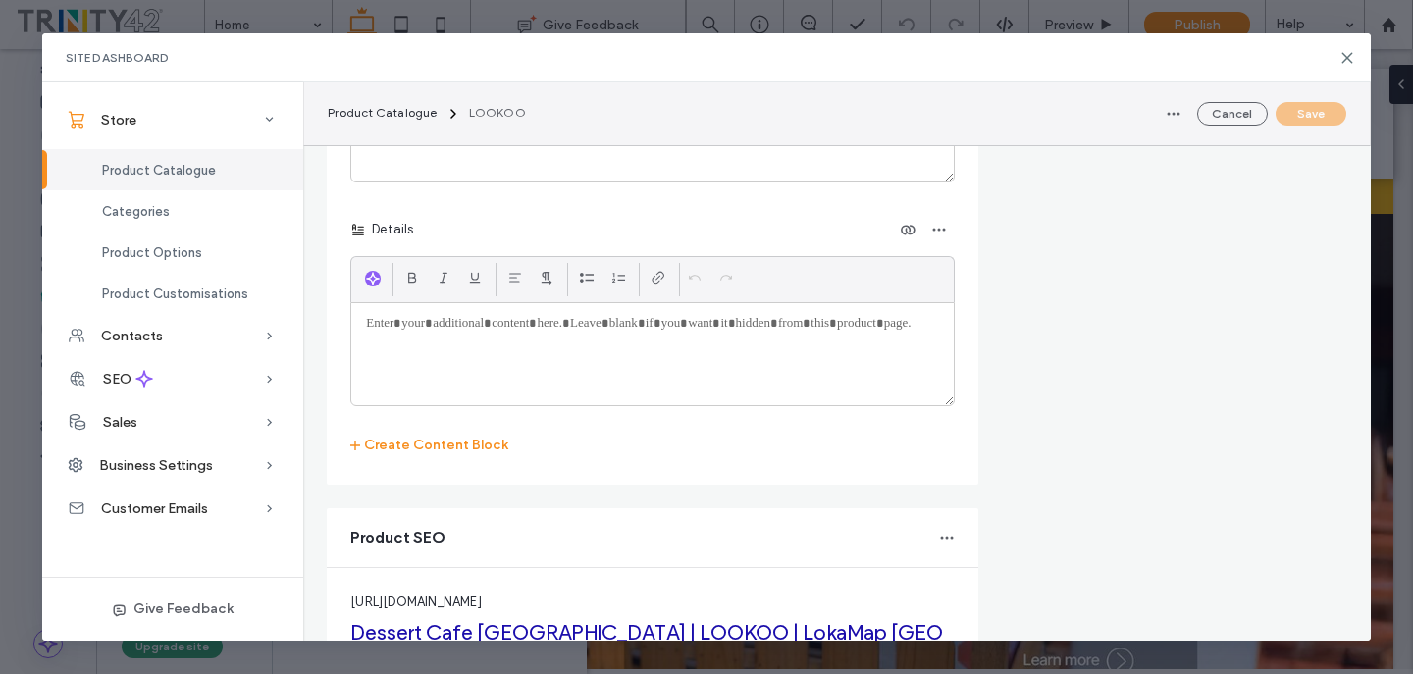
scroll to position [3369, 0]
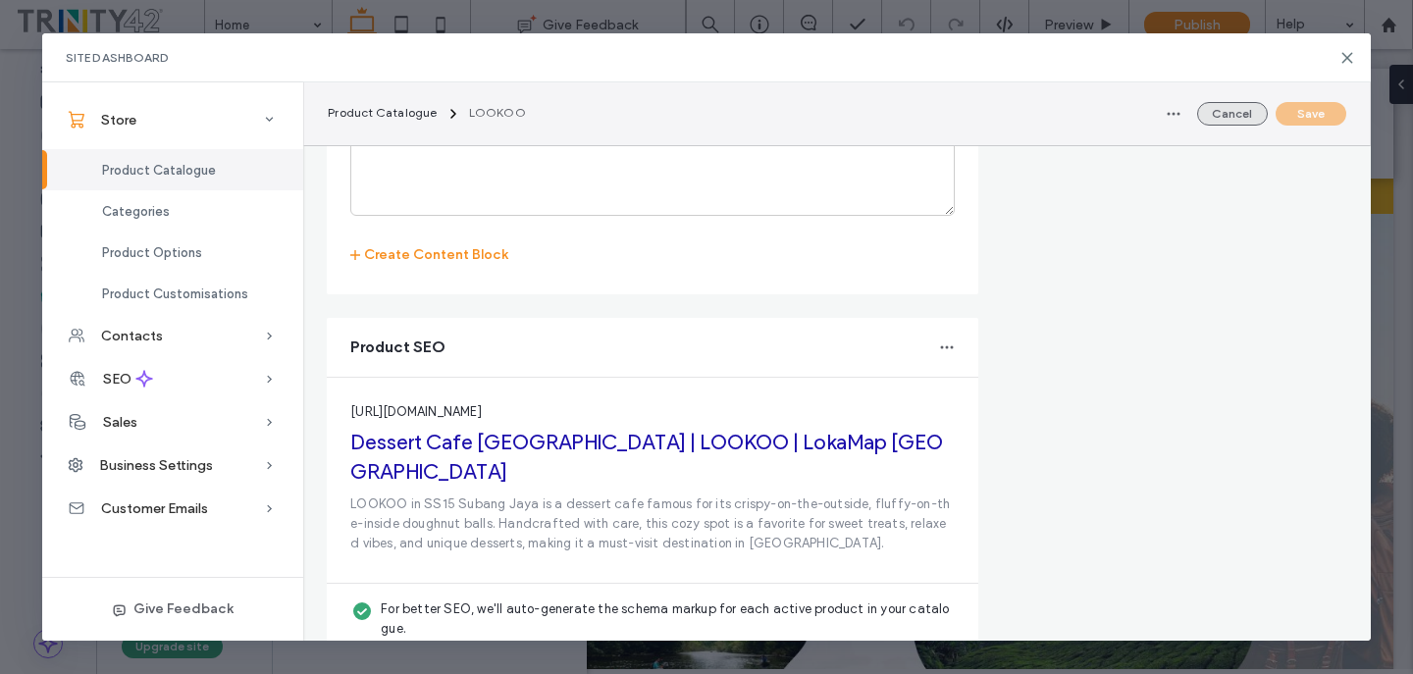
click at [1209, 114] on button "Cancel" at bounding box center [1232, 114] width 71 height 24
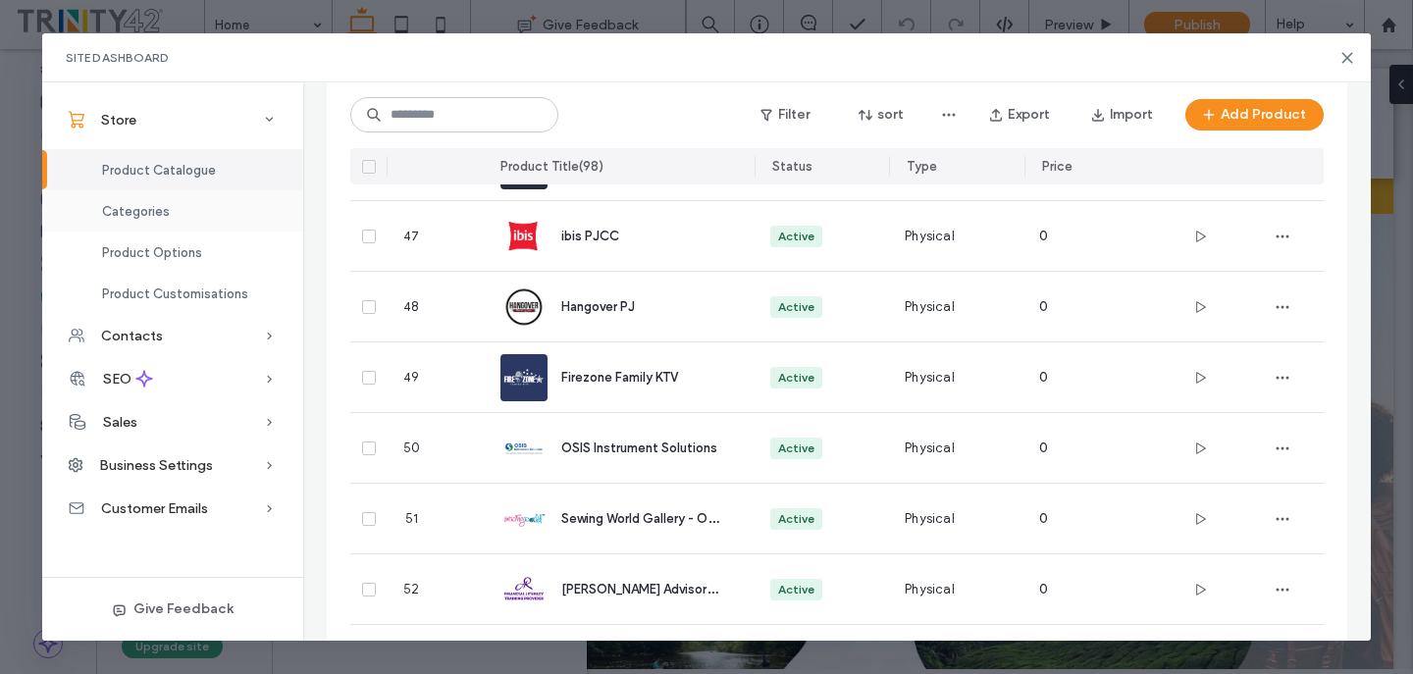
click at [217, 213] on div "Categories" at bounding box center [172, 210] width 261 height 41
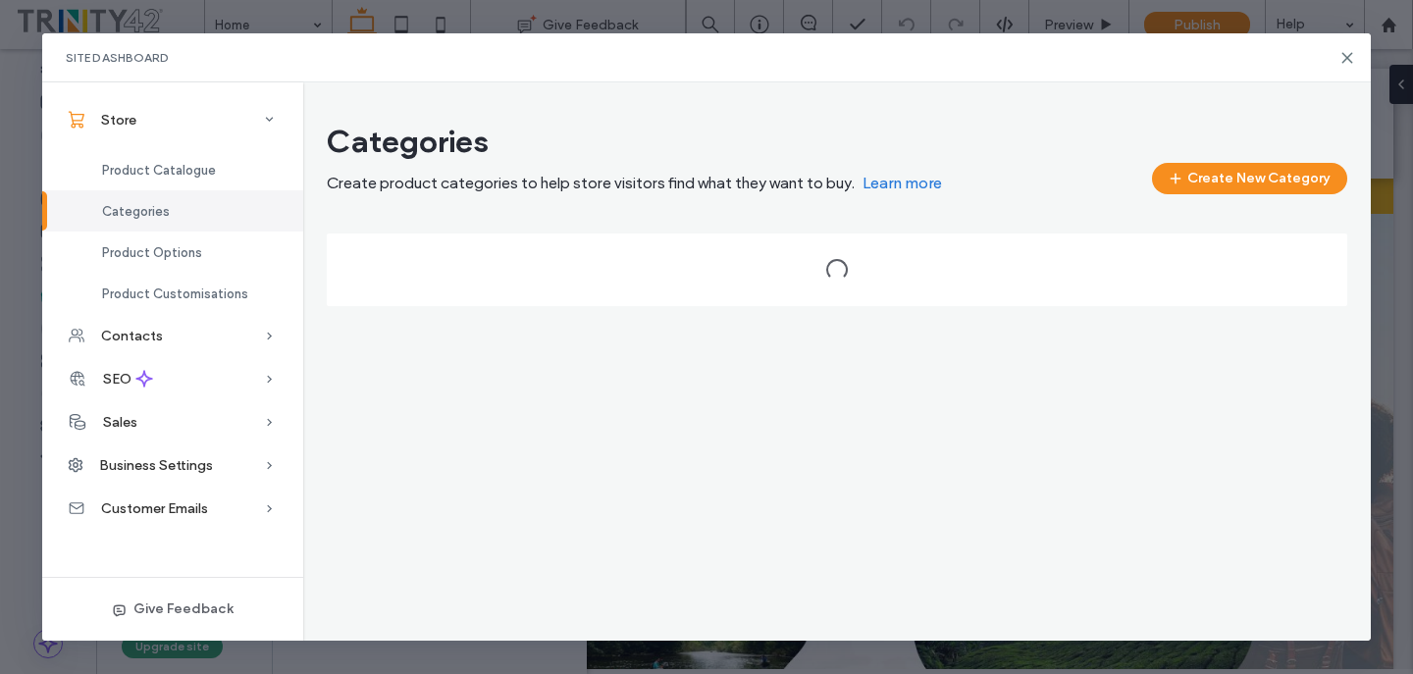
scroll to position [0, 0]
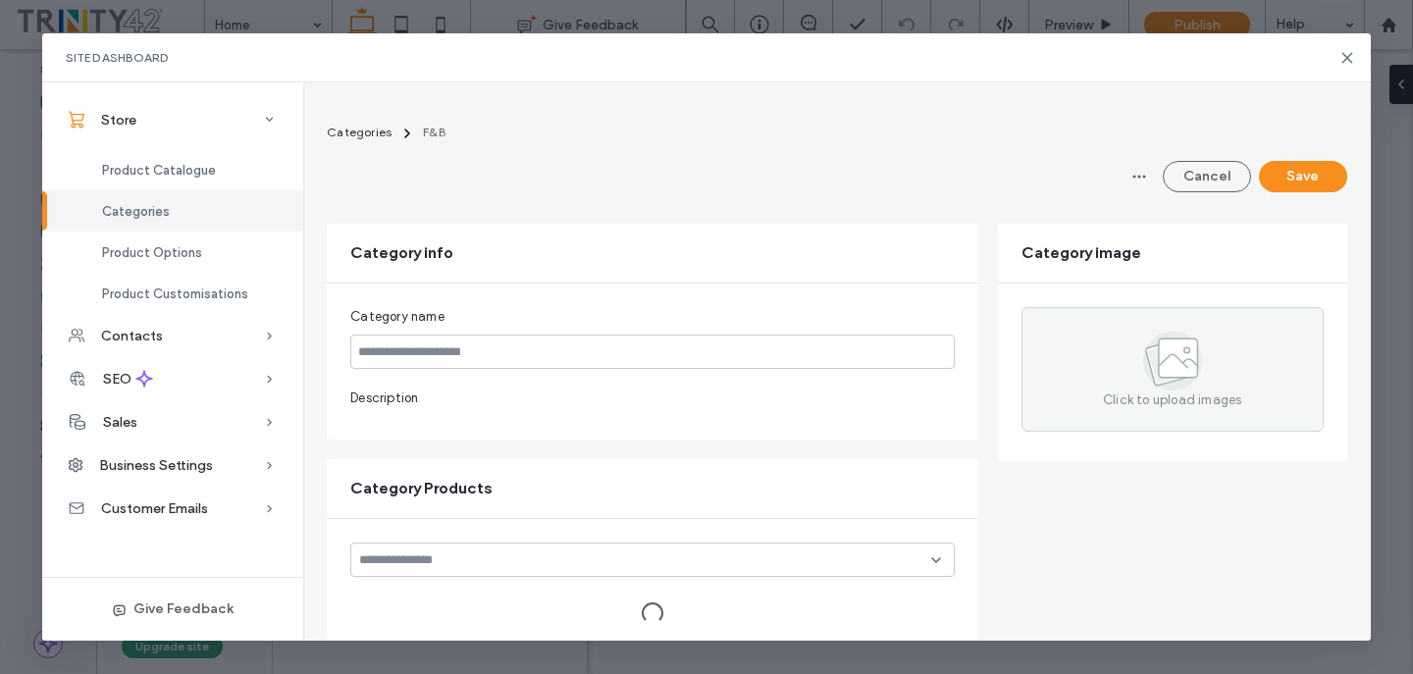
type input "***"
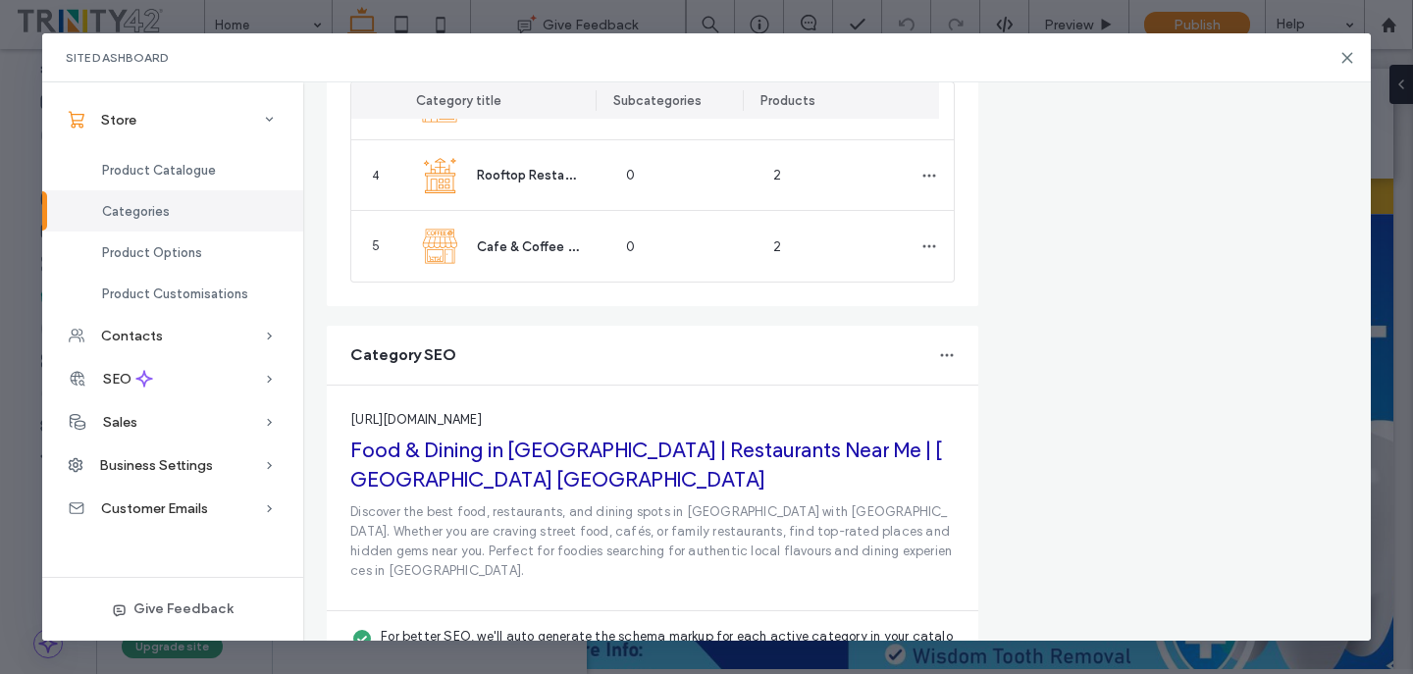
scroll to position [1963, 0]
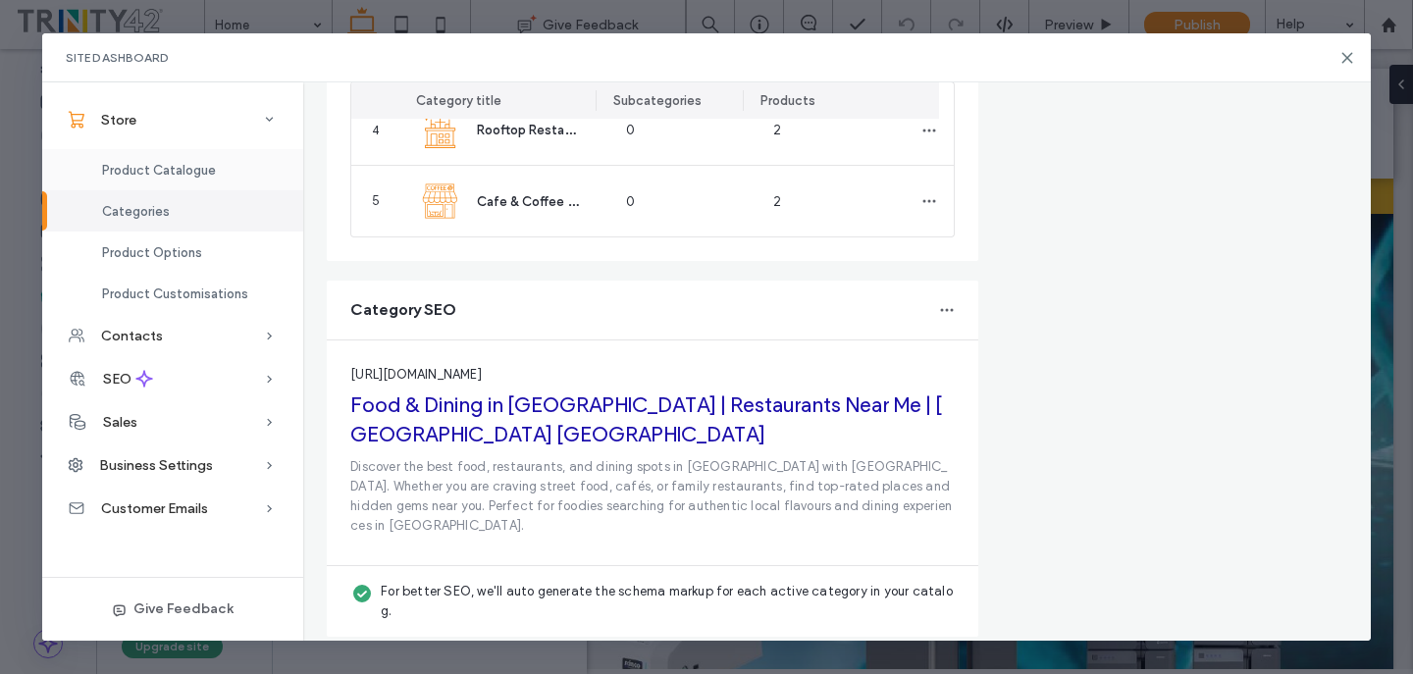
click at [176, 175] on span "Product Catalogue" at bounding box center [159, 170] width 114 height 15
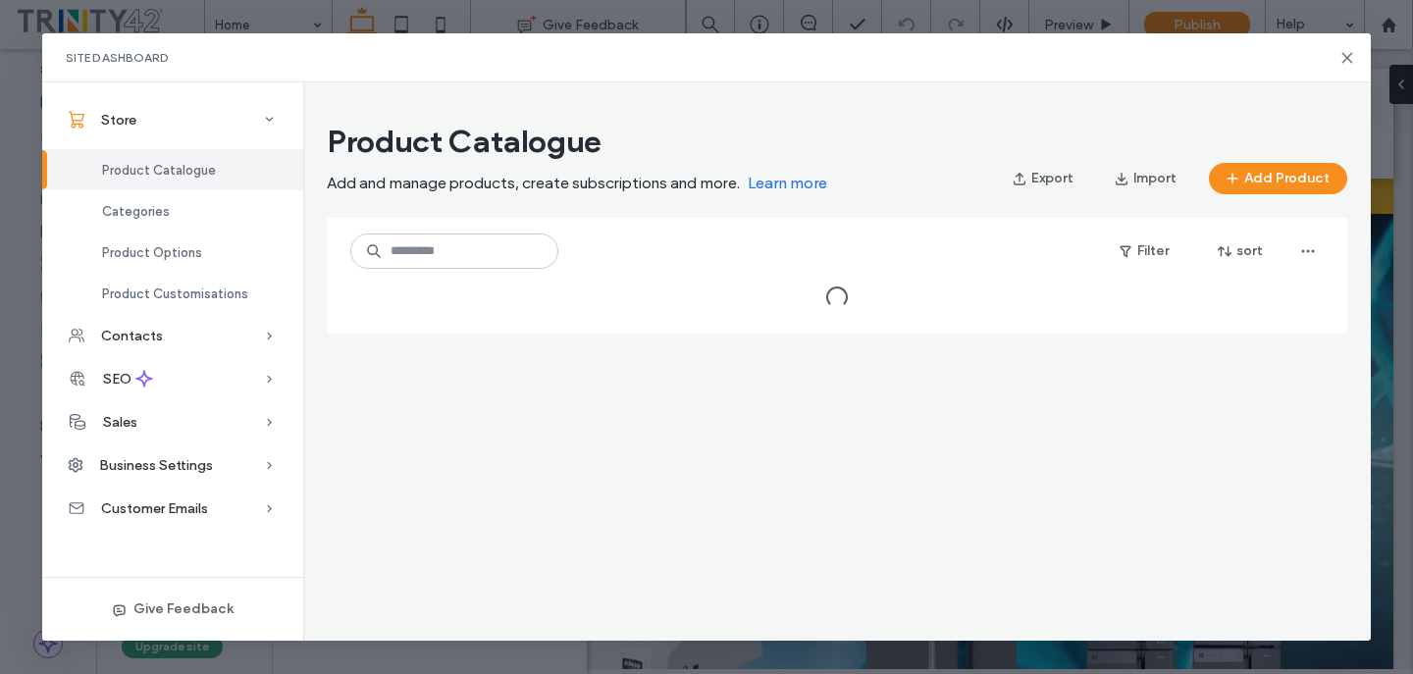
scroll to position [0, 0]
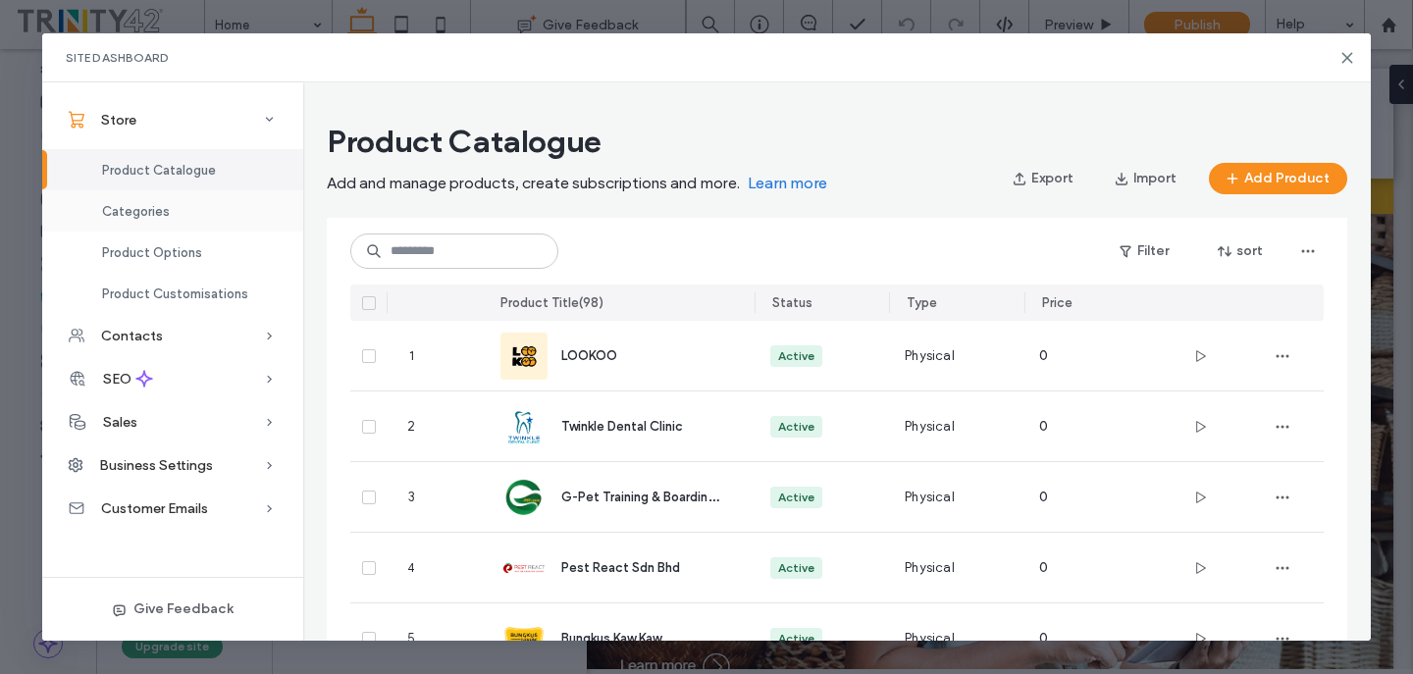
click at [251, 212] on div "Categories" at bounding box center [172, 210] width 261 height 41
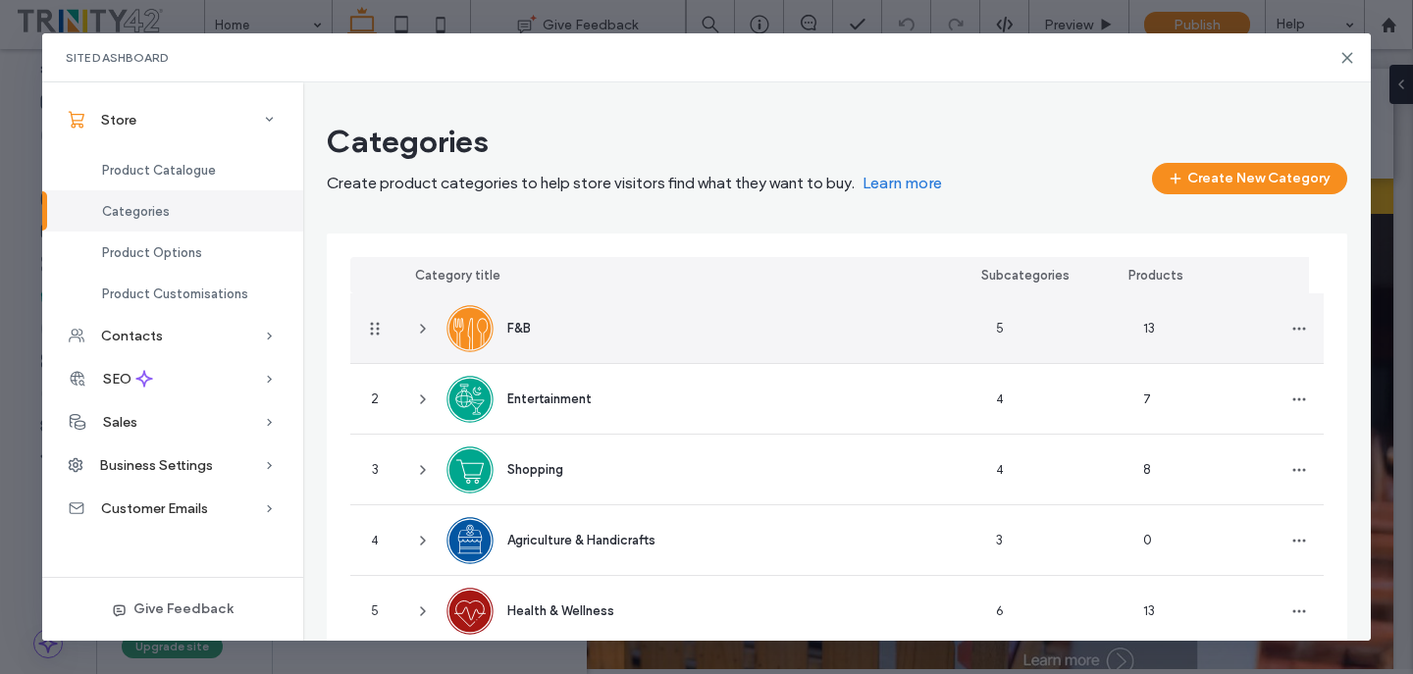
click at [421, 329] on icon at bounding box center [423, 329] width 16 height 16
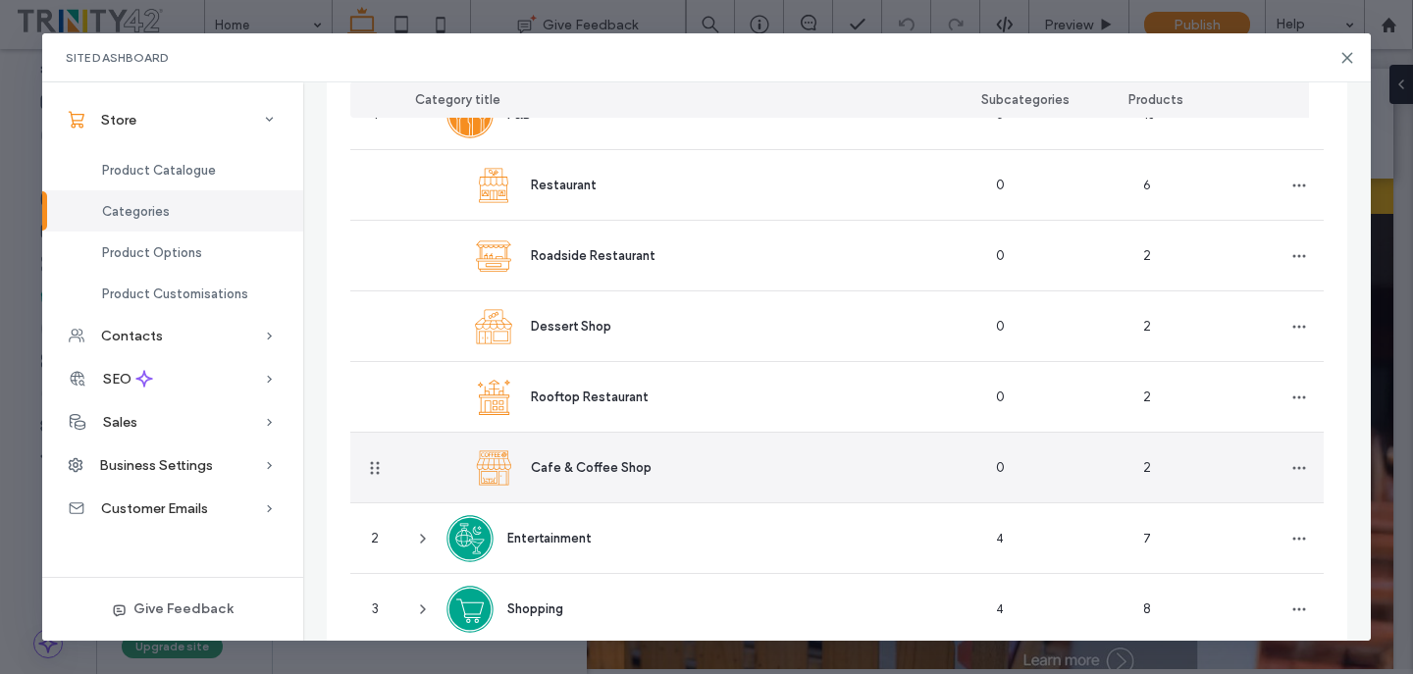
scroll to position [689, 0]
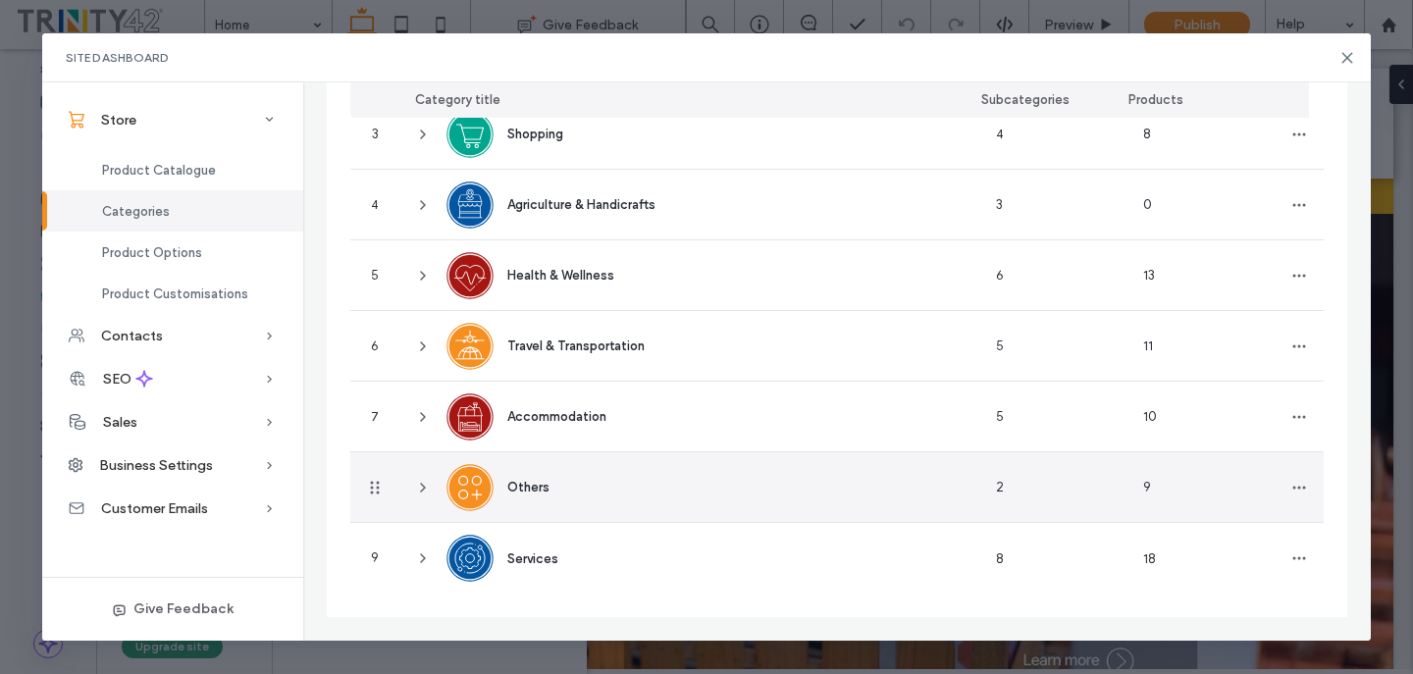
click at [430, 488] on icon at bounding box center [423, 488] width 16 height 16
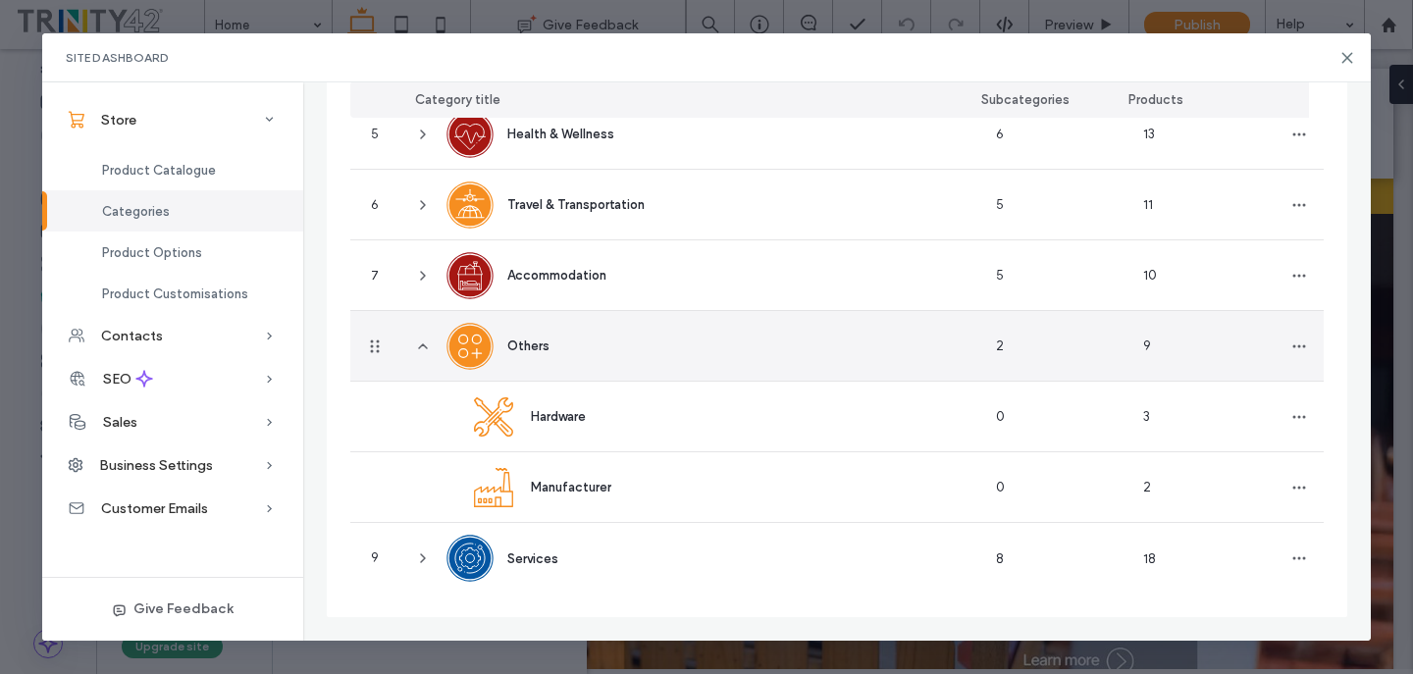
click at [685, 334] on div "Others" at bounding box center [689, 346] width 581 height 70
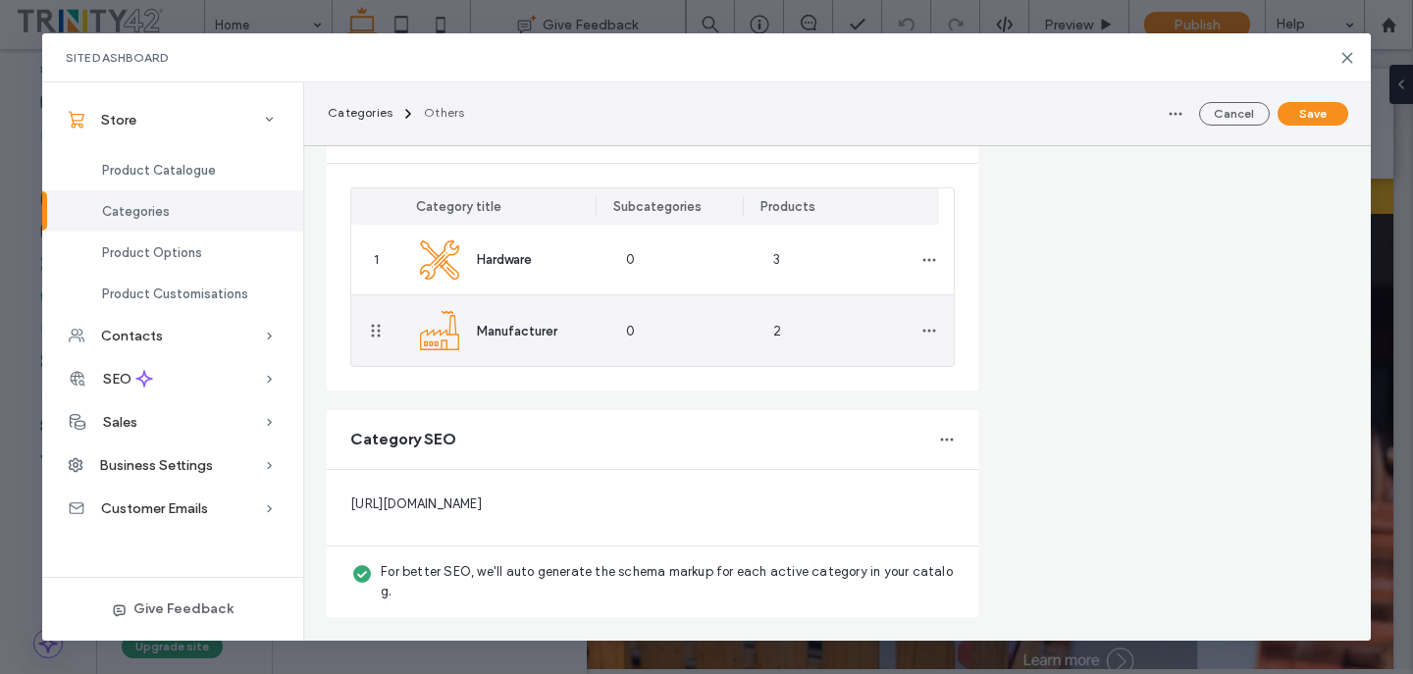
click at [685, 334] on div "0" at bounding box center [683, 330] width 147 height 71
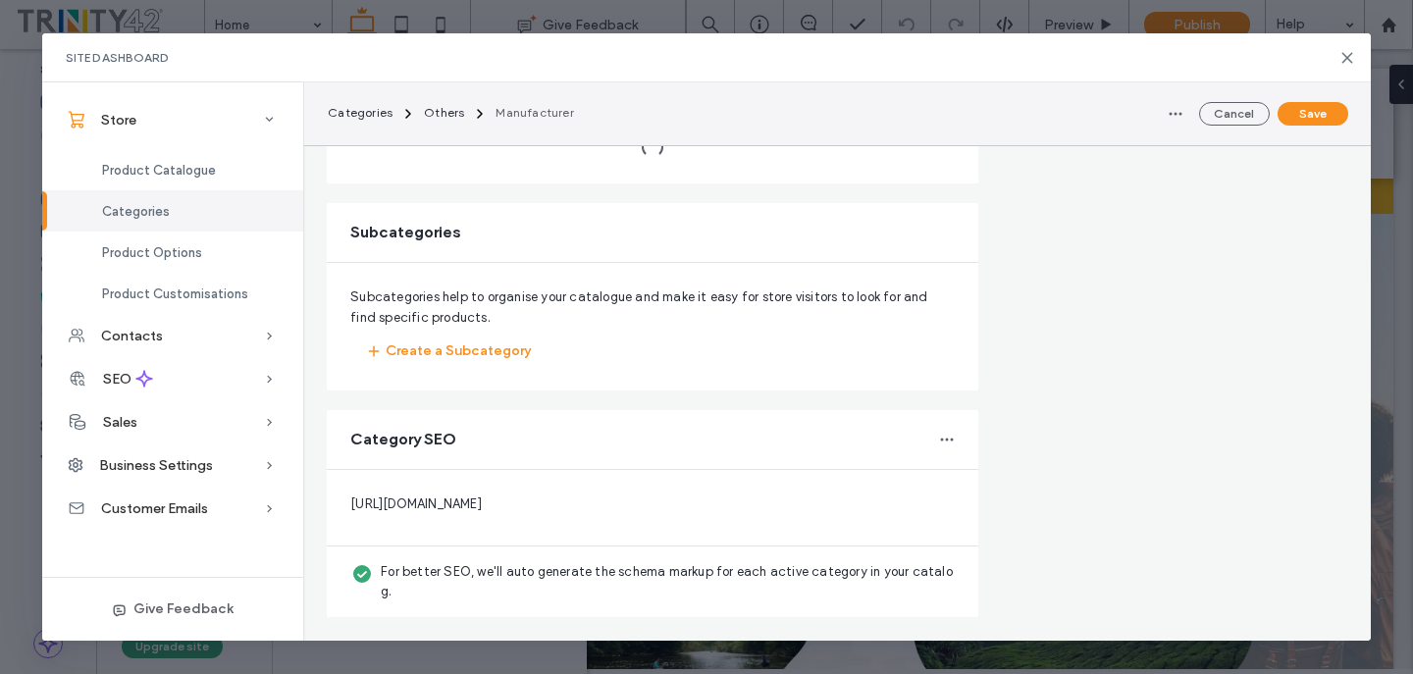
type input "**********"
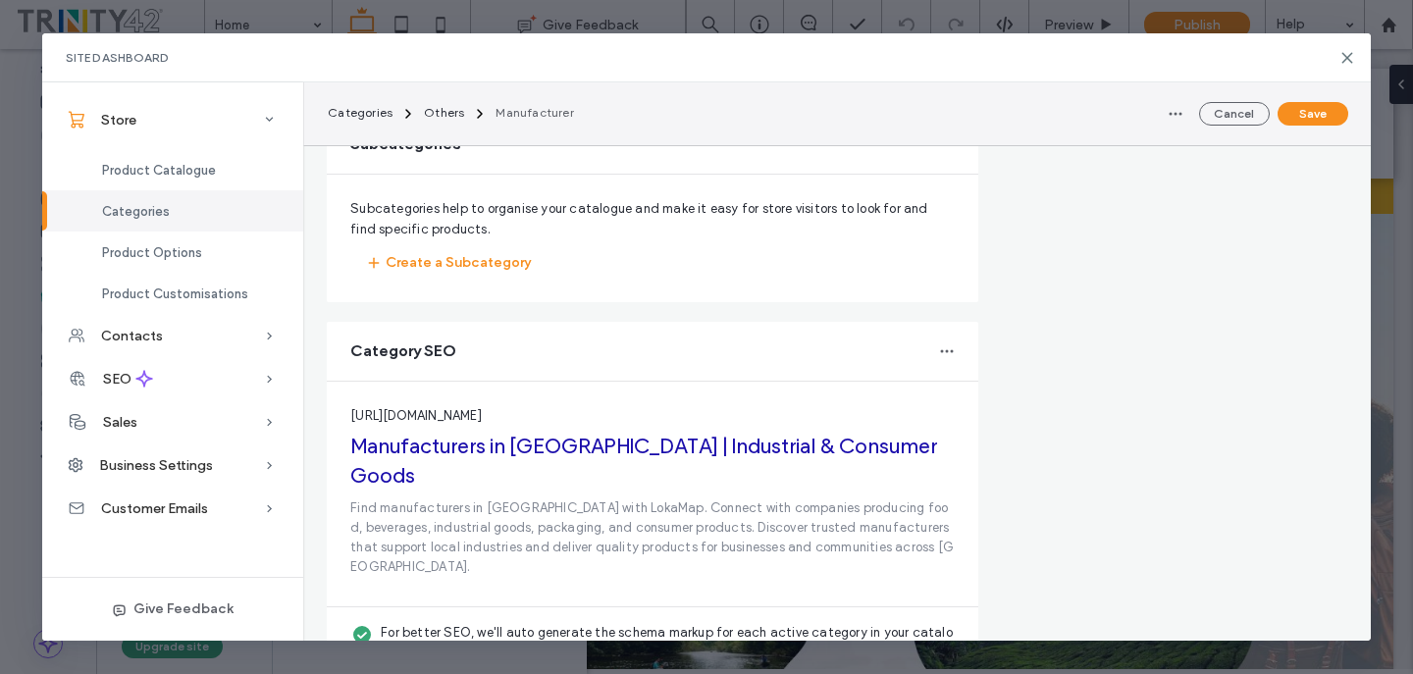
scroll to position [861, 0]
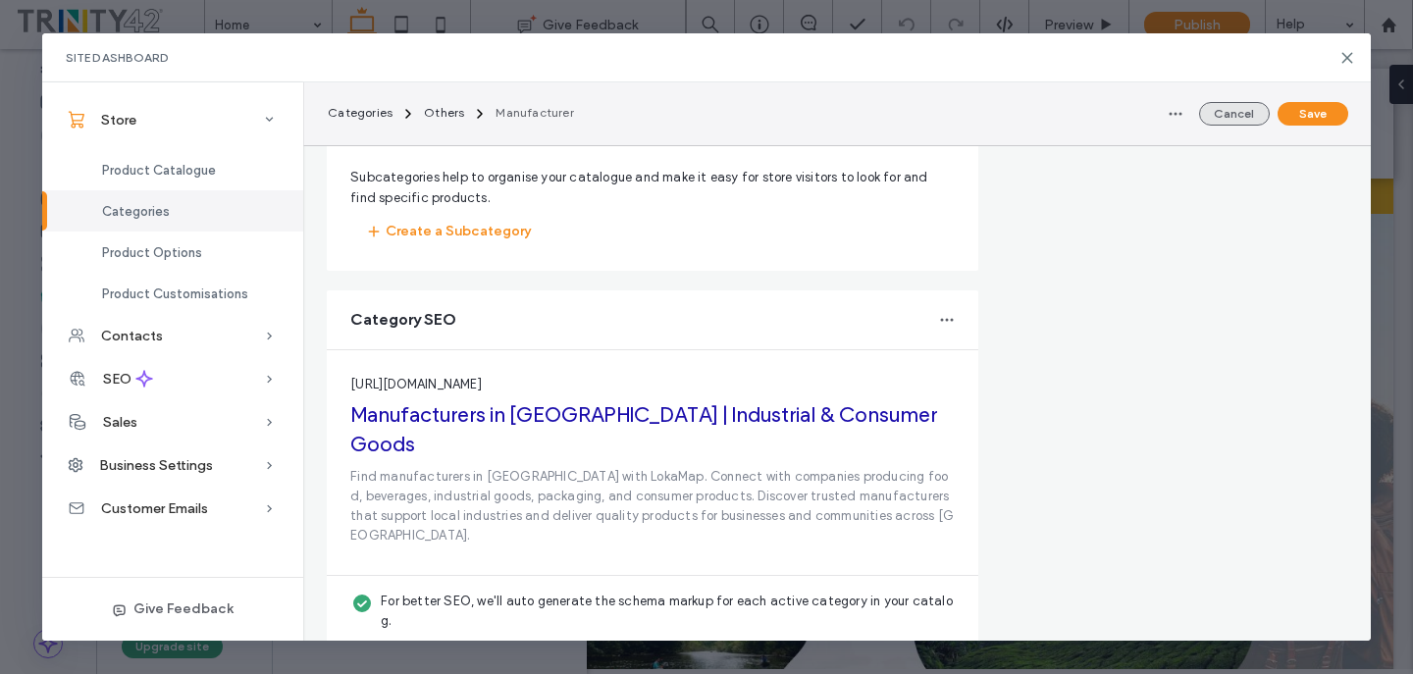
click at [1235, 113] on button "Cancel" at bounding box center [1234, 114] width 71 height 24
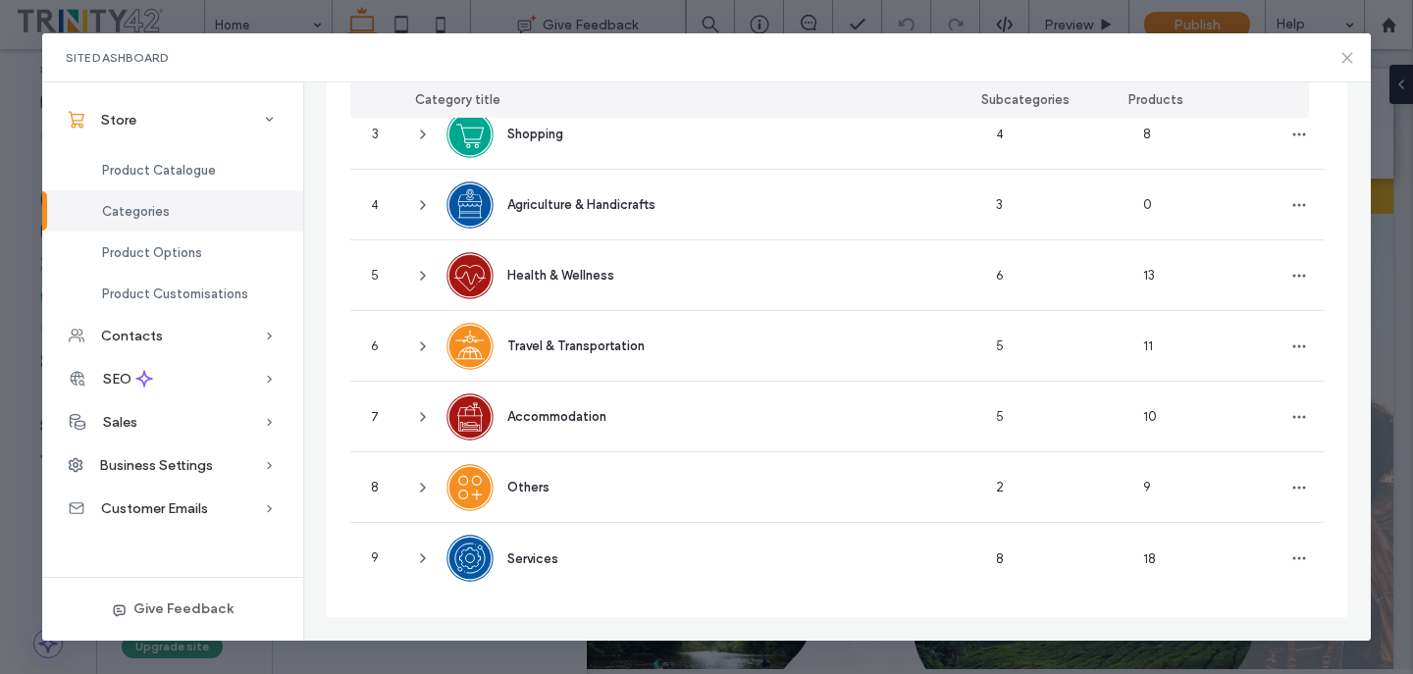
click at [1348, 63] on icon at bounding box center [1347, 58] width 16 height 16
